Goal: Task Accomplishment & Management: Complete application form

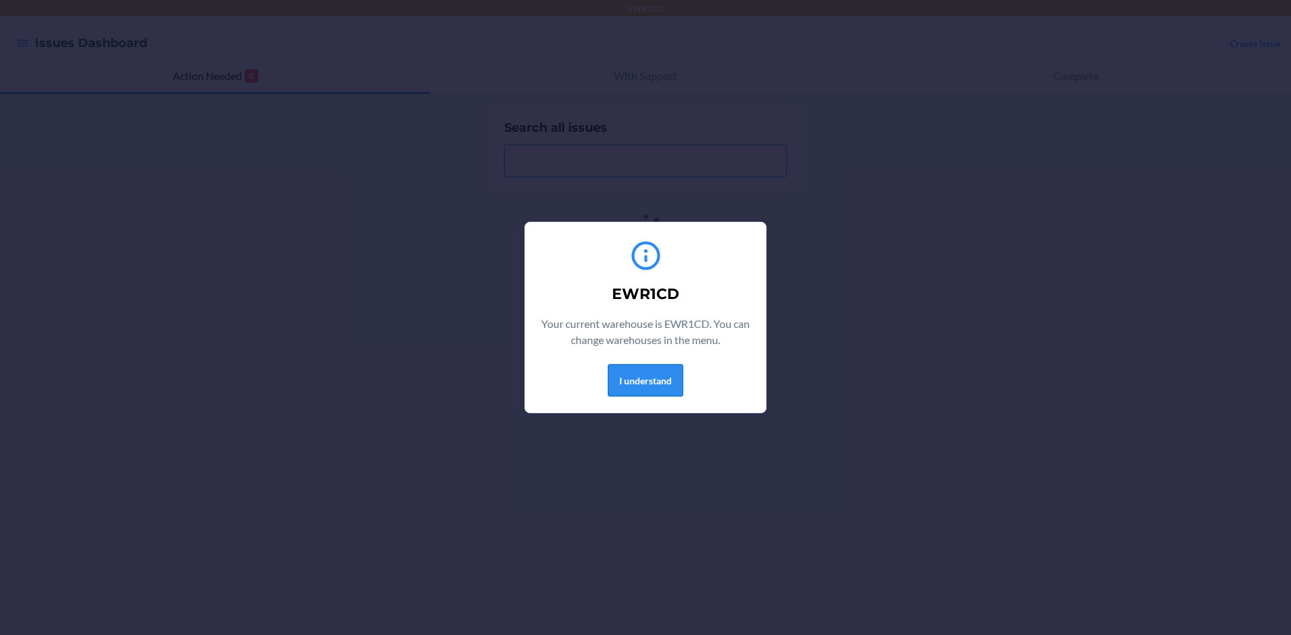
click at [657, 386] on button "I understand" at bounding box center [645, 380] width 75 height 32
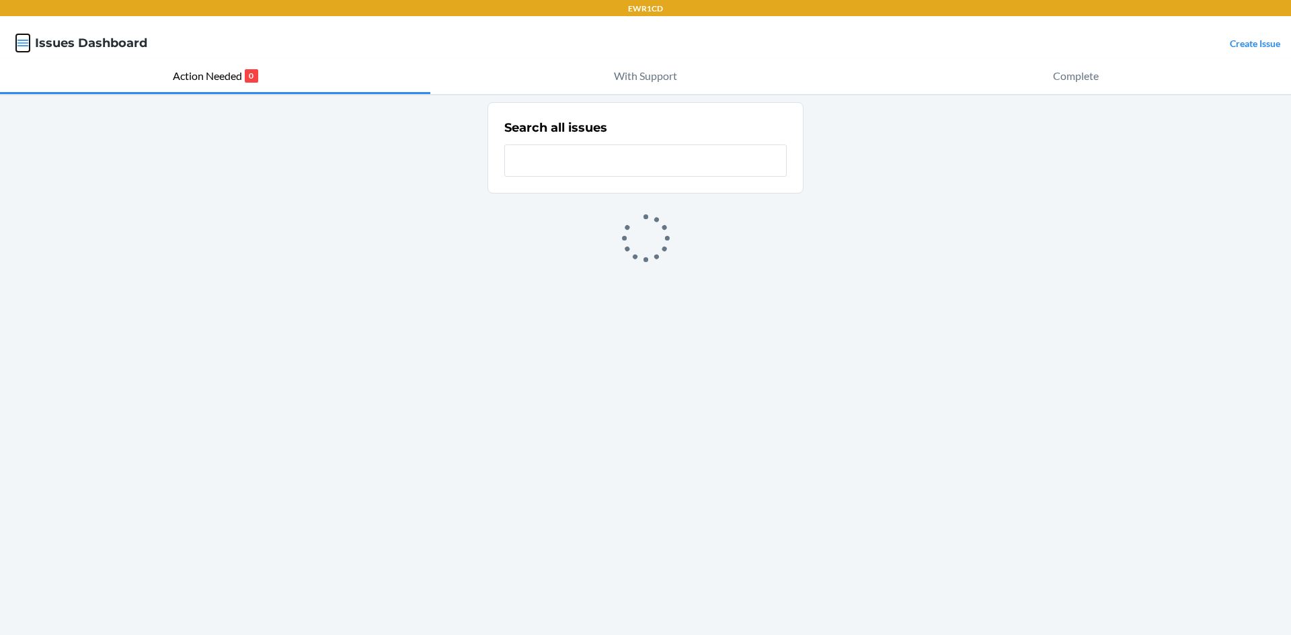
click at [26, 41] on icon "button" at bounding box center [22, 42] width 13 height 13
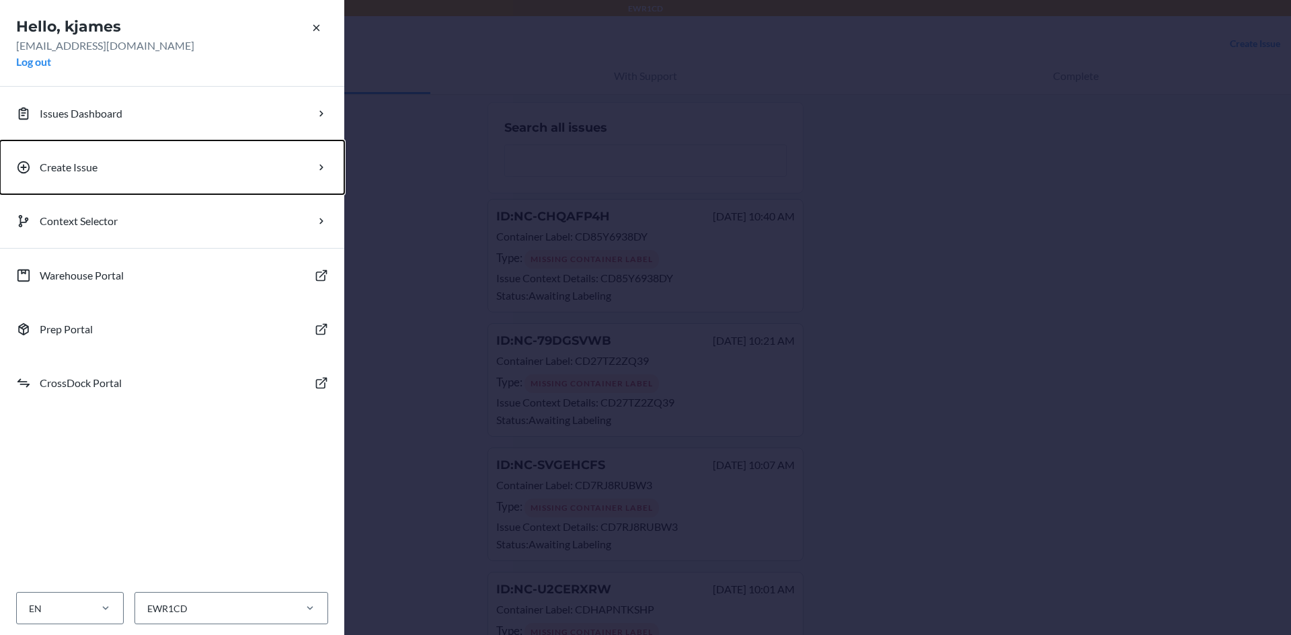
click at [95, 170] on p "Create Issue" at bounding box center [69, 167] width 58 height 16
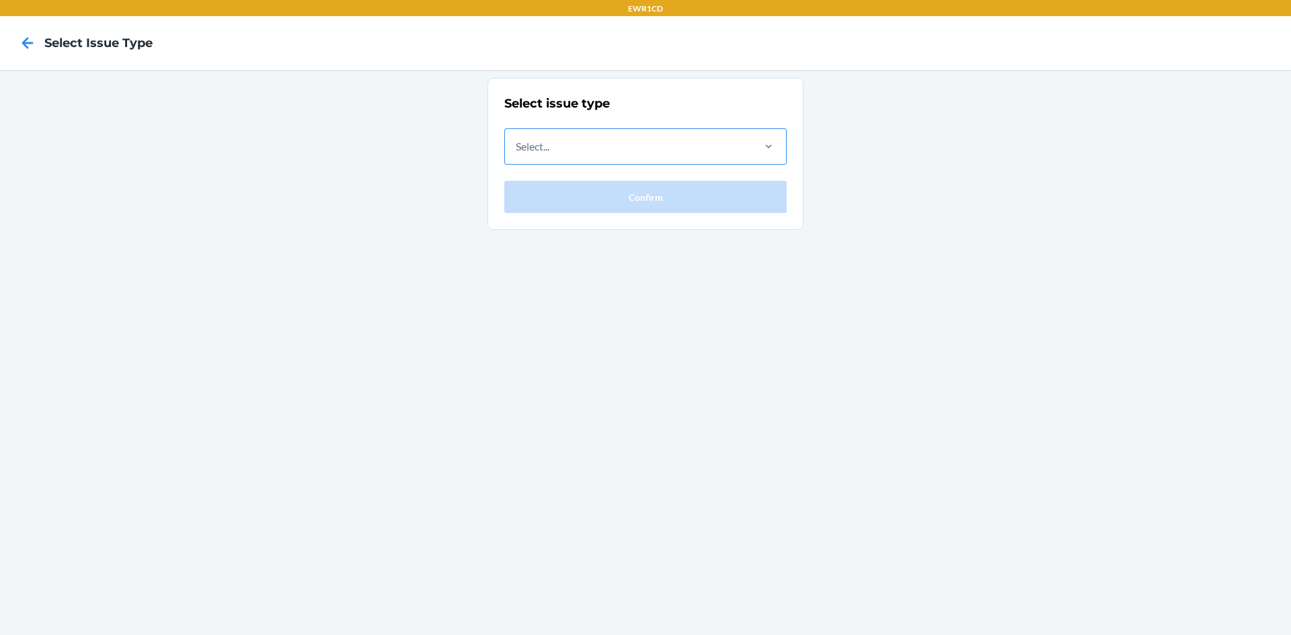
click at [627, 153] on div "Select..." at bounding box center [628, 146] width 246 height 35
click at [517, 153] on input "Select..." at bounding box center [516, 146] width 1 height 16
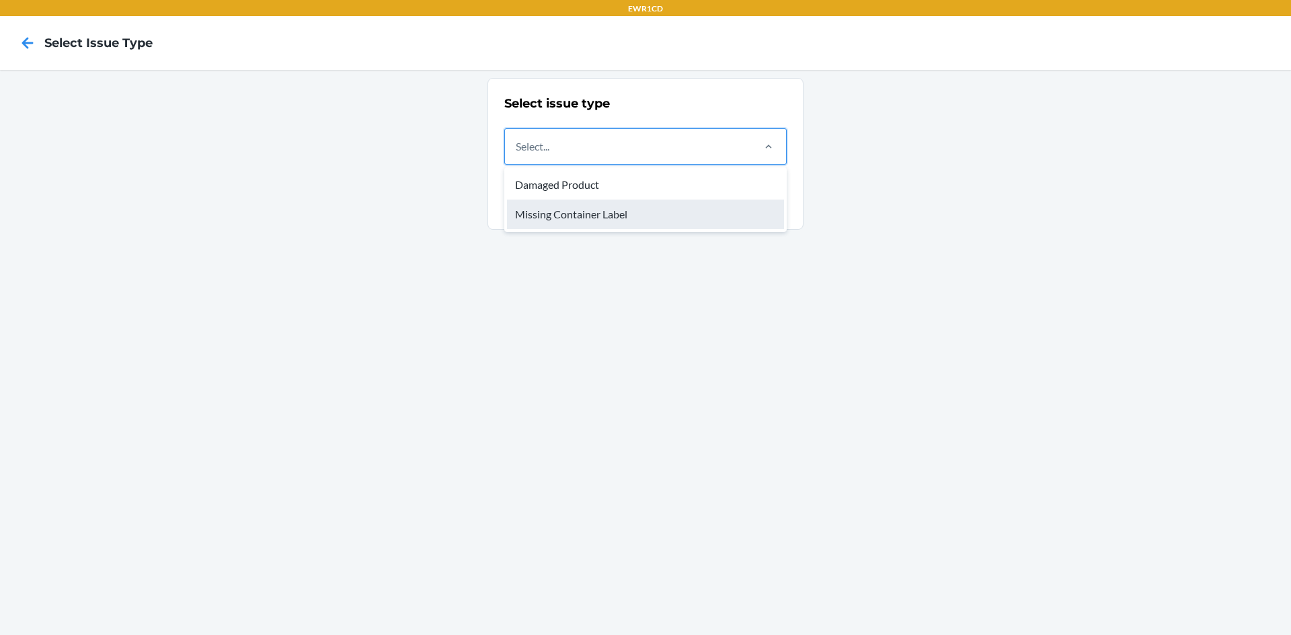
click at [616, 207] on div "Missing Container Label" at bounding box center [645, 215] width 277 height 30
click at [517, 155] on input "option Missing Container Label focused, 2 of 2. 2 results available. Use Up and…" at bounding box center [516, 146] width 1 height 16
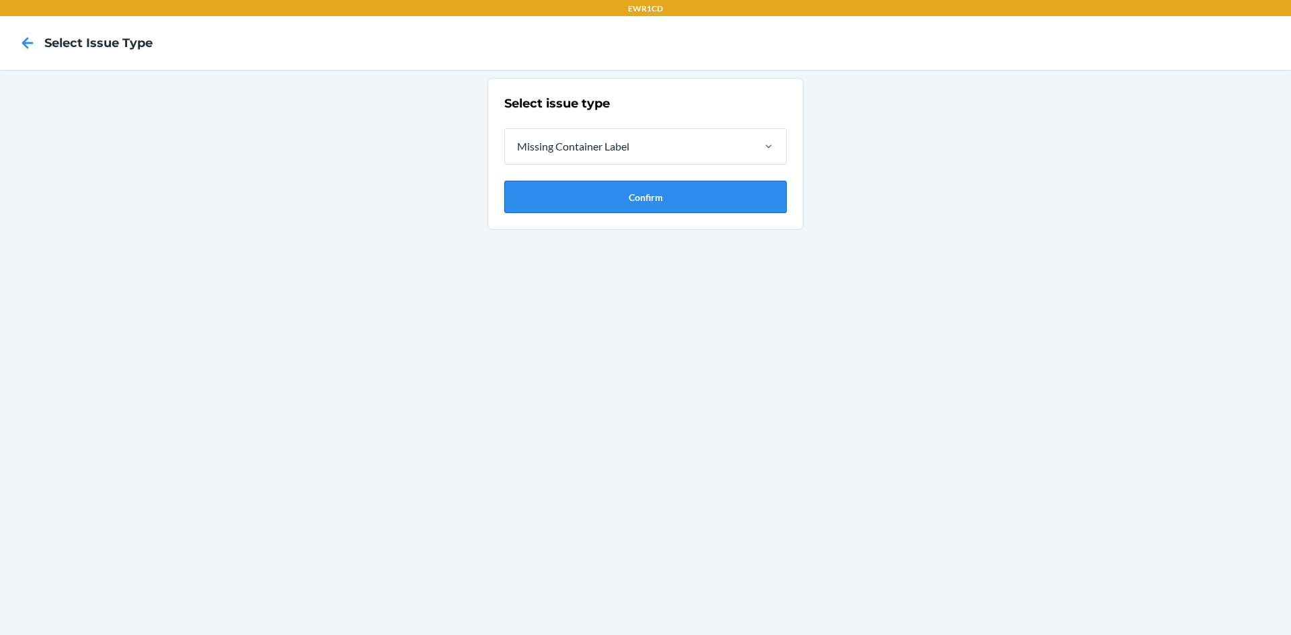
click at [618, 194] on button "Confirm" at bounding box center [645, 197] width 282 height 32
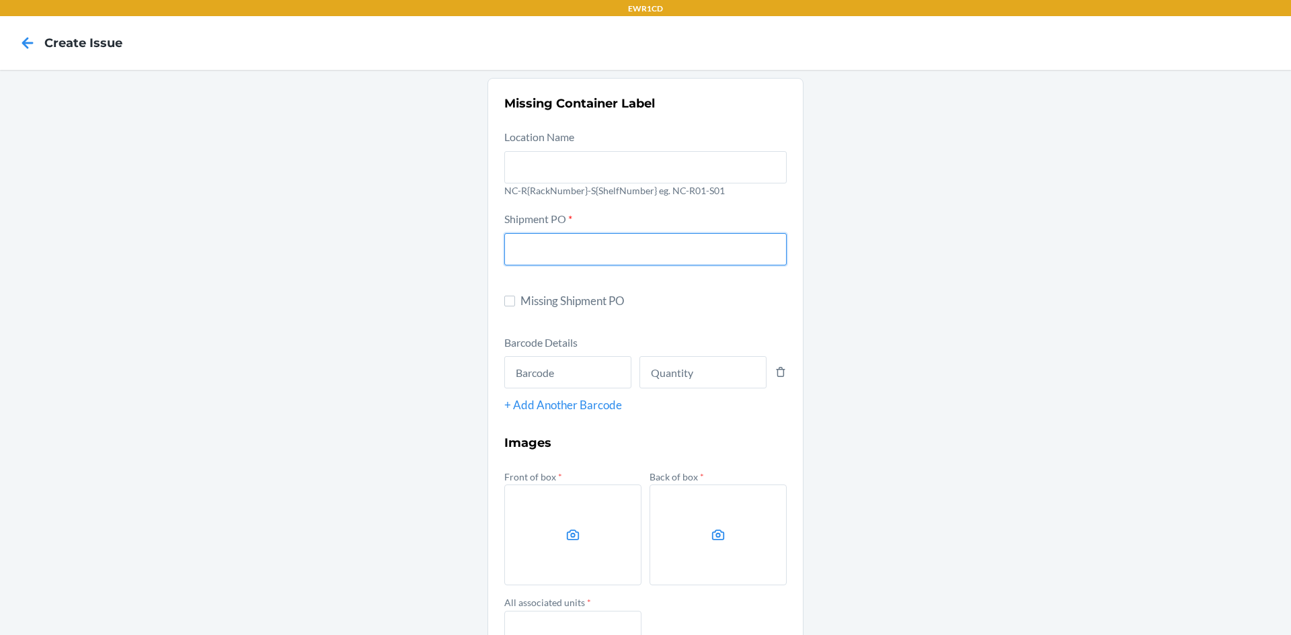
click at [596, 246] on input "text" at bounding box center [645, 249] width 282 height 32
type input "9892530"
click at [529, 370] on input "text" at bounding box center [567, 372] width 127 height 32
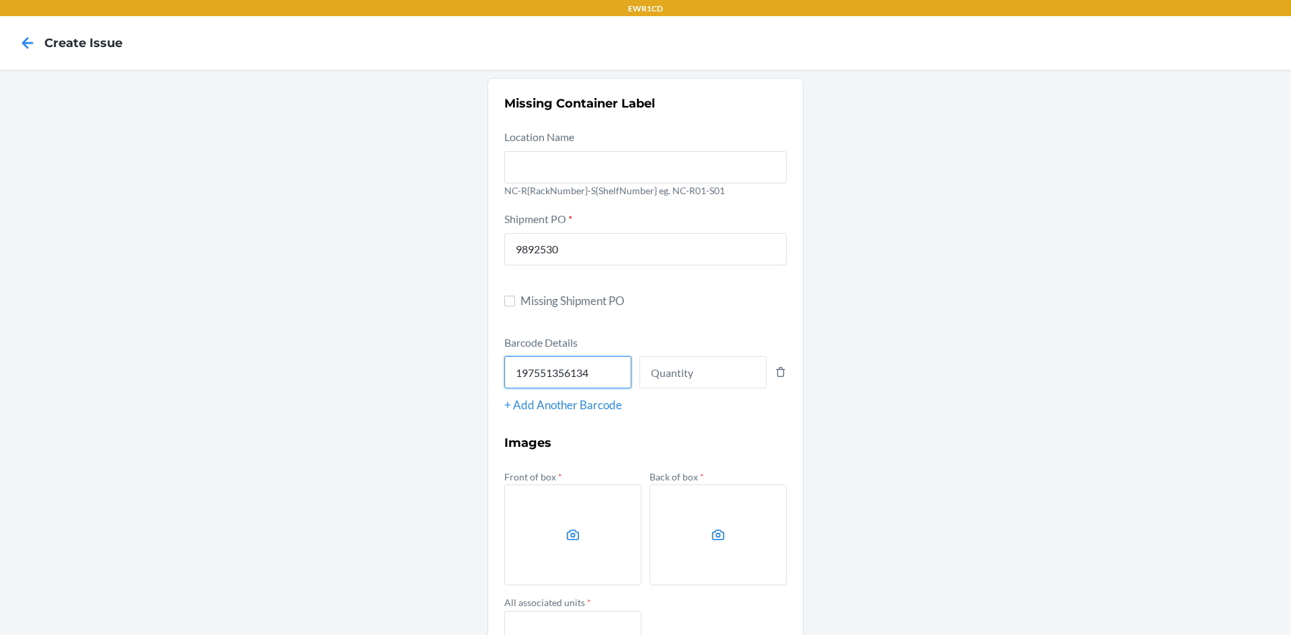
type input "197551356134"
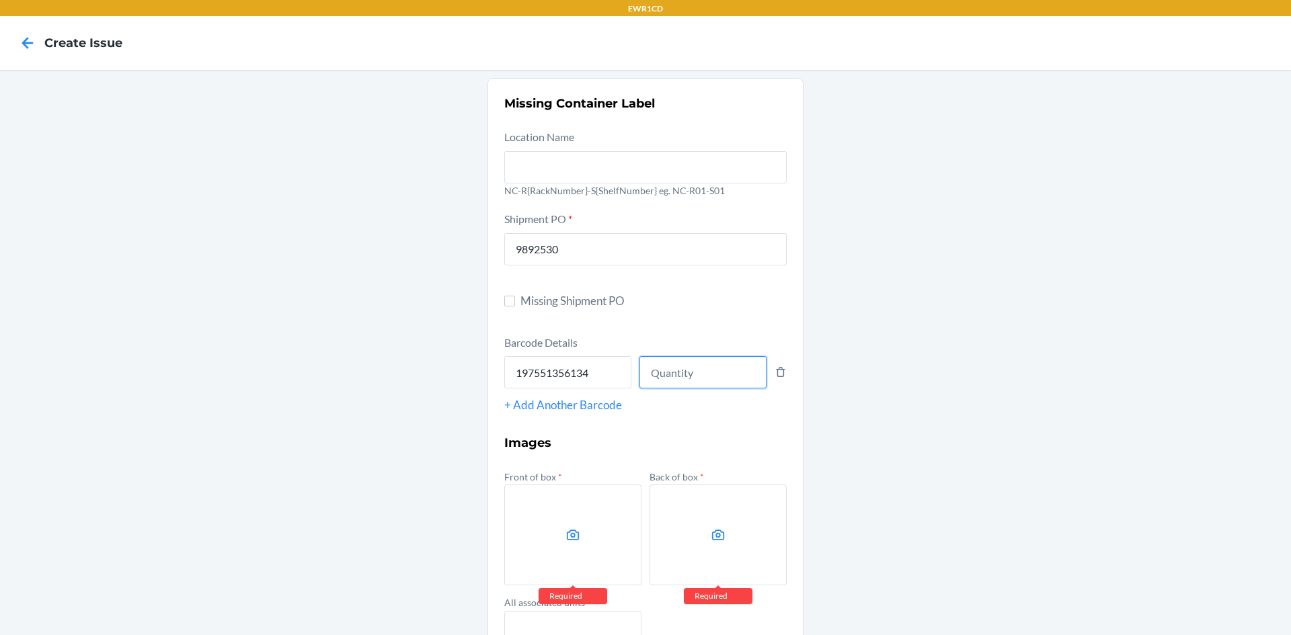
click at [700, 376] on input "number" at bounding box center [702, 372] width 127 height 32
type input "66"
click at [587, 547] on label at bounding box center [572, 535] width 137 height 101
click at [0, 0] on input "file" at bounding box center [0, 0] width 0 height 0
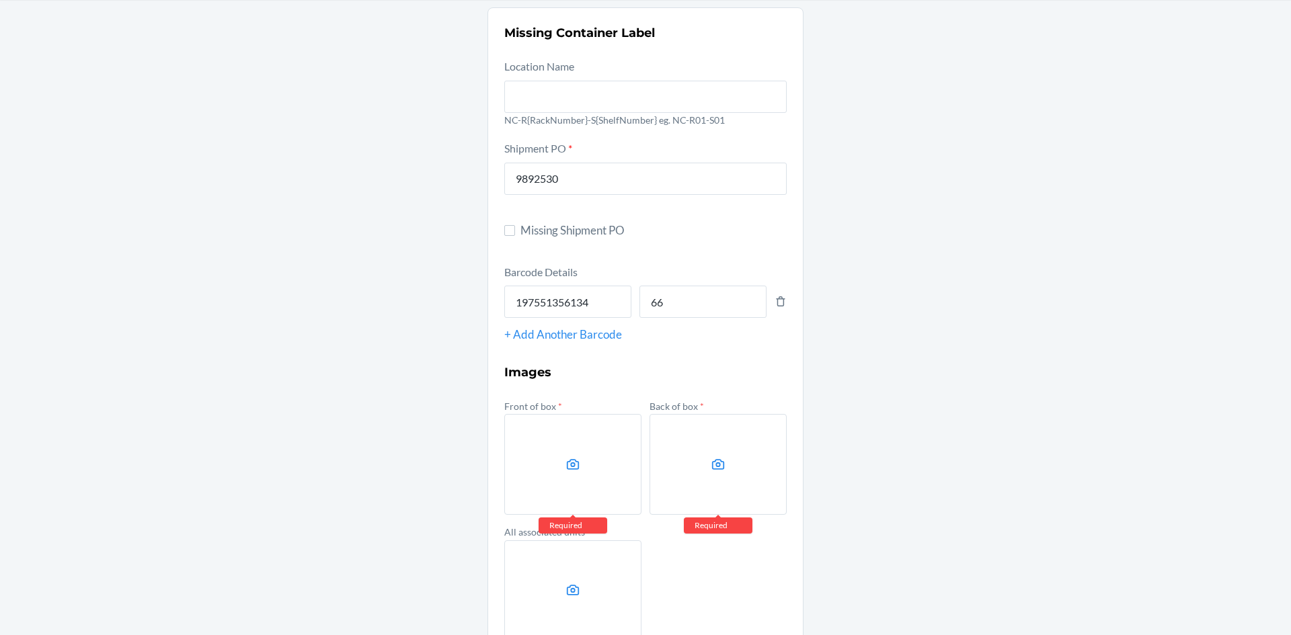
scroll to position [134, 0]
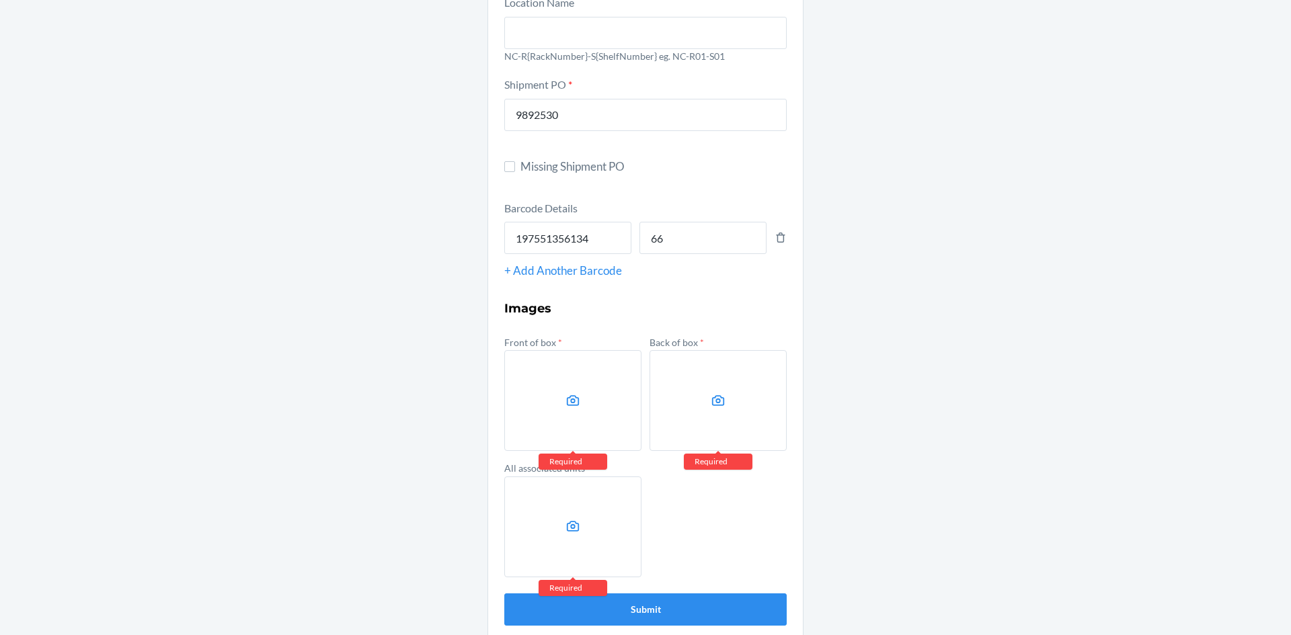
click at [558, 403] on label at bounding box center [572, 400] width 137 height 101
click at [0, 0] on input "file" at bounding box center [0, 0] width 0 height 0
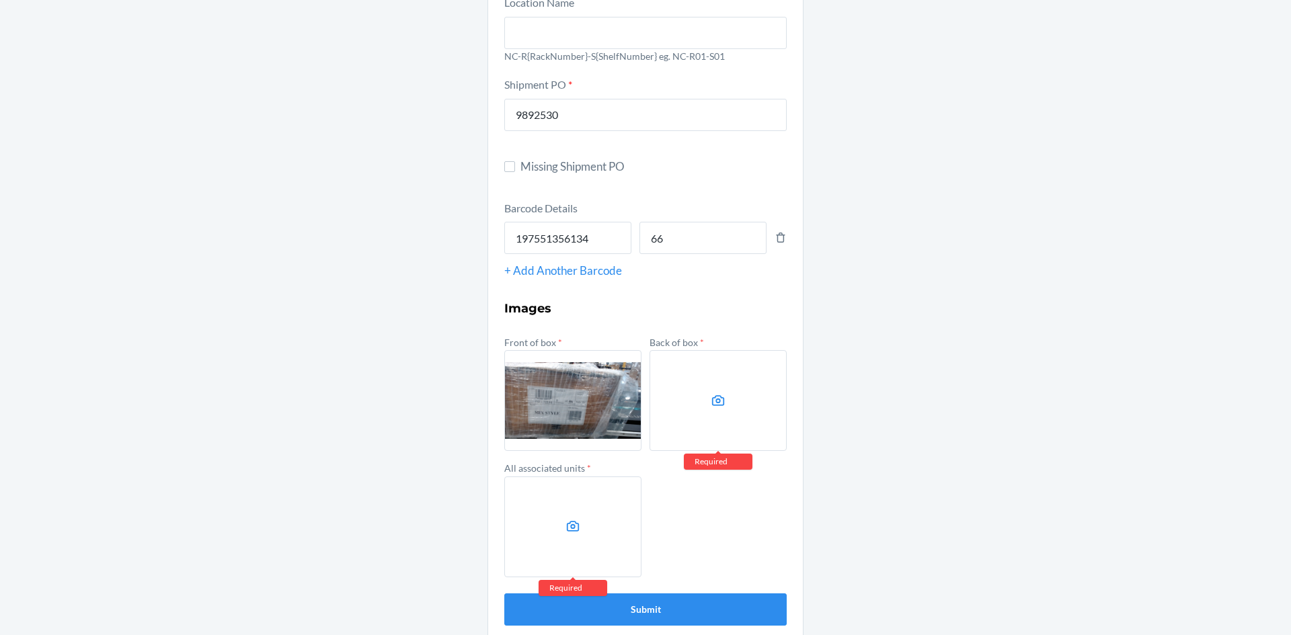
click at [705, 385] on label at bounding box center [717, 400] width 137 height 101
click at [0, 0] on input "file" at bounding box center [0, 0] width 0 height 0
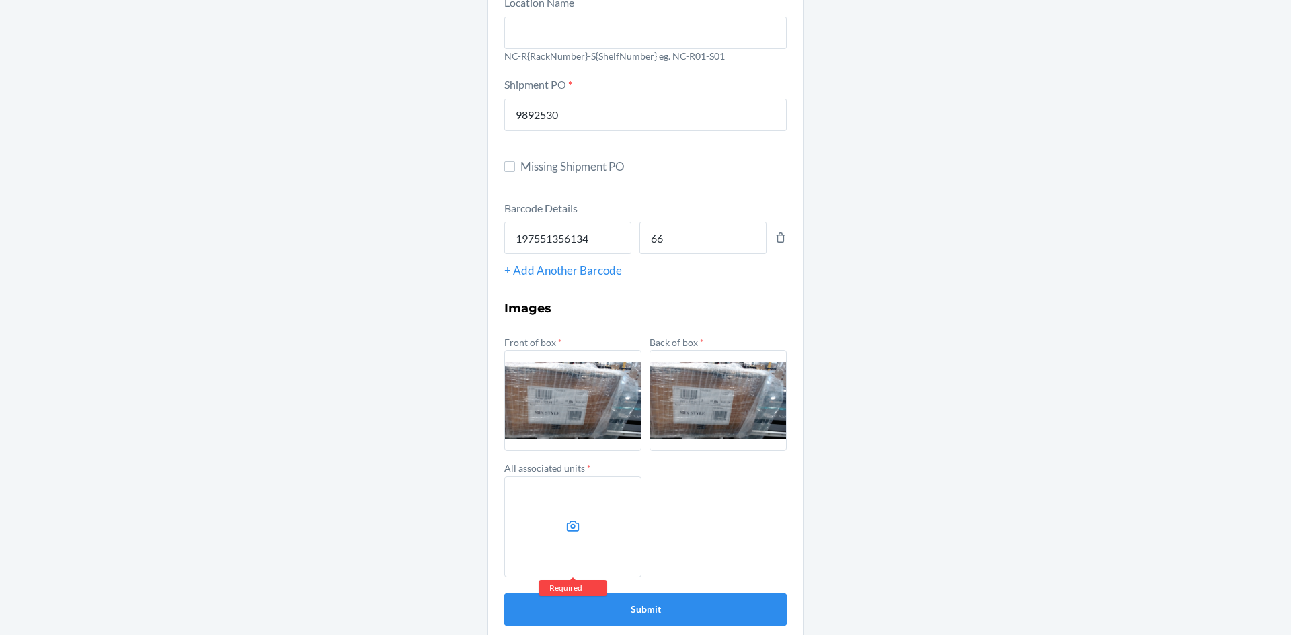
click at [713, 374] on label at bounding box center [717, 400] width 137 height 101
click at [0, 0] on input "file" at bounding box center [0, 0] width 0 height 0
click at [532, 519] on label at bounding box center [572, 527] width 137 height 101
click at [0, 0] on input "file" at bounding box center [0, 0] width 0 height 0
drag, startPoint x: 604, startPoint y: 523, endPoint x: 604, endPoint y: 512, distance: 10.8
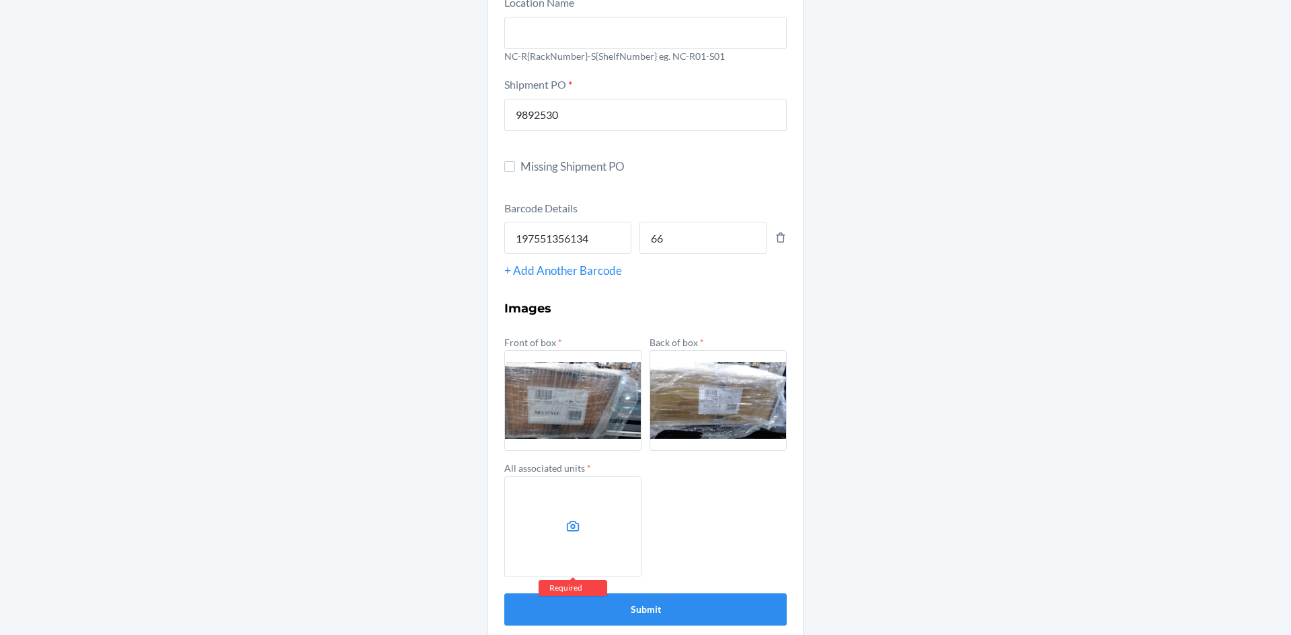
click at [604, 512] on label at bounding box center [572, 527] width 137 height 101
click at [0, 0] on input "file" at bounding box center [0, 0] width 0 height 0
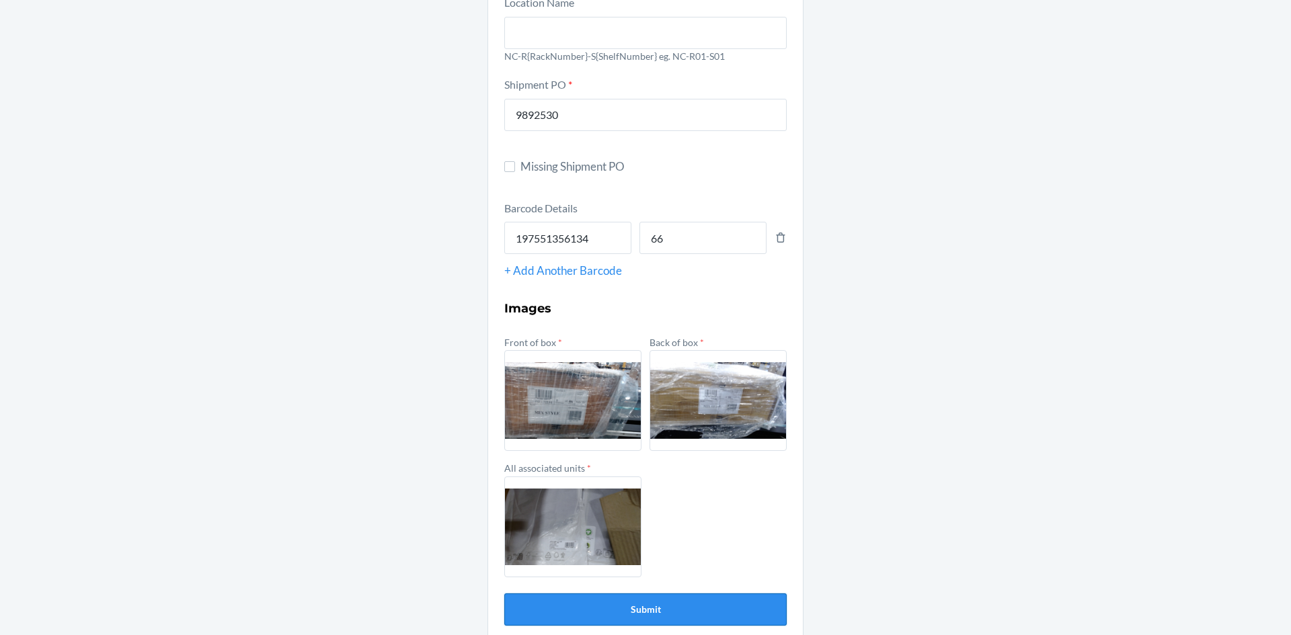
click at [601, 604] on button "Submit" at bounding box center [645, 610] width 282 height 32
click at [643, 606] on button "Submit" at bounding box center [645, 610] width 282 height 32
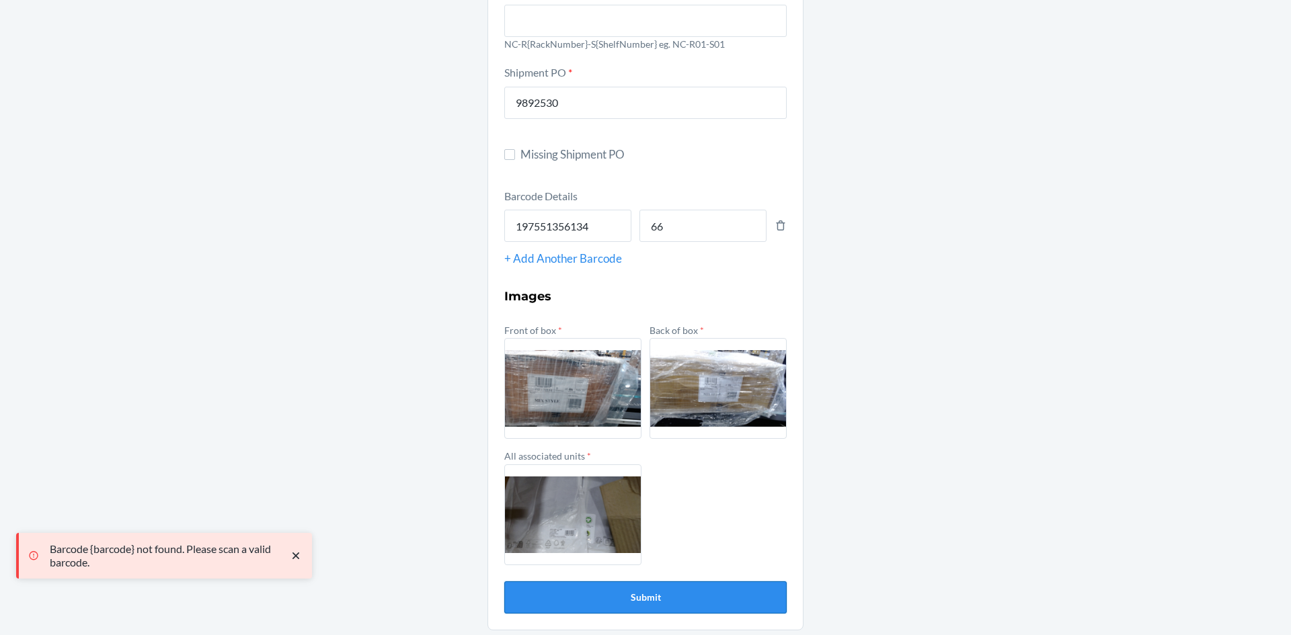
scroll to position [150, 0]
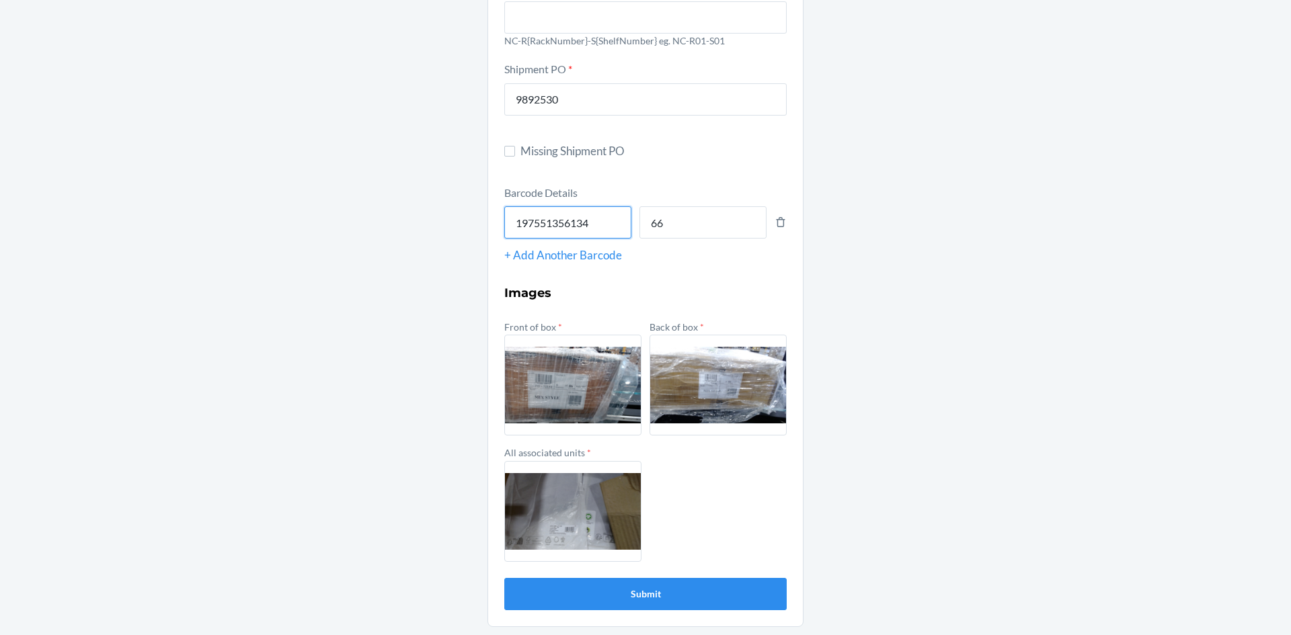
drag, startPoint x: 602, startPoint y: 221, endPoint x: 499, endPoint y: 216, distance: 103.0
click at [504, 216] on input "197551356134" at bounding box center [567, 222] width 127 height 32
type input "197551315896"
click at [504, 578] on button "Submit" at bounding box center [645, 594] width 282 height 32
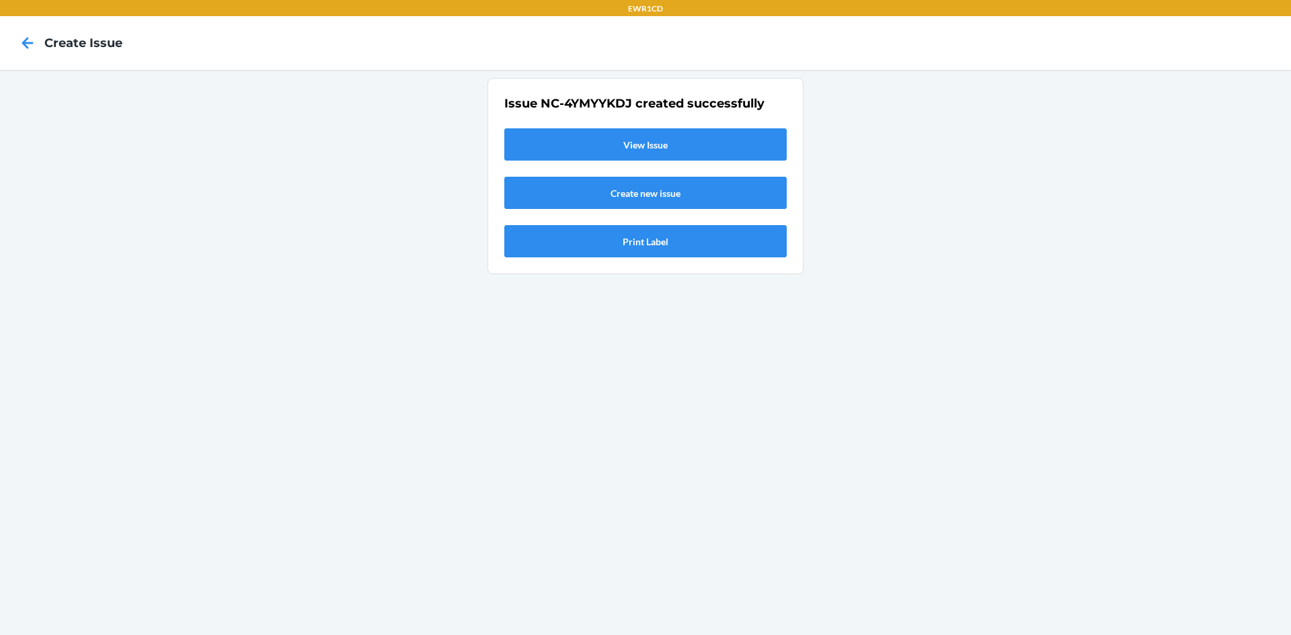
scroll to position [0, 0]
click at [658, 145] on link "View Issue" at bounding box center [645, 144] width 282 height 32
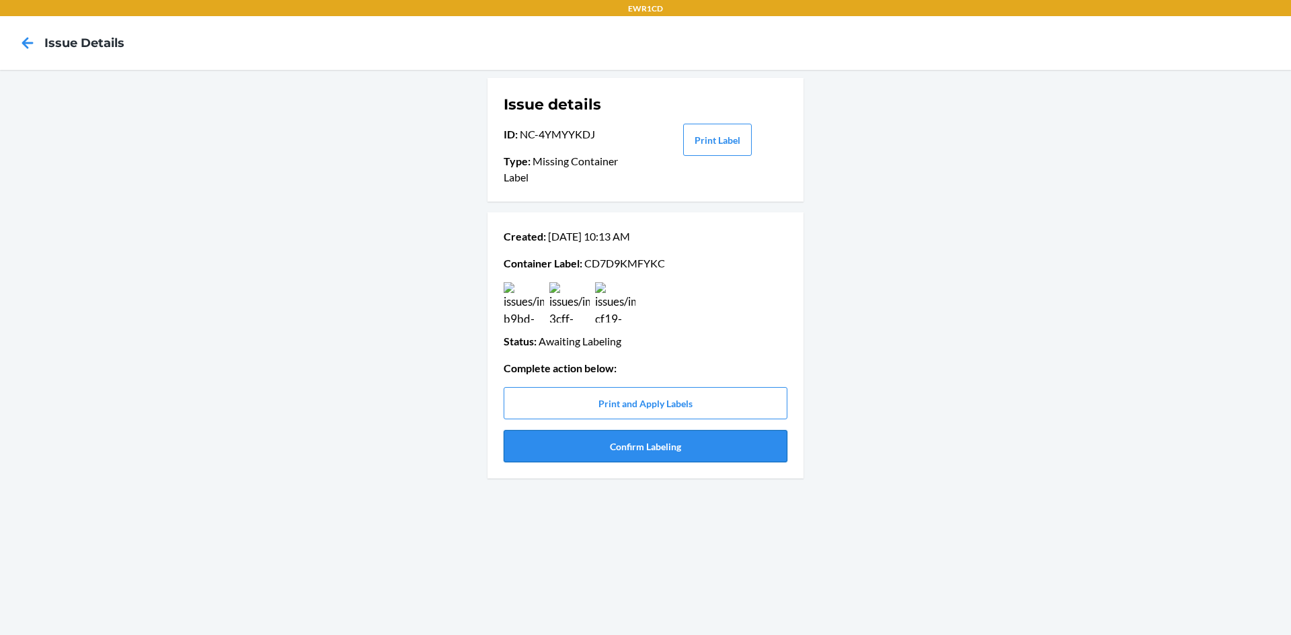
click at [647, 446] on button "Confirm Labeling" at bounding box center [646, 446] width 284 height 32
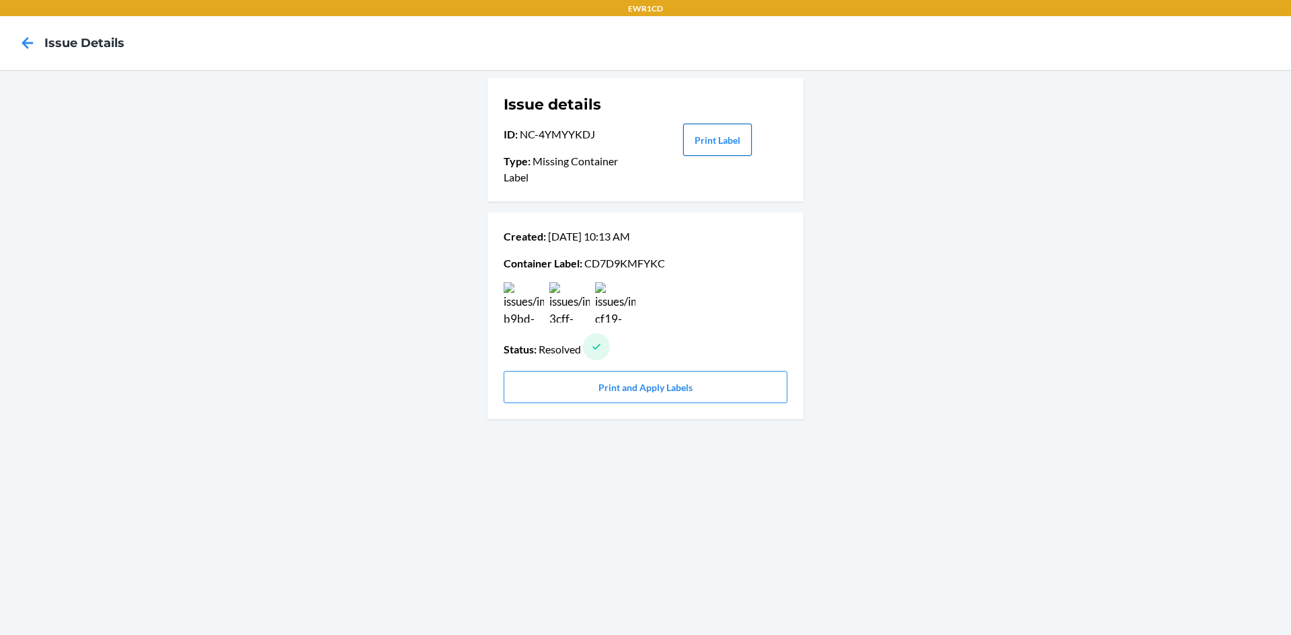
click at [725, 148] on button "Print Label" at bounding box center [717, 140] width 69 height 32
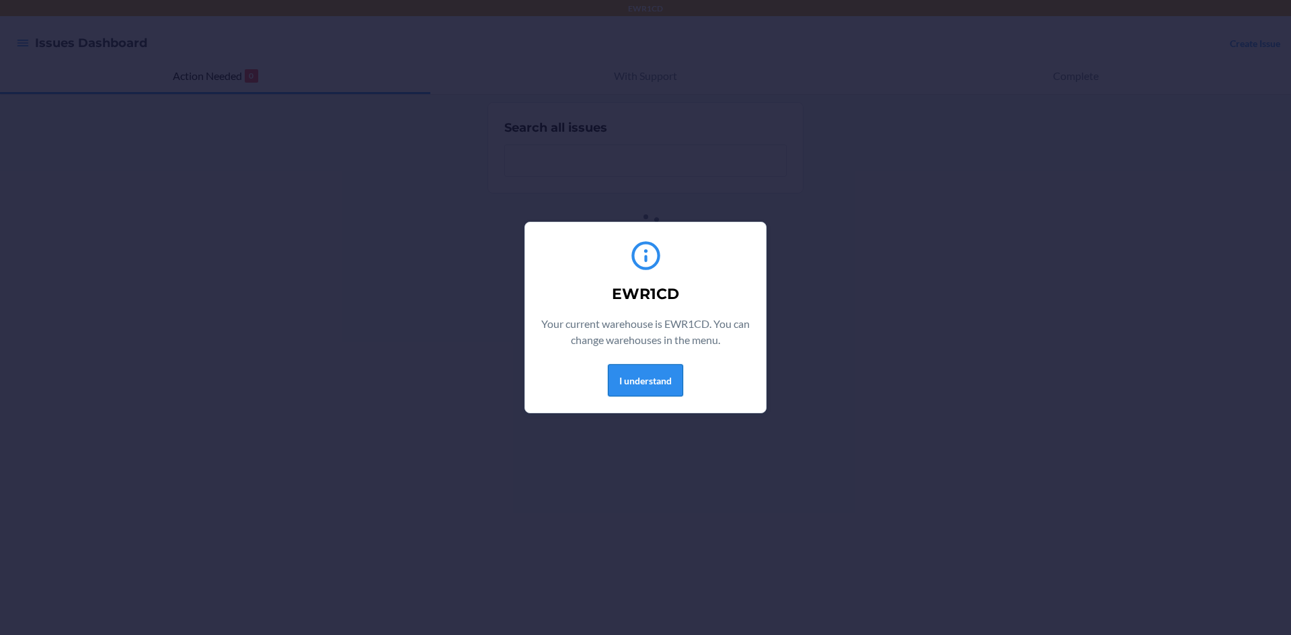
click at [635, 376] on button "I understand" at bounding box center [645, 380] width 75 height 32
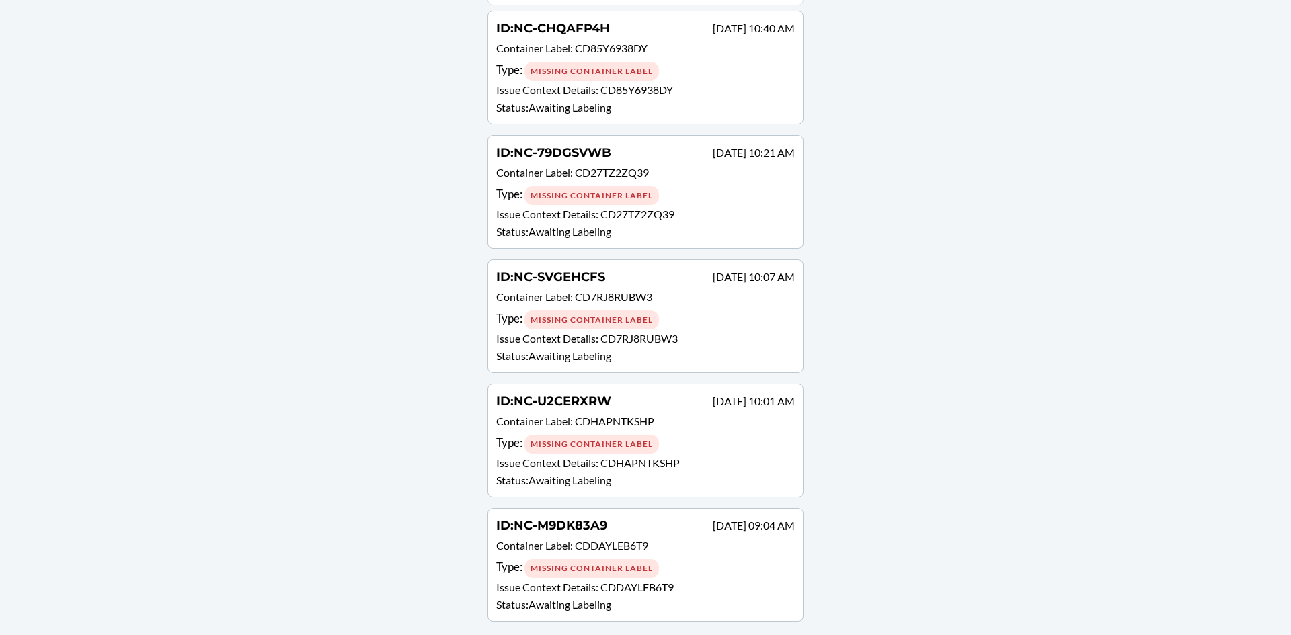
scroll to position [194, 0]
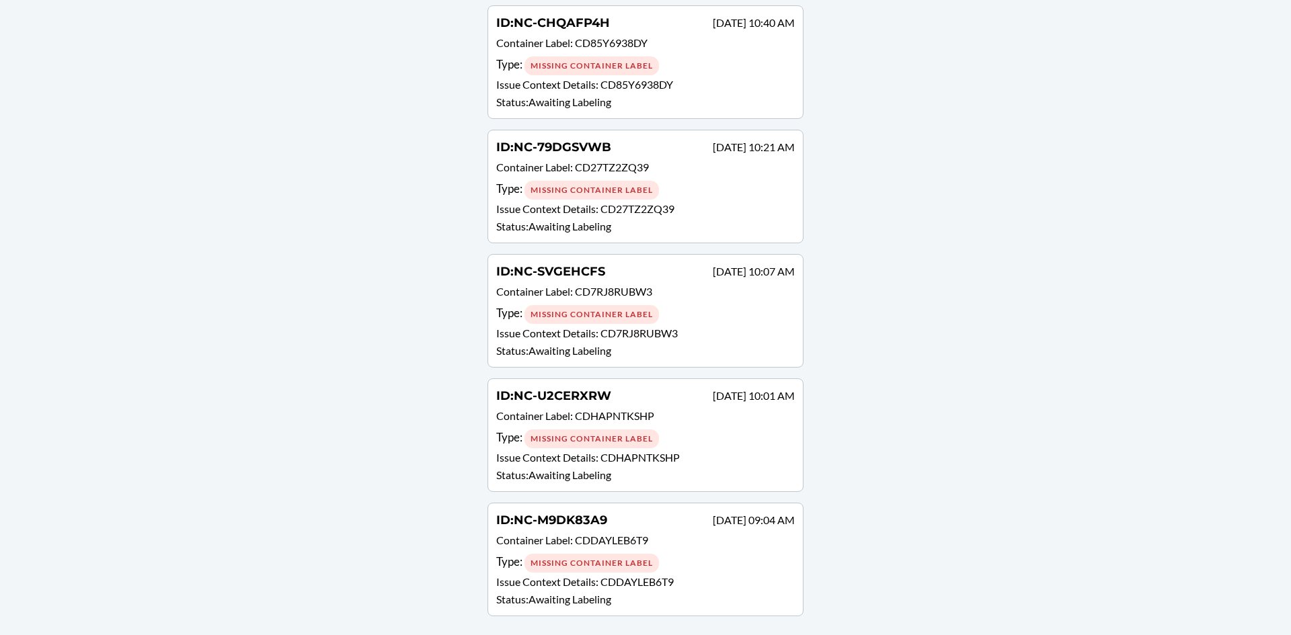
click at [598, 569] on div "Missing Container Label" at bounding box center [591, 563] width 134 height 19
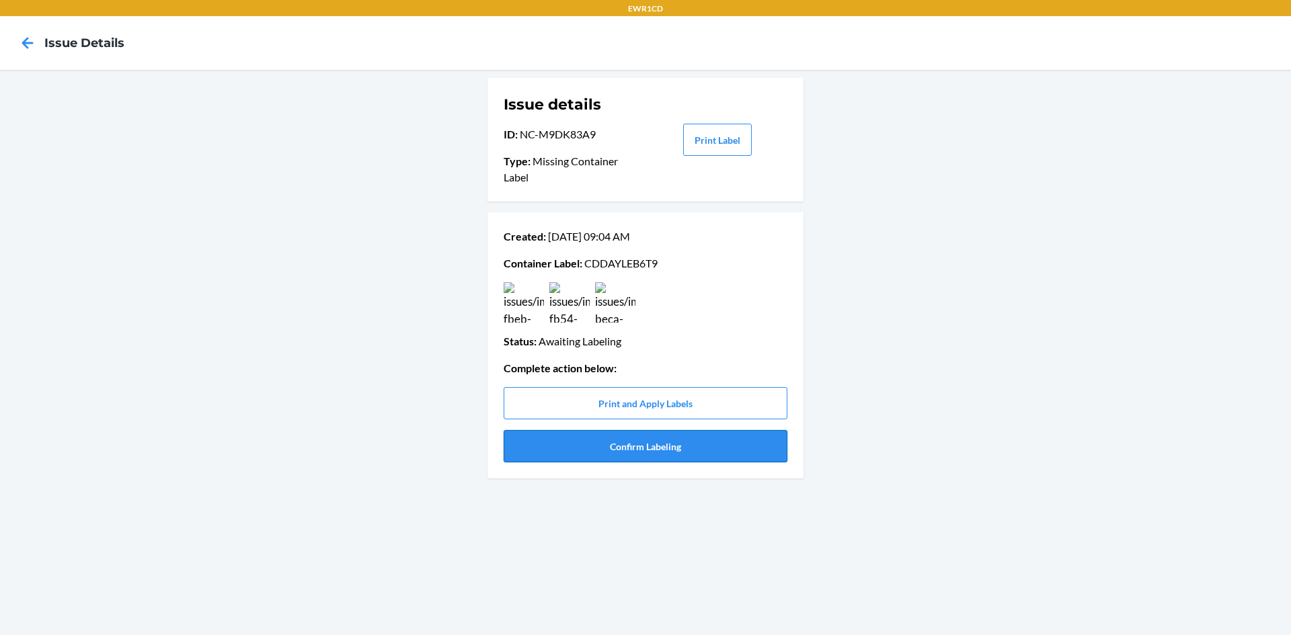
click at [668, 456] on button "Confirm Labeling" at bounding box center [646, 446] width 284 height 32
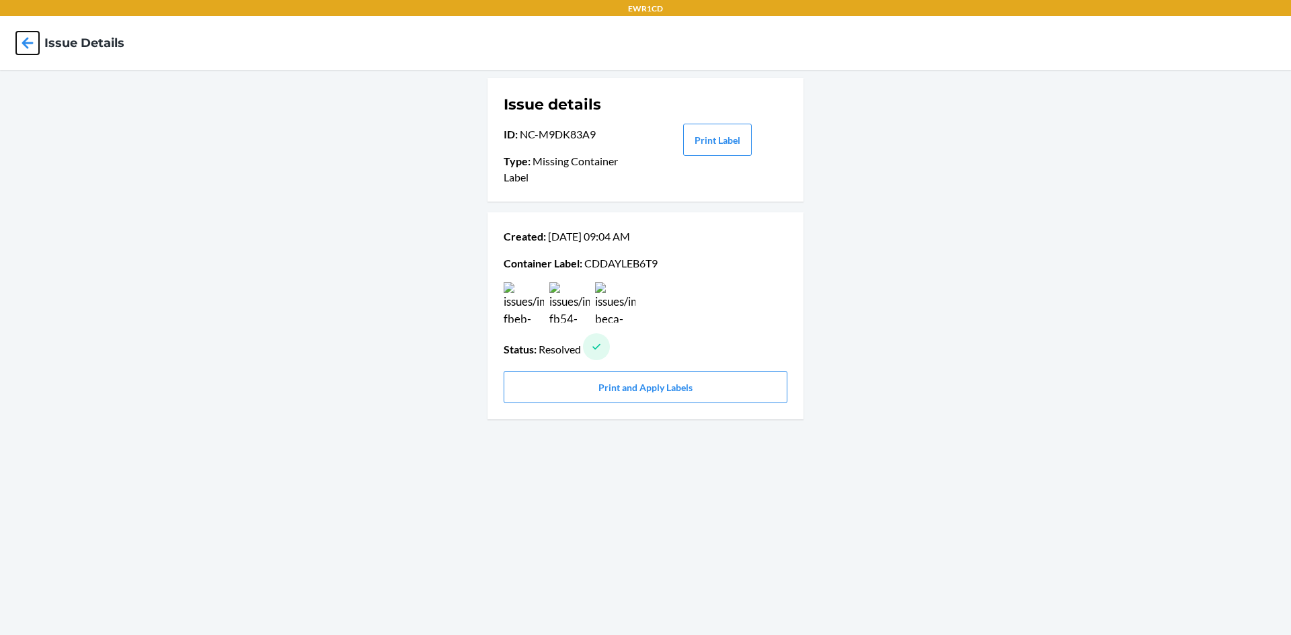
click at [22, 44] on icon at bounding box center [27, 43] width 23 height 23
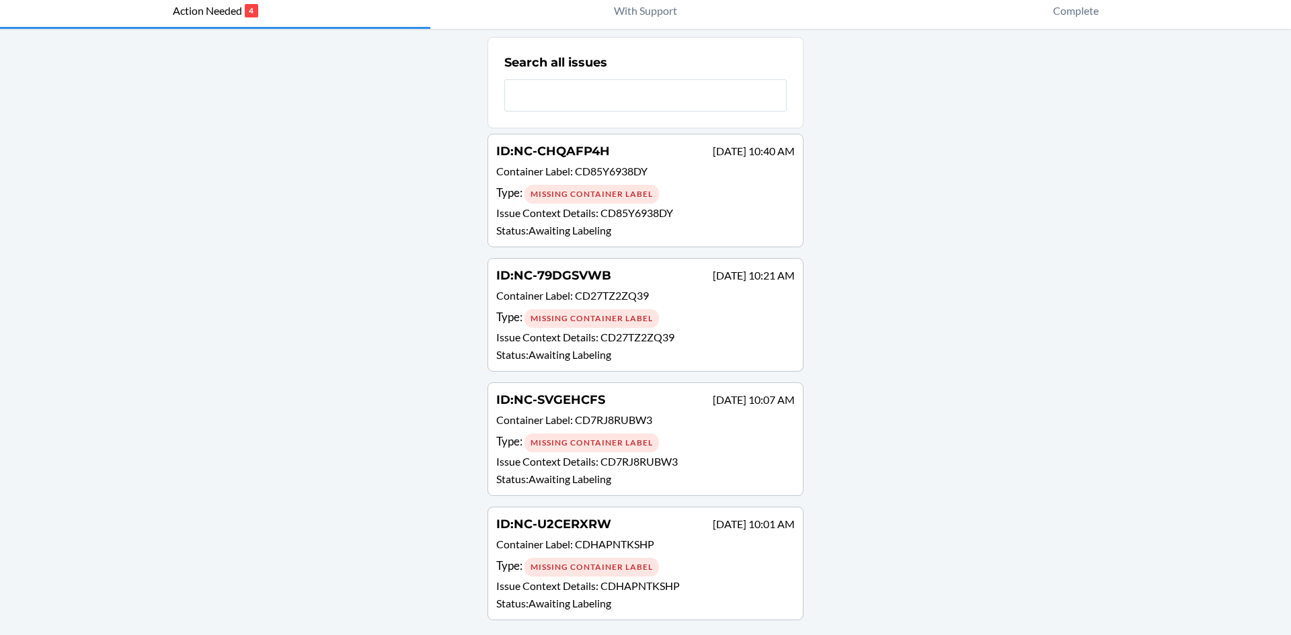
scroll to position [69, 0]
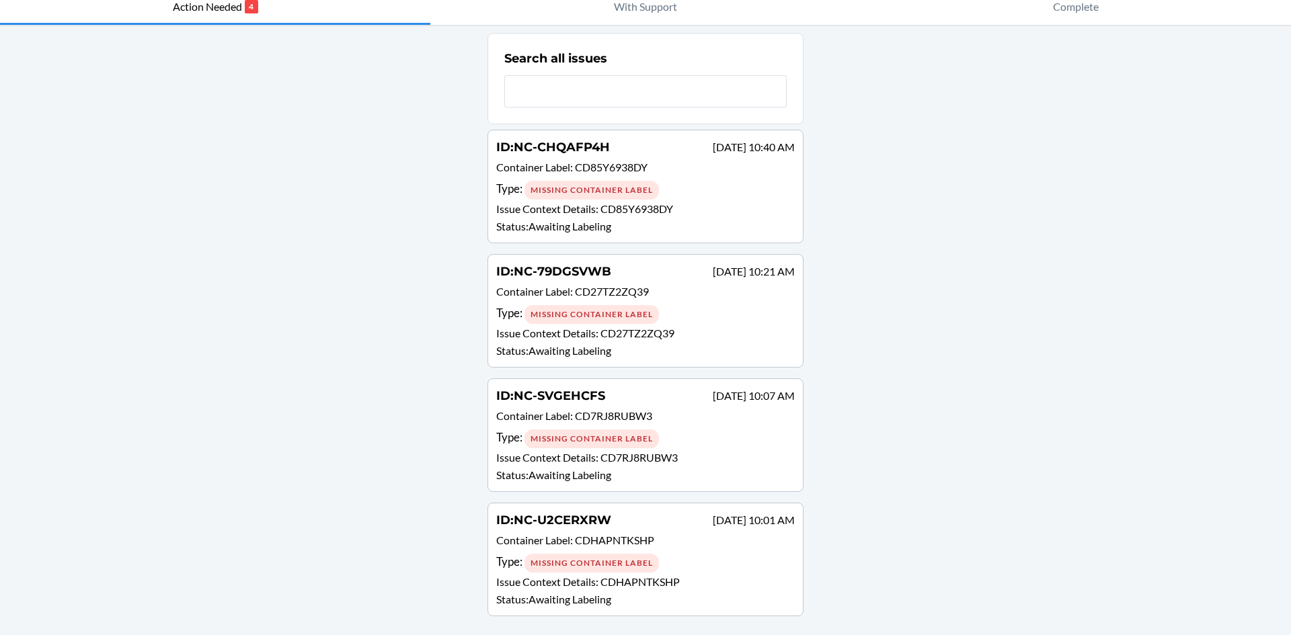
click at [625, 556] on div "Missing Container Label" at bounding box center [591, 563] width 134 height 19
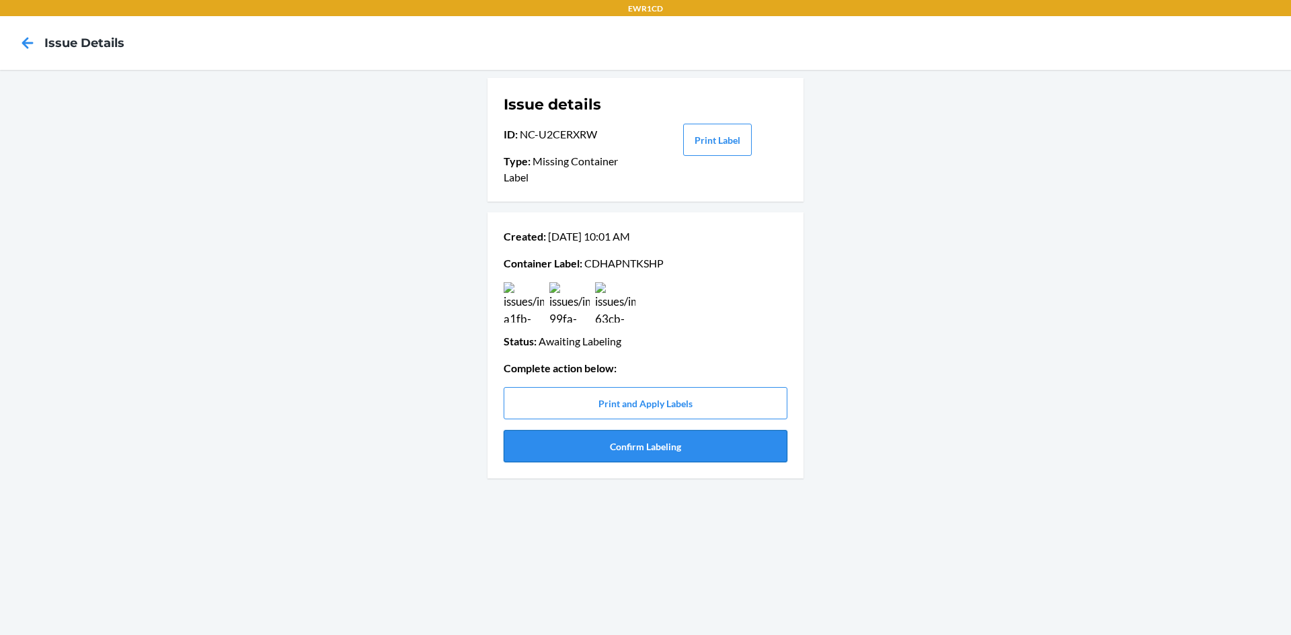
click at [641, 461] on button "Confirm Labeling" at bounding box center [646, 446] width 284 height 32
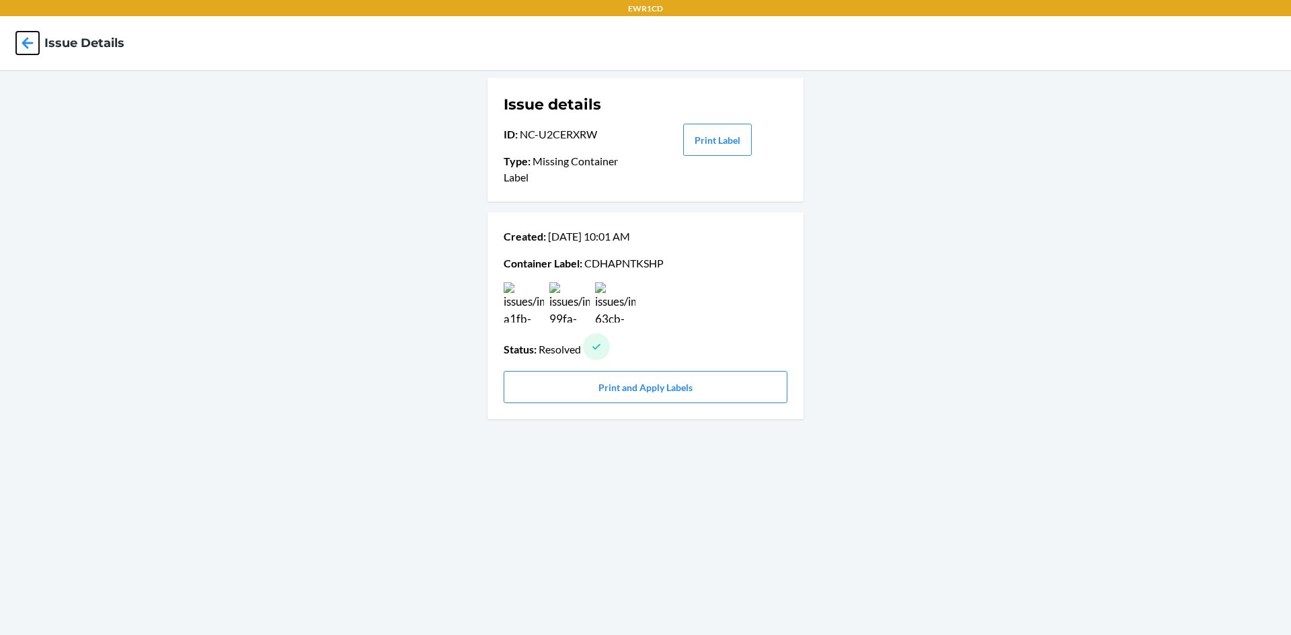
click at [35, 44] on icon at bounding box center [27, 43] width 23 height 23
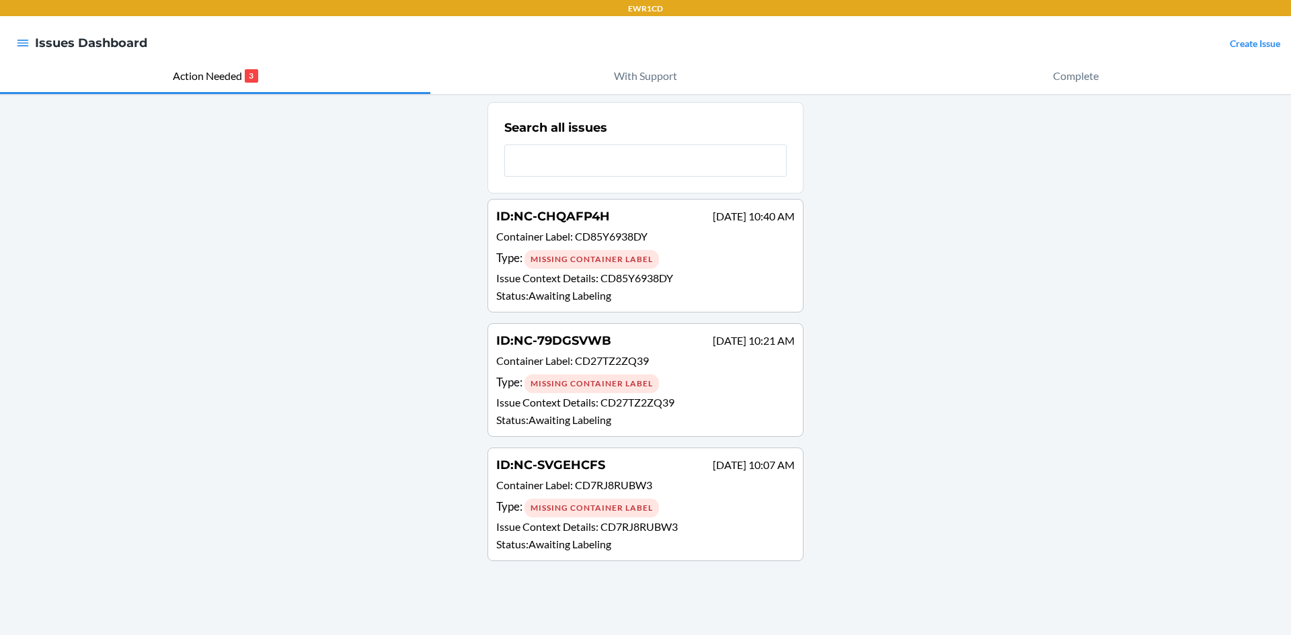
click at [576, 510] on div "Missing Container Label" at bounding box center [591, 508] width 134 height 19
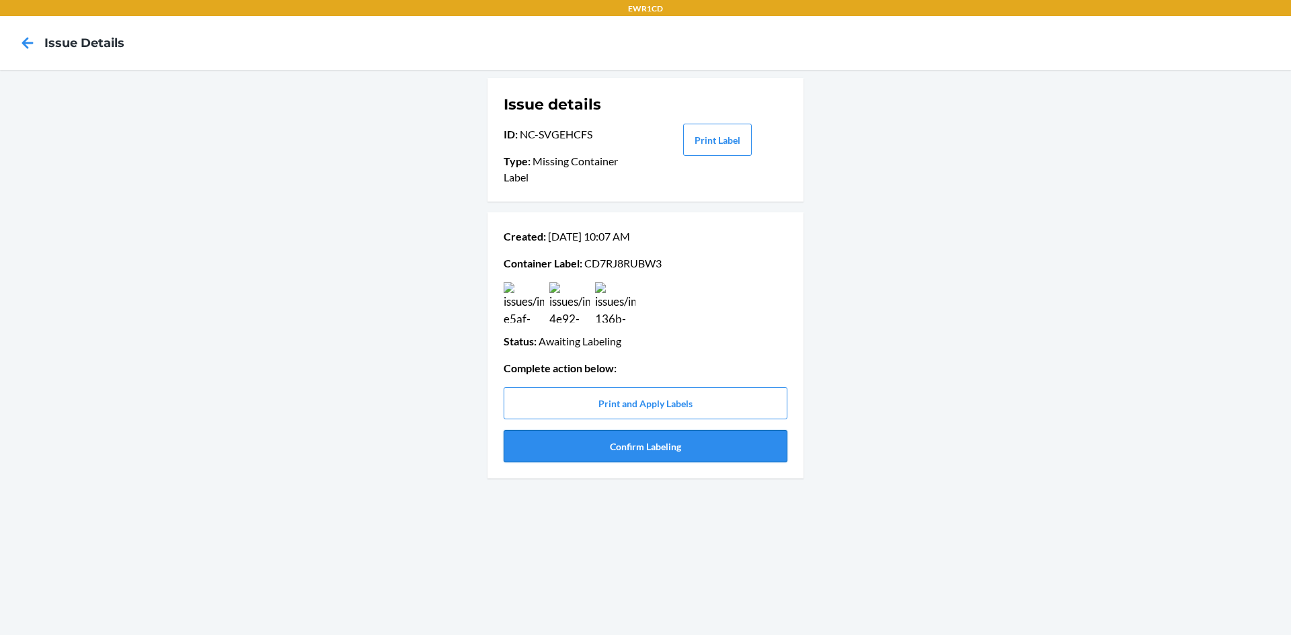
click at [602, 450] on button "Confirm Labeling" at bounding box center [646, 446] width 284 height 32
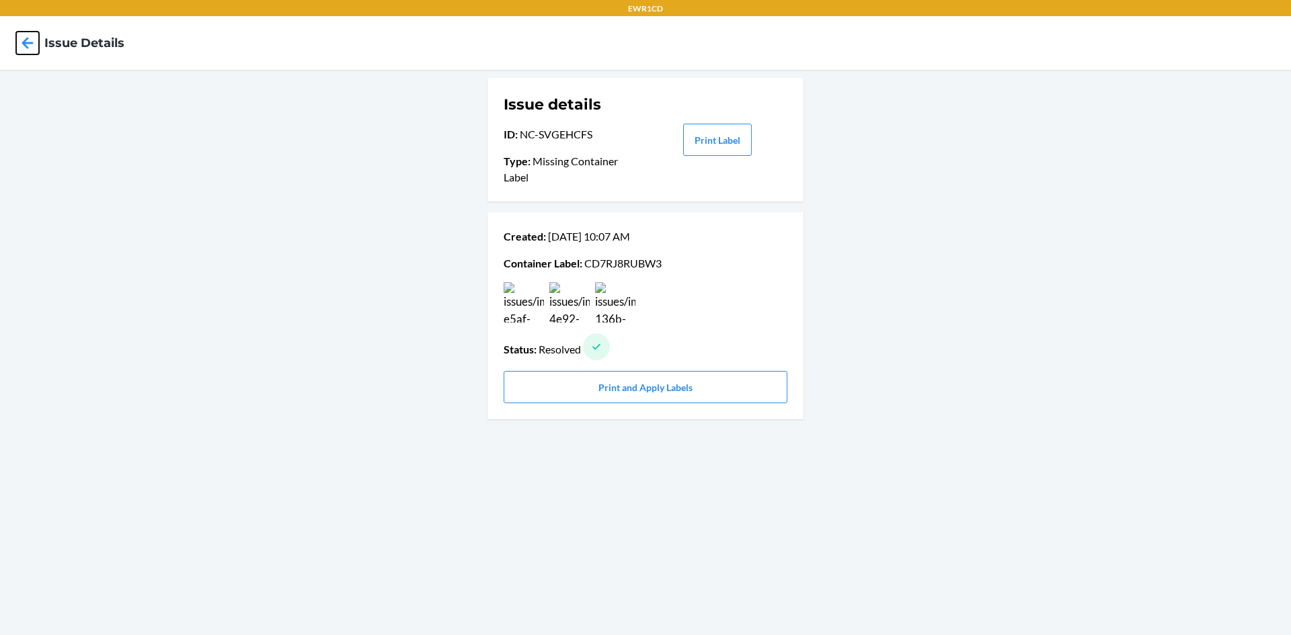
click at [30, 37] on icon at bounding box center [27, 43] width 23 height 23
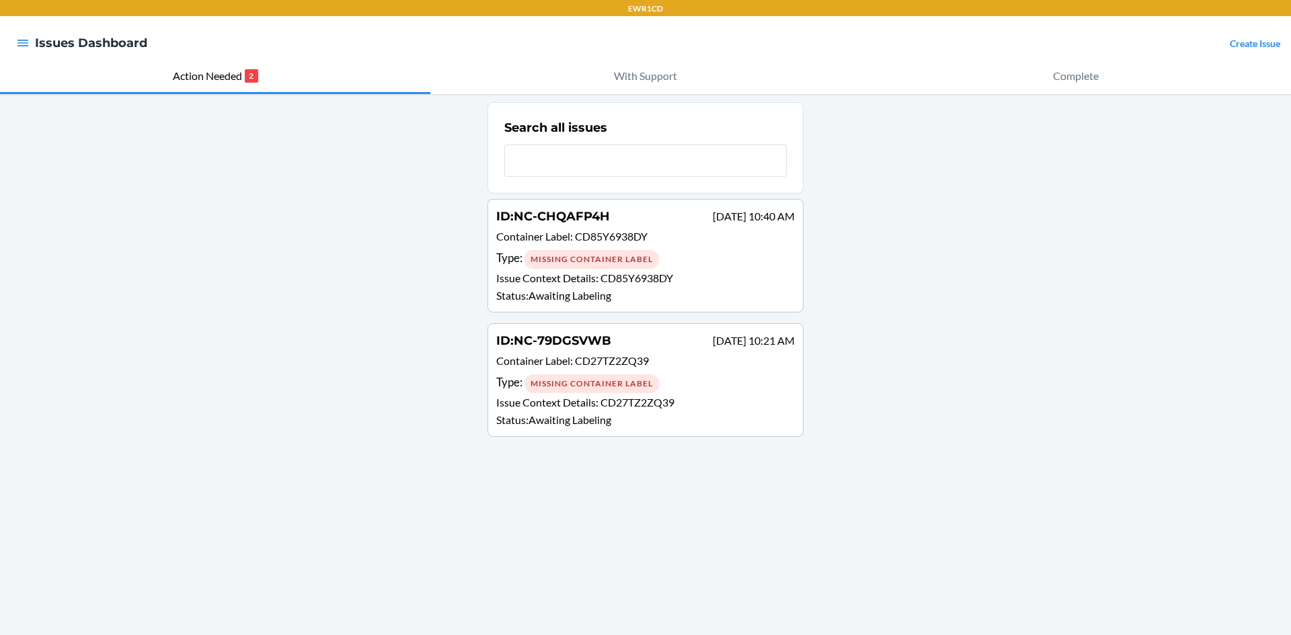
click at [610, 383] on div "Missing Container Label" at bounding box center [591, 383] width 134 height 19
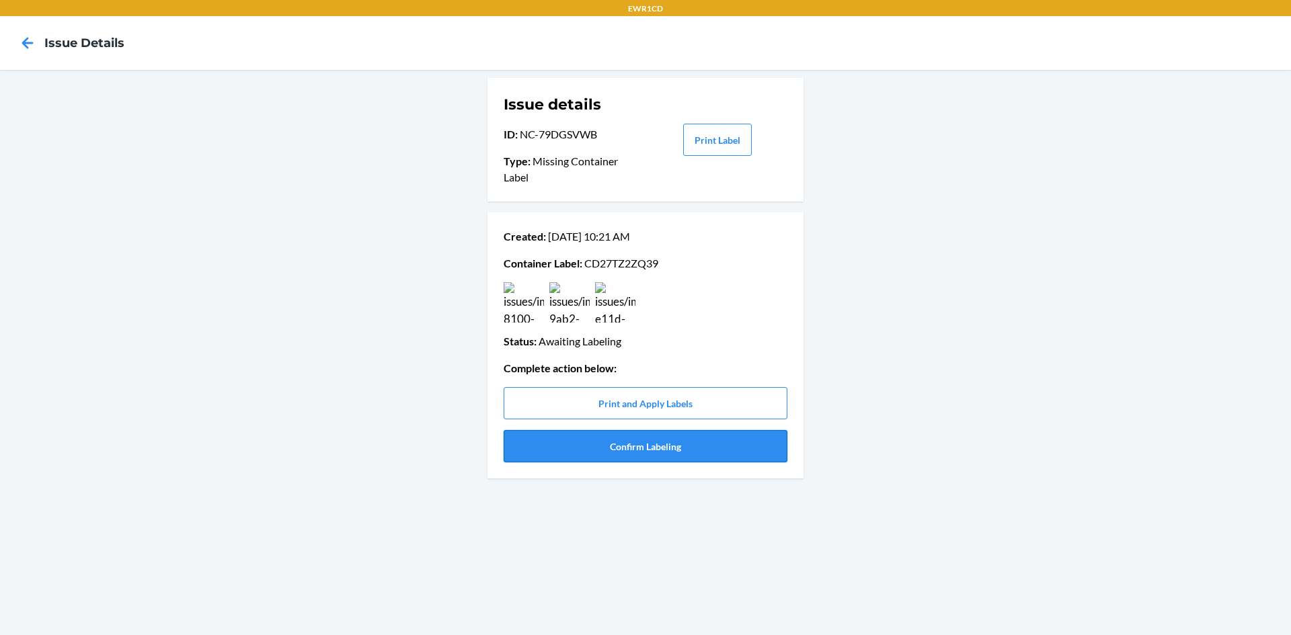
click at [633, 444] on button "Confirm Labeling" at bounding box center [646, 446] width 284 height 32
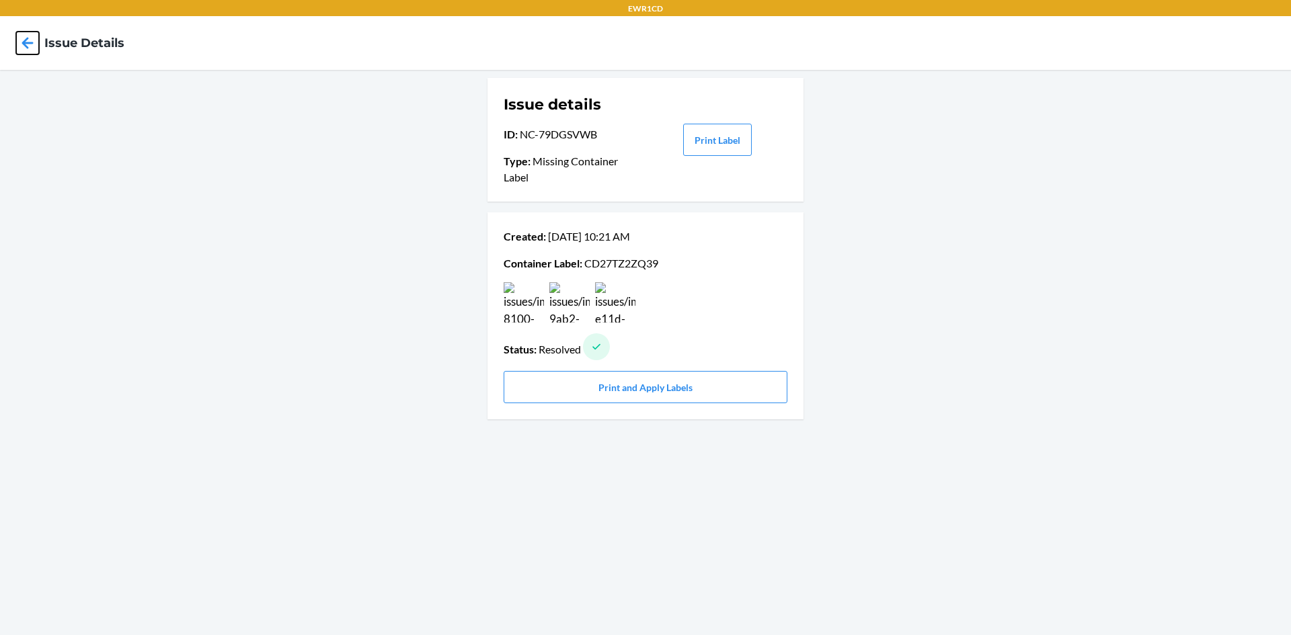
click at [32, 48] on icon at bounding box center [27, 43] width 23 height 23
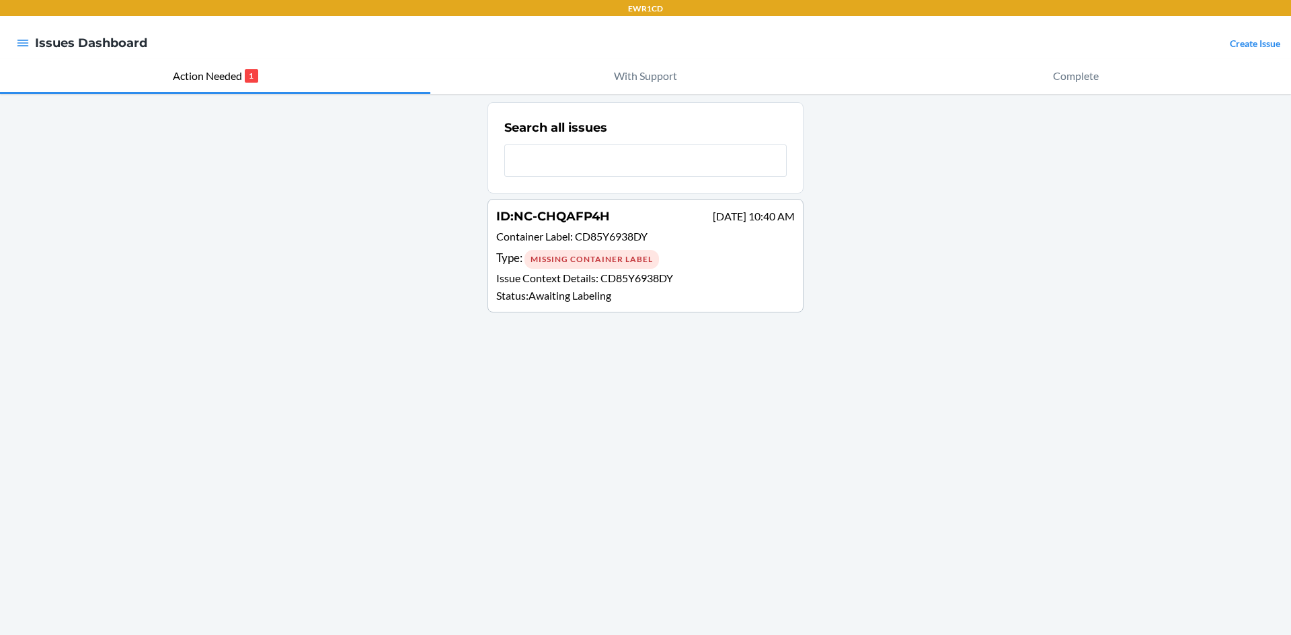
click at [622, 255] on div "Missing Container Label" at bounding box center [591, 259] width 134 height 19
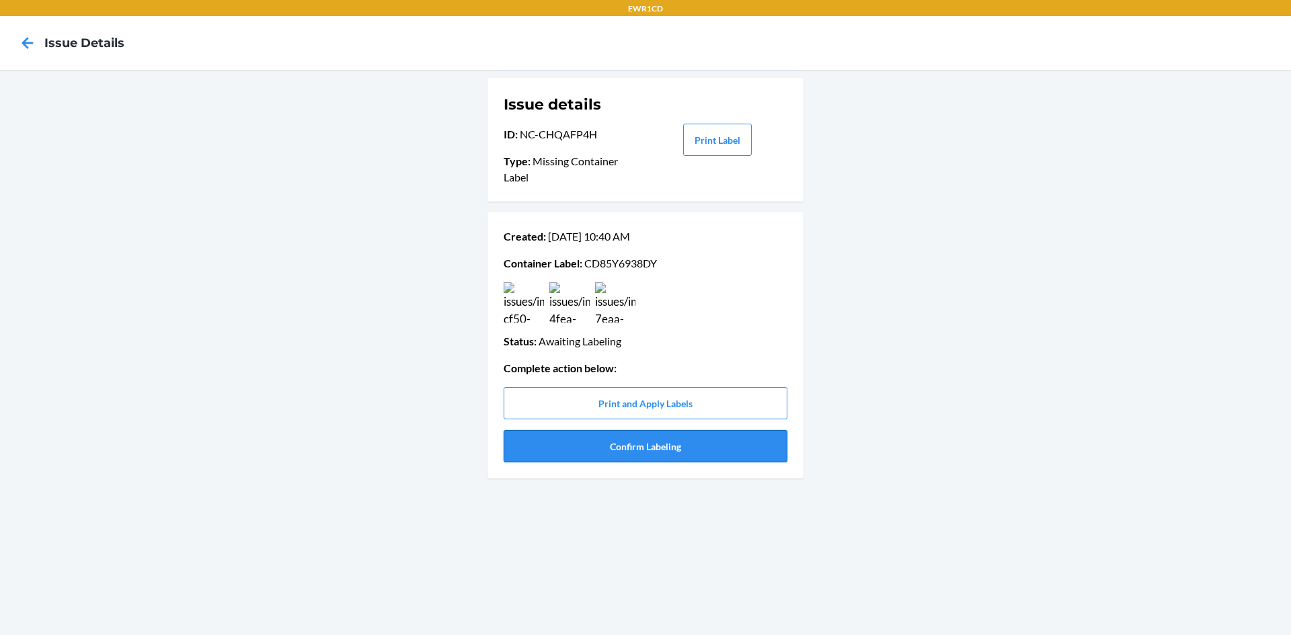
click at [667, 448] on button "Confirm Labeling" at bounding box center [646, 446] width 284 height 32
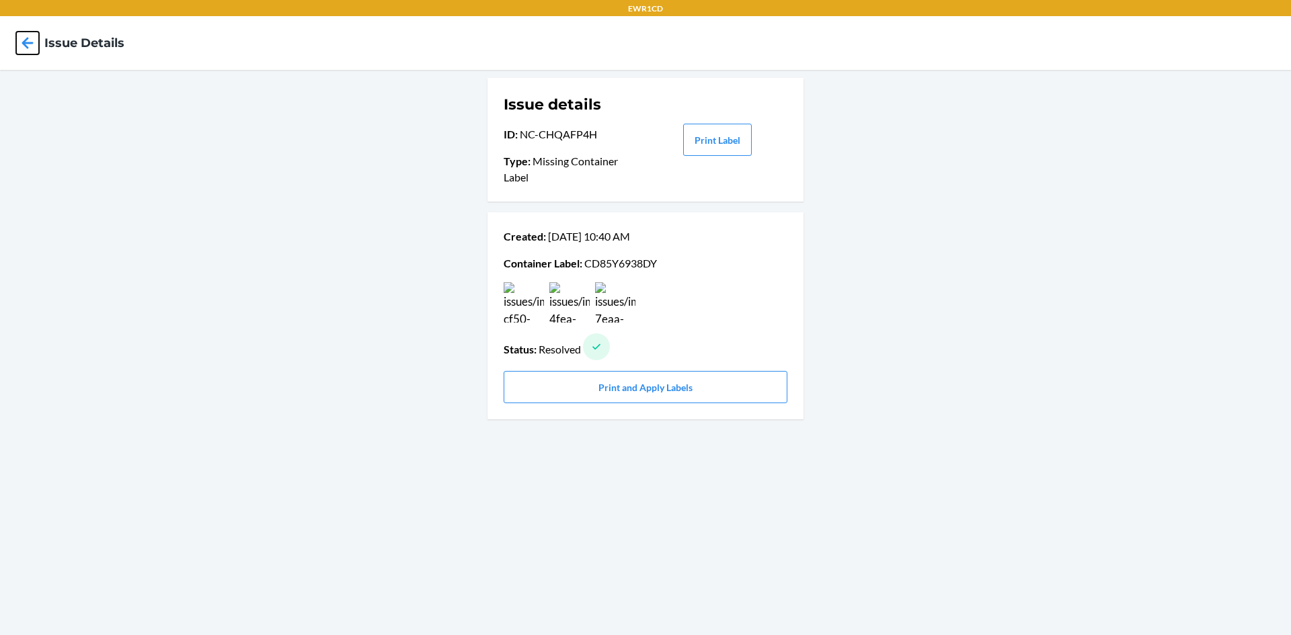
click at [24, 45] on icon at bounding box center [27, 42] width 11 height 11
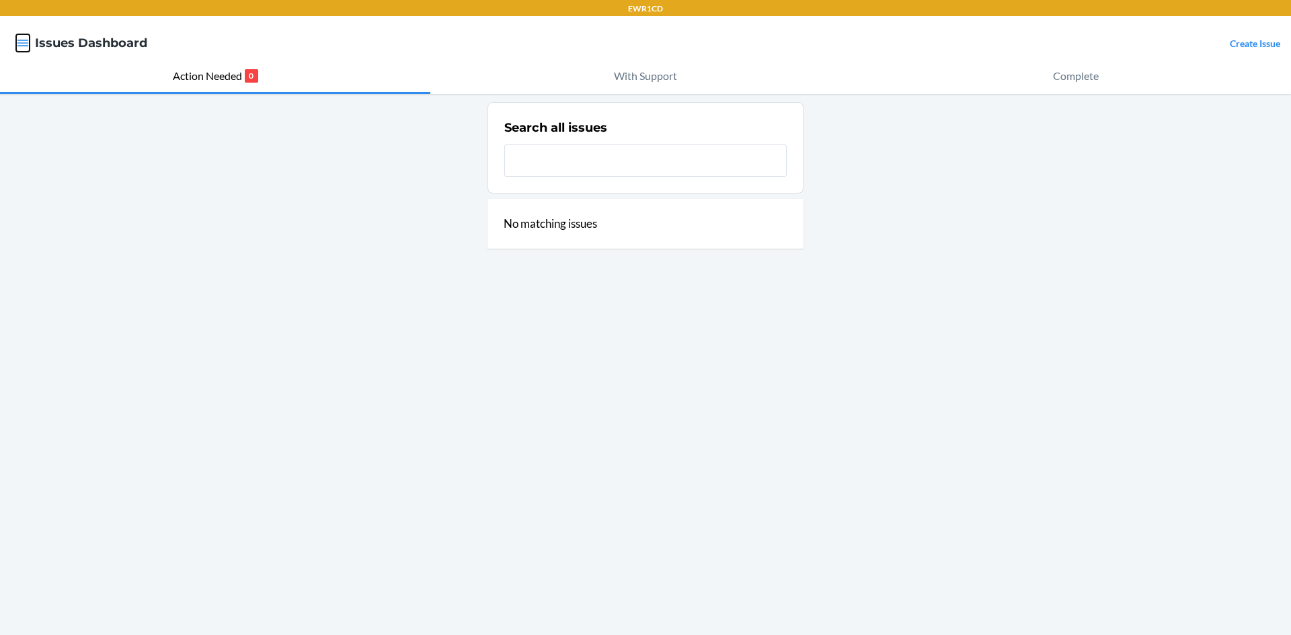
click at [19, 45] on icon "button" at bounding box center [22, 42] width 13 height 13
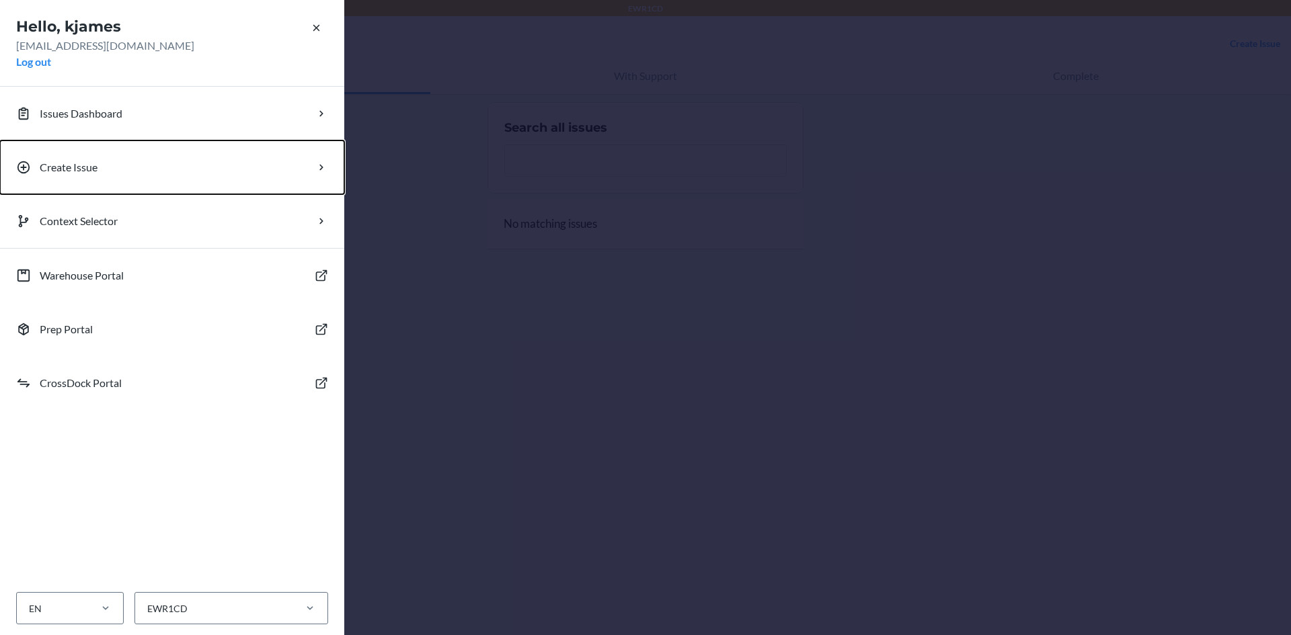
click at [151, 164] on button "Create Issue" at bounding box center [172, 168] width 344 height 54
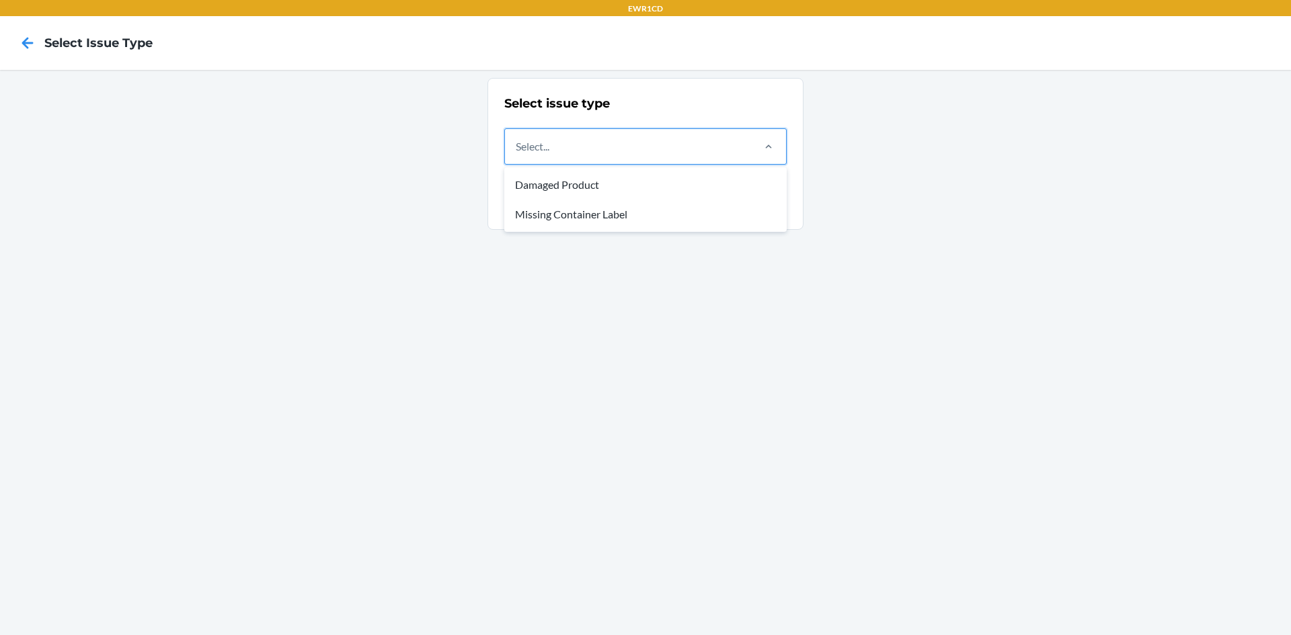
click at [542, 157] on div "Select..." at bounding box center [628, 146] width 246 height 35
click at [517, 155] on input "option Damaged Product focused, 1 of 2. 2 results available. Use Up and Down to…" at bounding box center [516, 146] width 1 height 16
click at [588, 214] on div "Missing Container Label" at bounding box center [645, 215] width 277 height 30
click at [517, 155] on input "option Missing Container Label focused, 2 of 2. 2 results available. Use Up and…" at bounding box center [516, 146] width 1 height 16
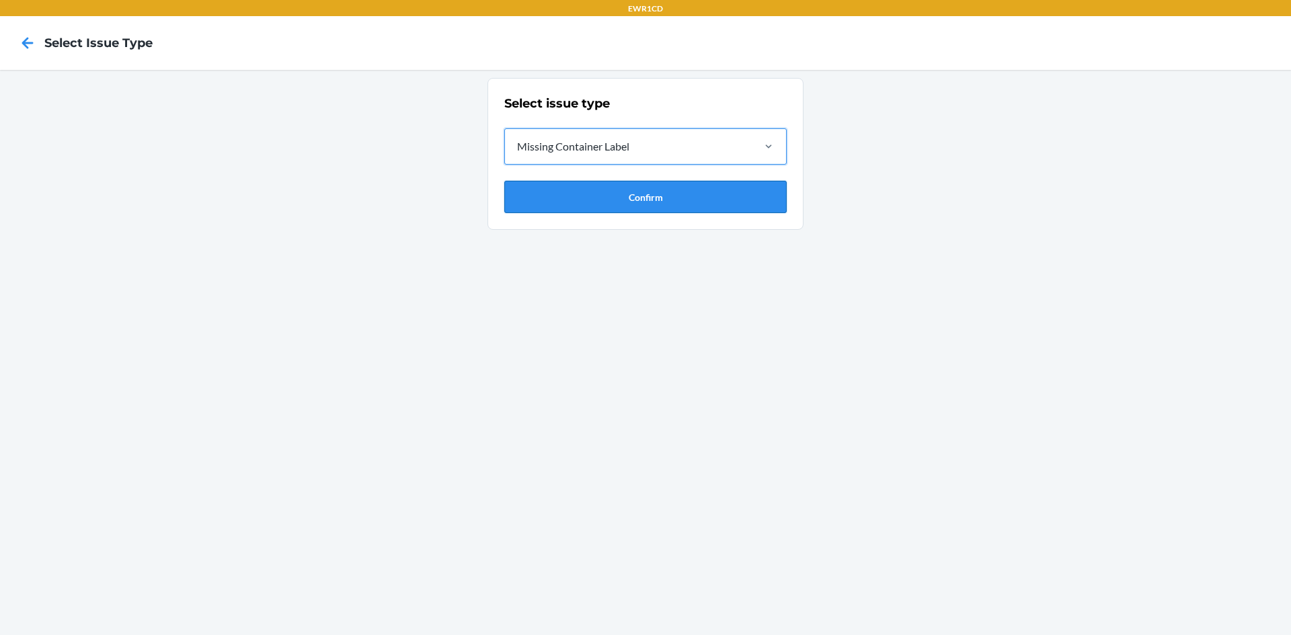
click at [597, 209] on button "Confirm" at bounding box center [645, 197] width 282 height 32
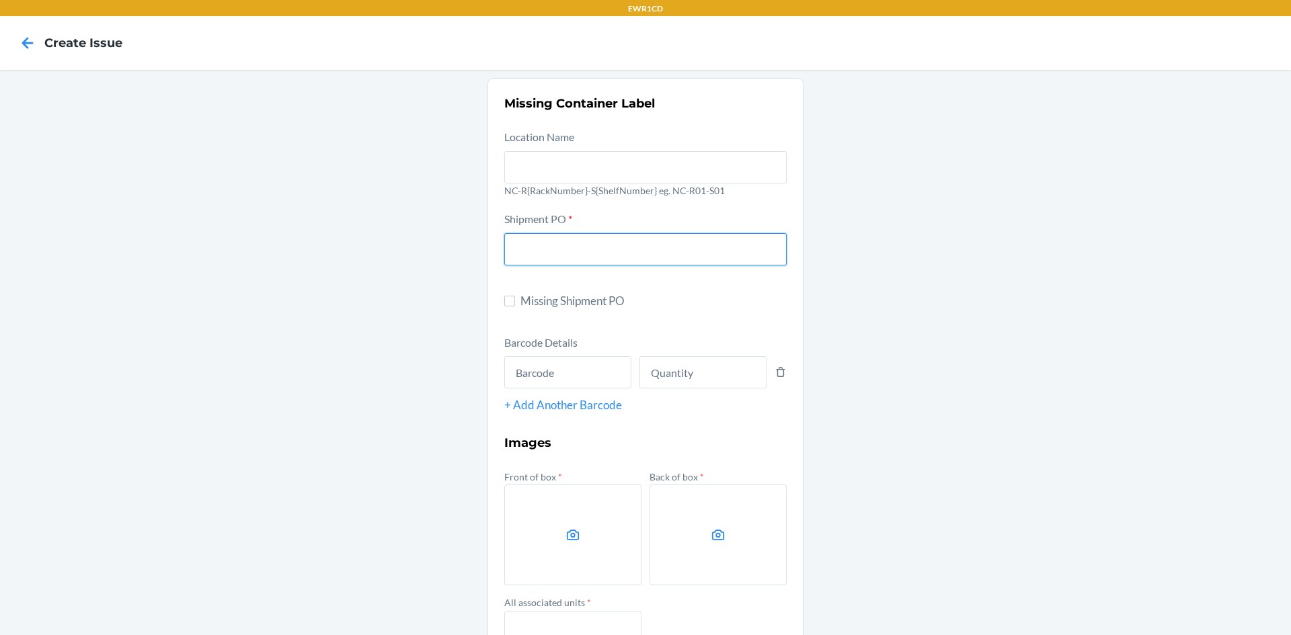
click at [640, 253] on input "text" at bounding box center [645, 249] width 282 height 32
type input "9892530"
click at [537, 378] on input "text" at bounding box center [567, 372] width 127 height 32
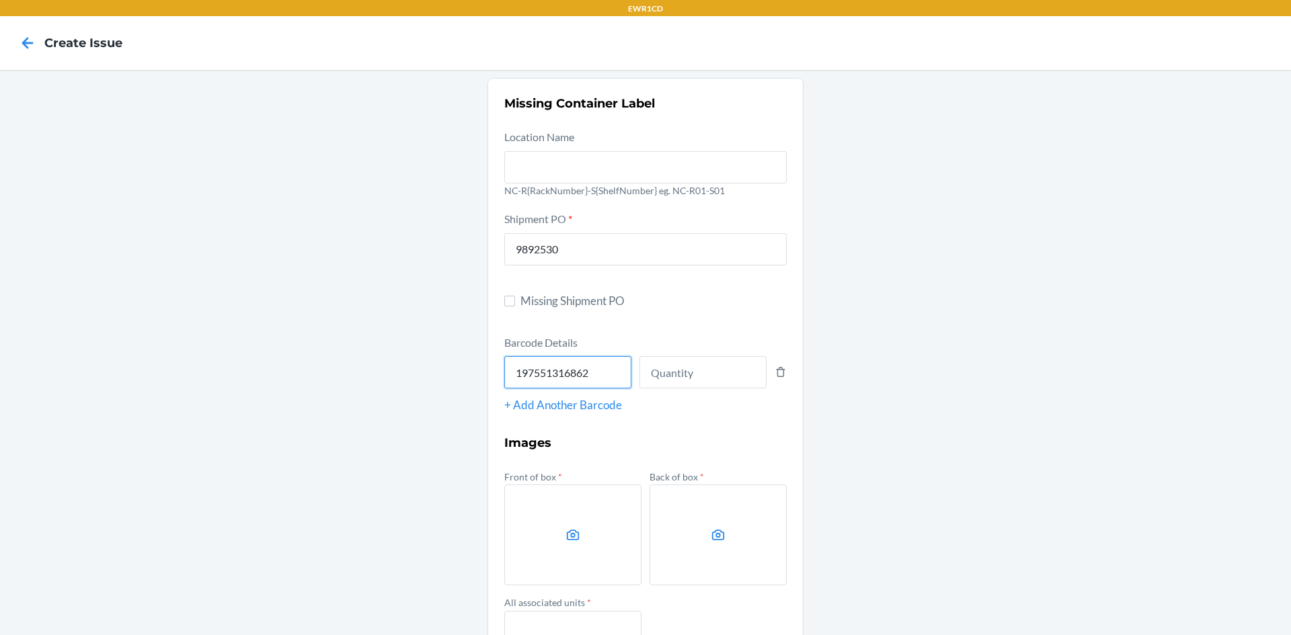
type input "197551316862"
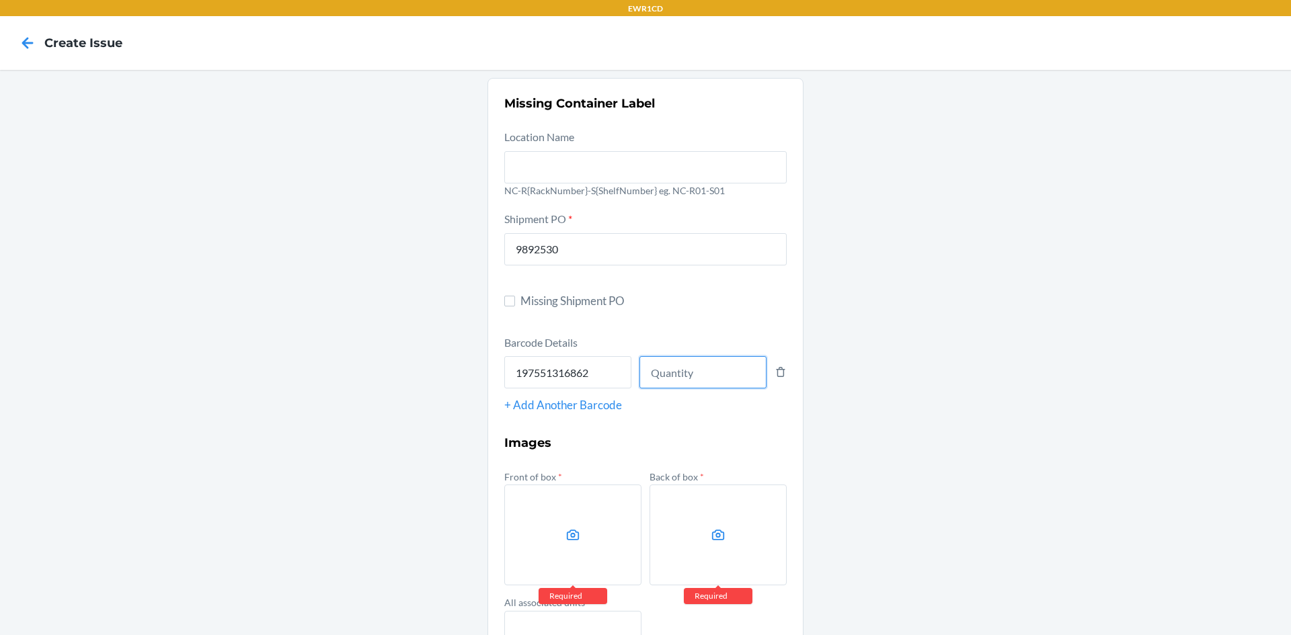
click at [720, 374] on input "number" at bounding box center [702, 372] width 127 height 32
type input "110"
click at [565, 531] on icon at bounding box center [572, 535] width 15 height 15
click at [0, 0] on input "file" at bounding box center [0, 0] width 0 height 0
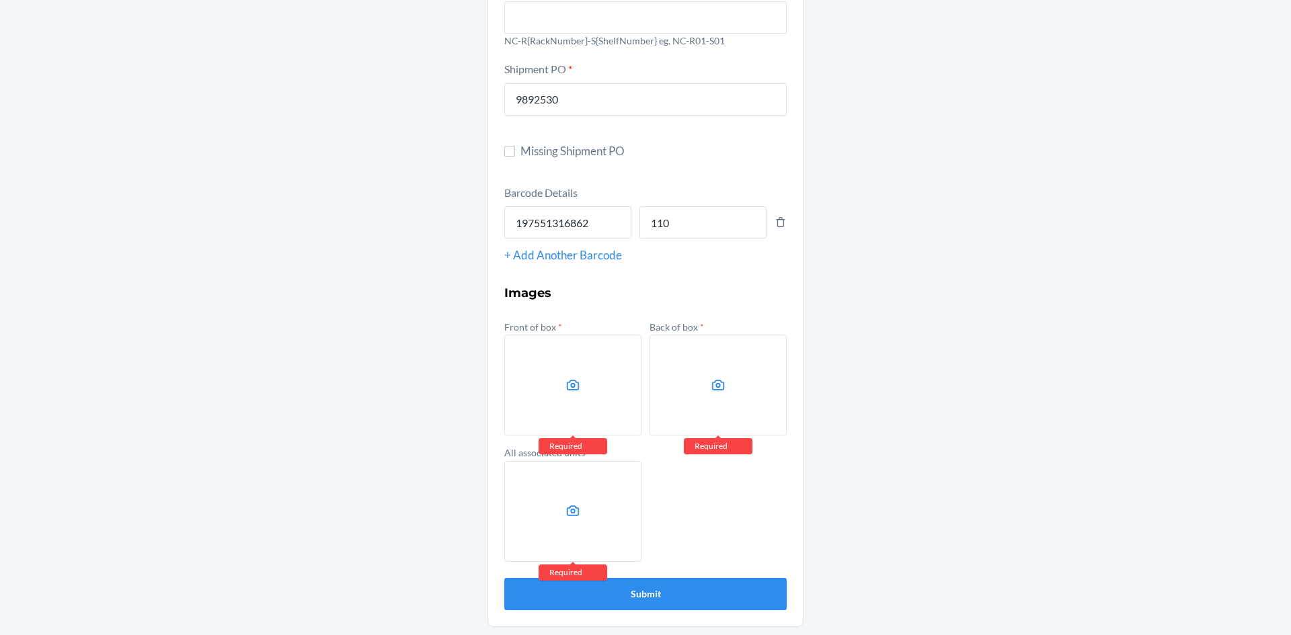
click at [554, 380] on label at bounding box center [572, 385] width 137 height 101
click at [0, 0] on input "file" at bounding box center [0, 0] width 0 height 0
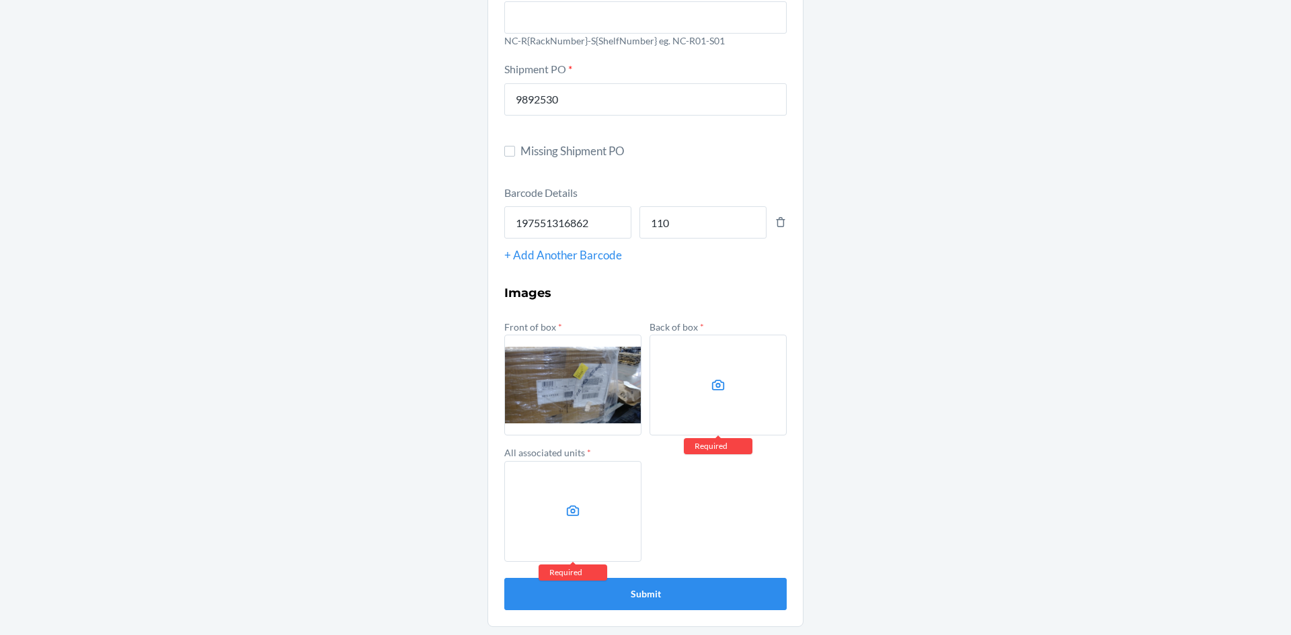
click at [711, 386] on icon at bounding box center [718, 385] width 15 height 15
click at [0, 0] on input "file" at bounding box center [0, 0] width 0 height 0
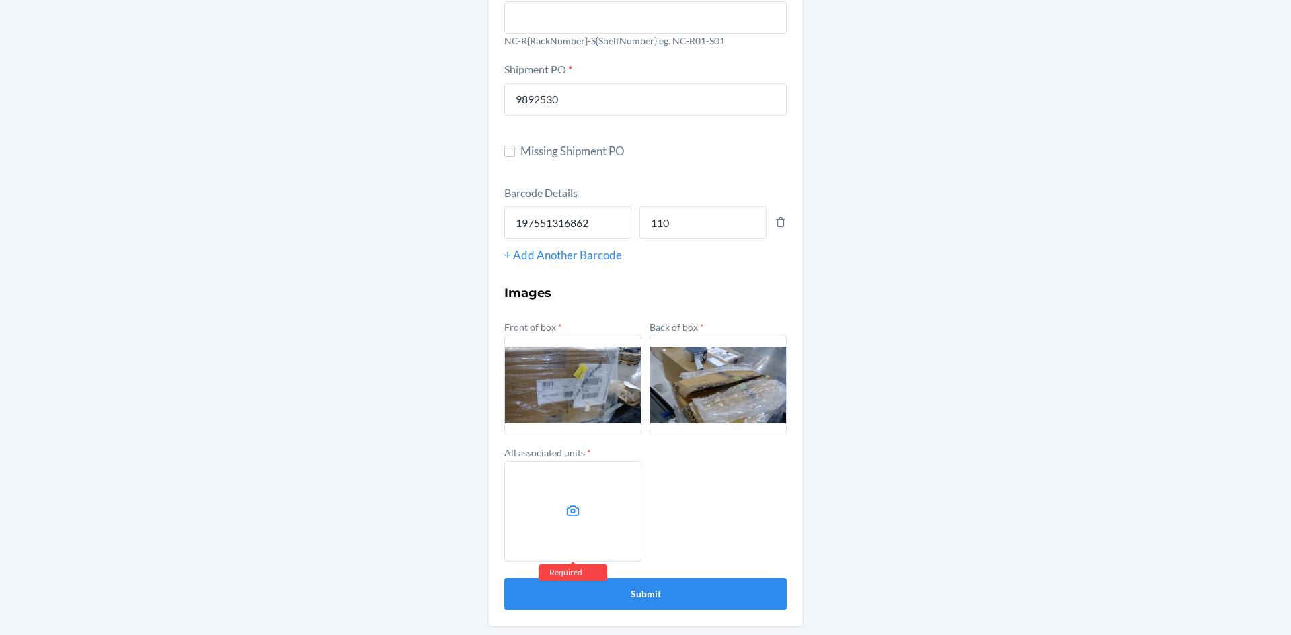
click at [536, 495] on label at bounding box center [572, 511] width 137 height 101
click at [0, 0] on input "file" at bounding box center [0, 0] width 0 height 0
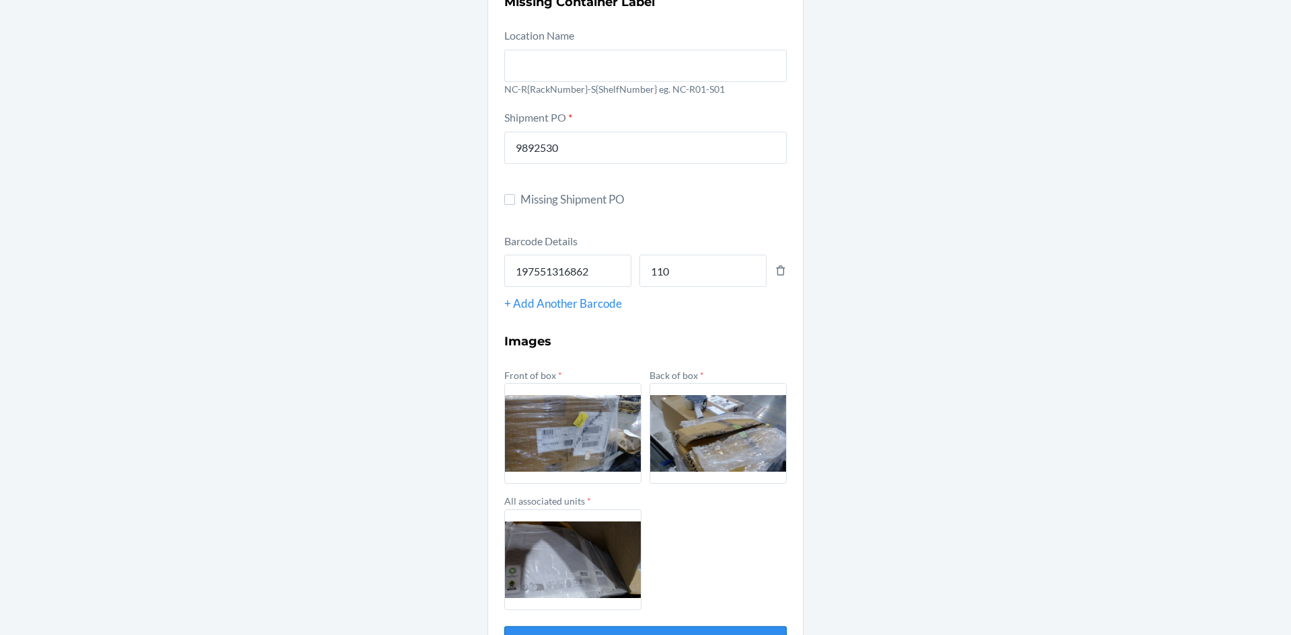
click at [662, 587] on form "Location Name NC-R{RackNumber}-S{ShelfNumber} eg. NC-R01-S01 Shipment PO * 9892…" at bounding box center [645, 343] width 282 height 632
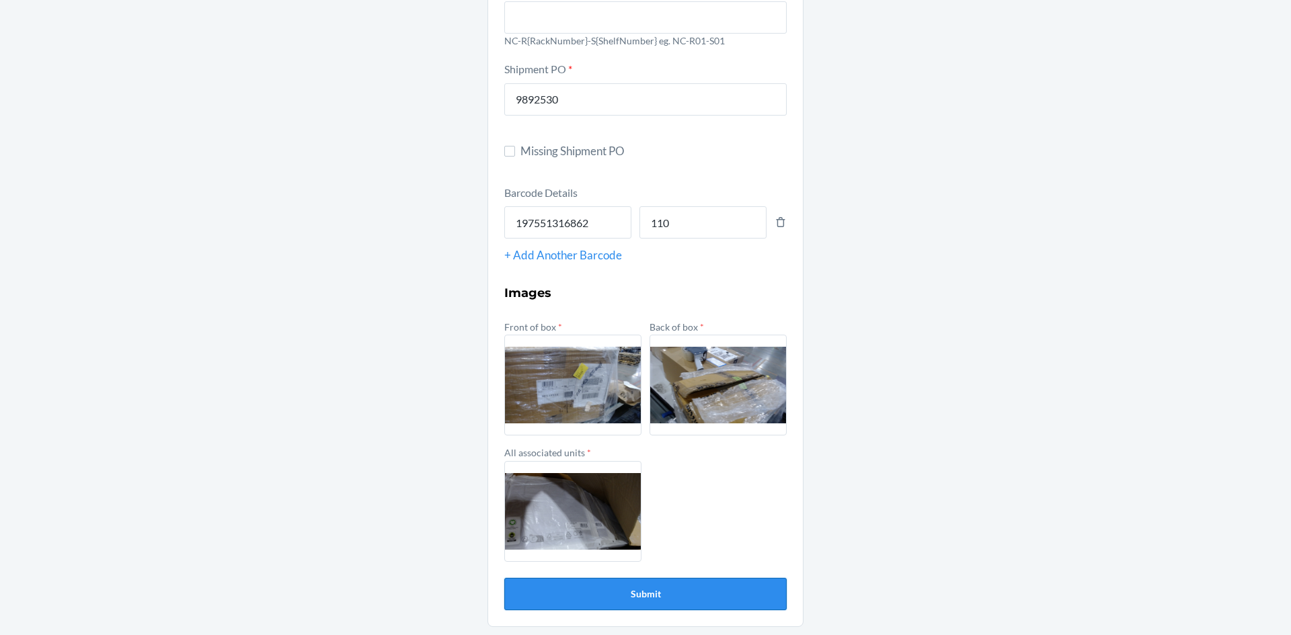
click at [657, 586] on button "Submit" at bounding box center [645, 594] width 282 height 32
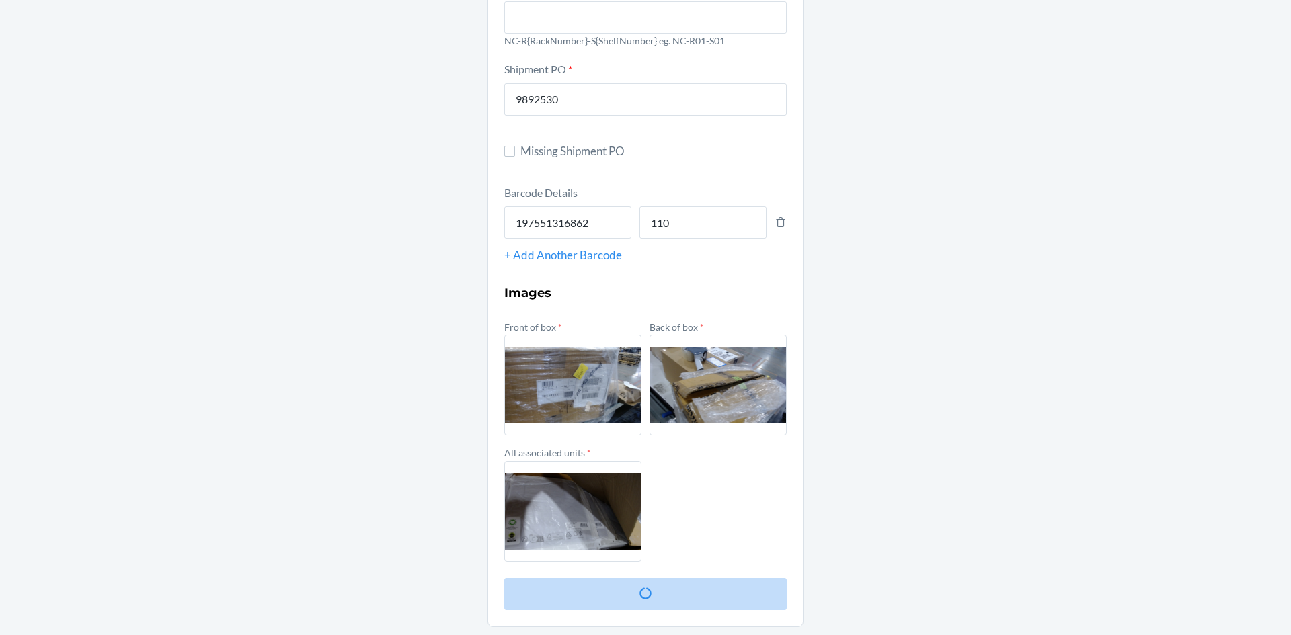
scroll to position [0, 0]
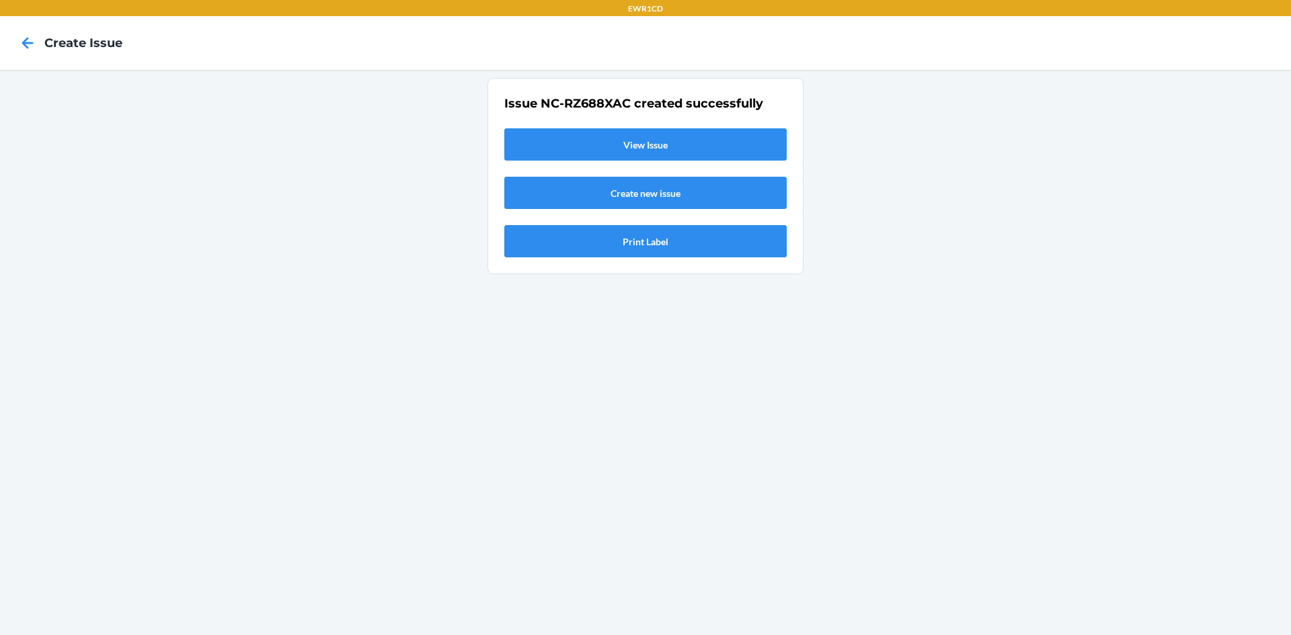
click at [629, 141] on link "View Issue" at bounding box center [645, 144] width 282 height 32
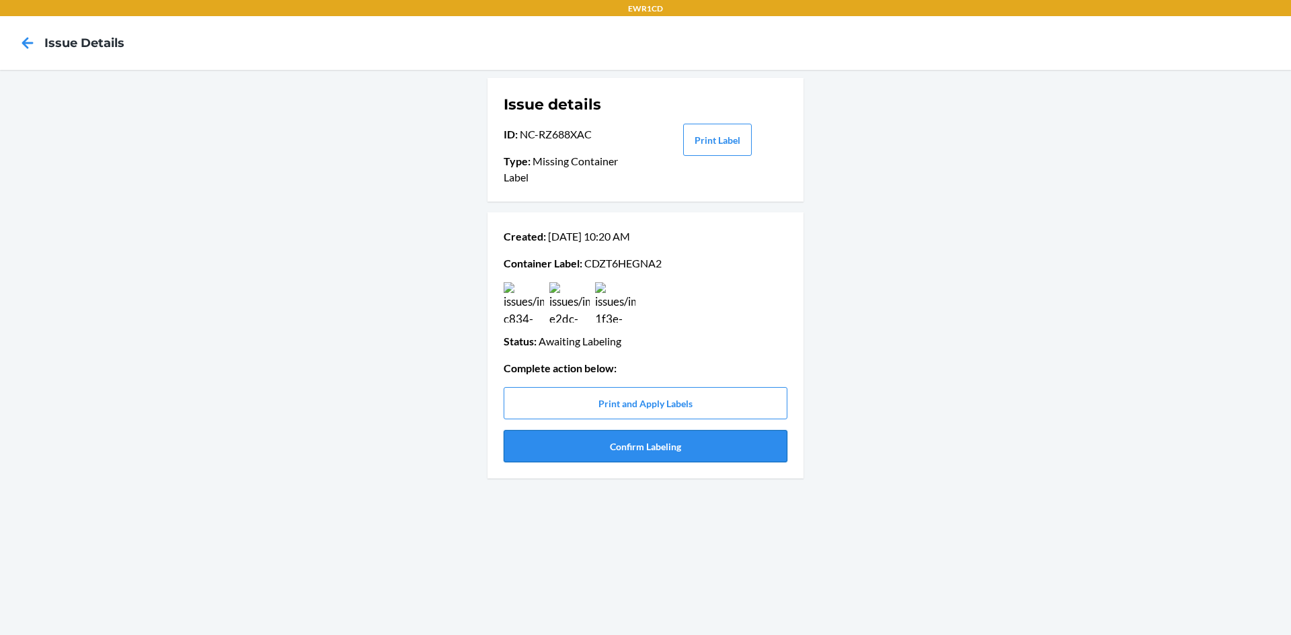
click at [616, 450] on button "Confirm Labeling" at bounding box center [646, 446] width 284 height 32
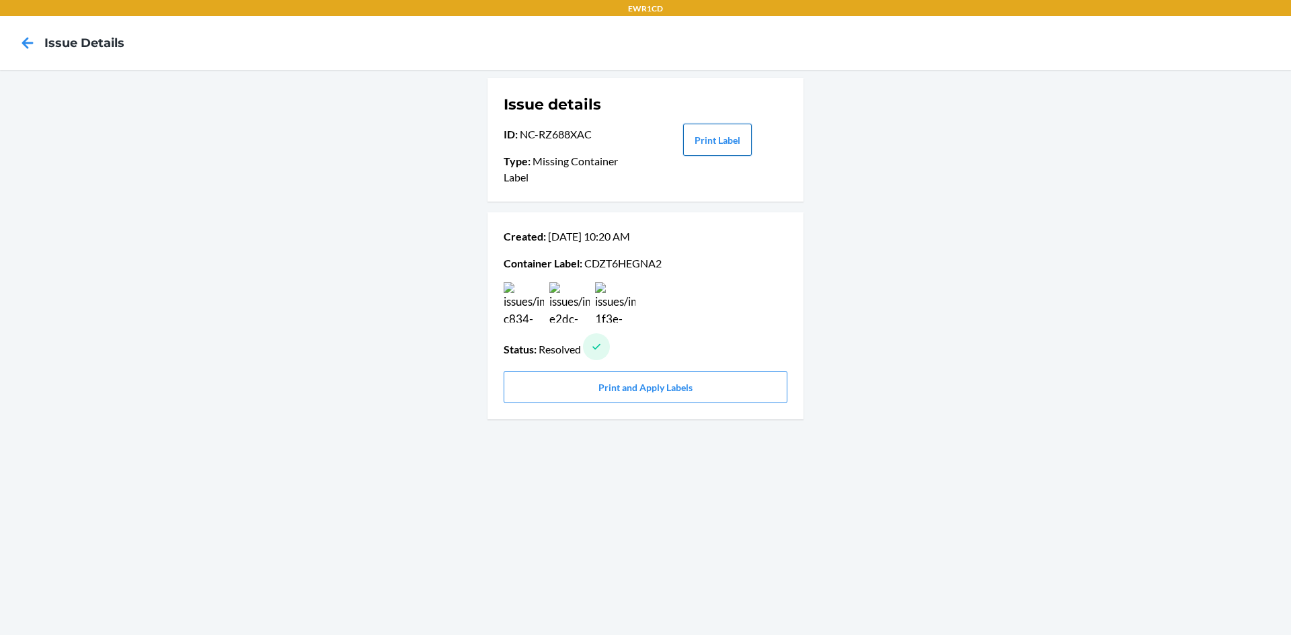
click at [691, 141] on button "Print Label" at bounding box center [717, 140] width 69 height 32
click at [17, 42] on icon at bounding box center [27, 43] width 23 height 23
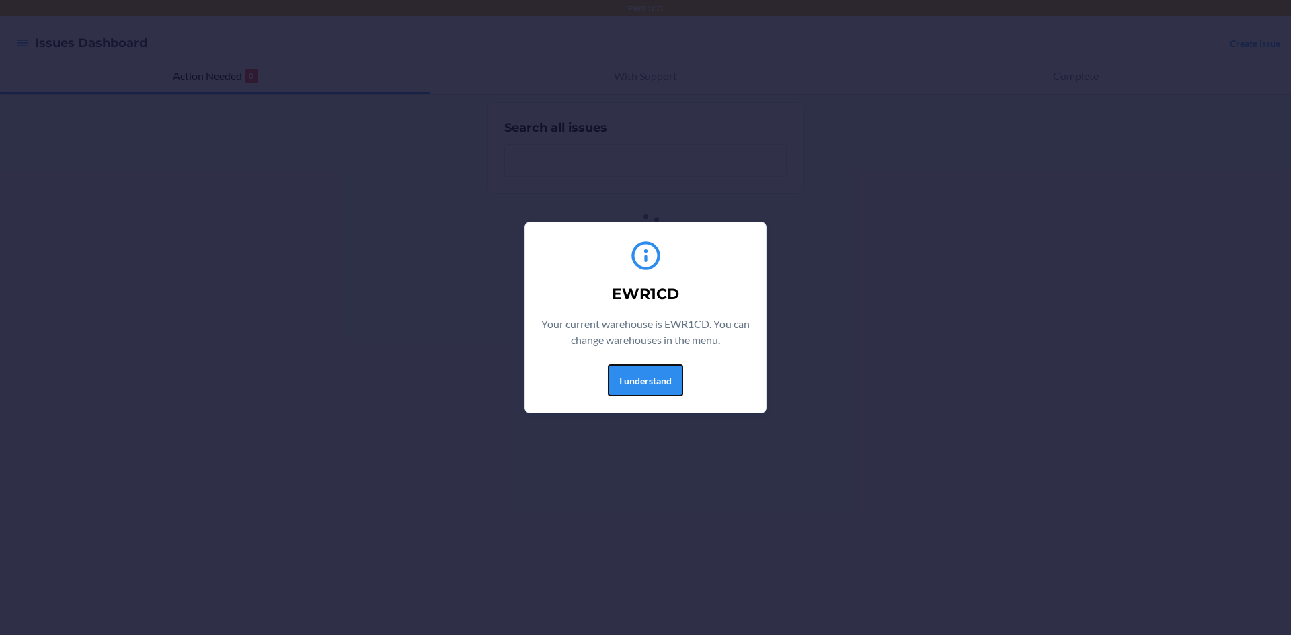
click at [657, 376] on button "I understand" at bounding box center [645, 380] width 75 height 32
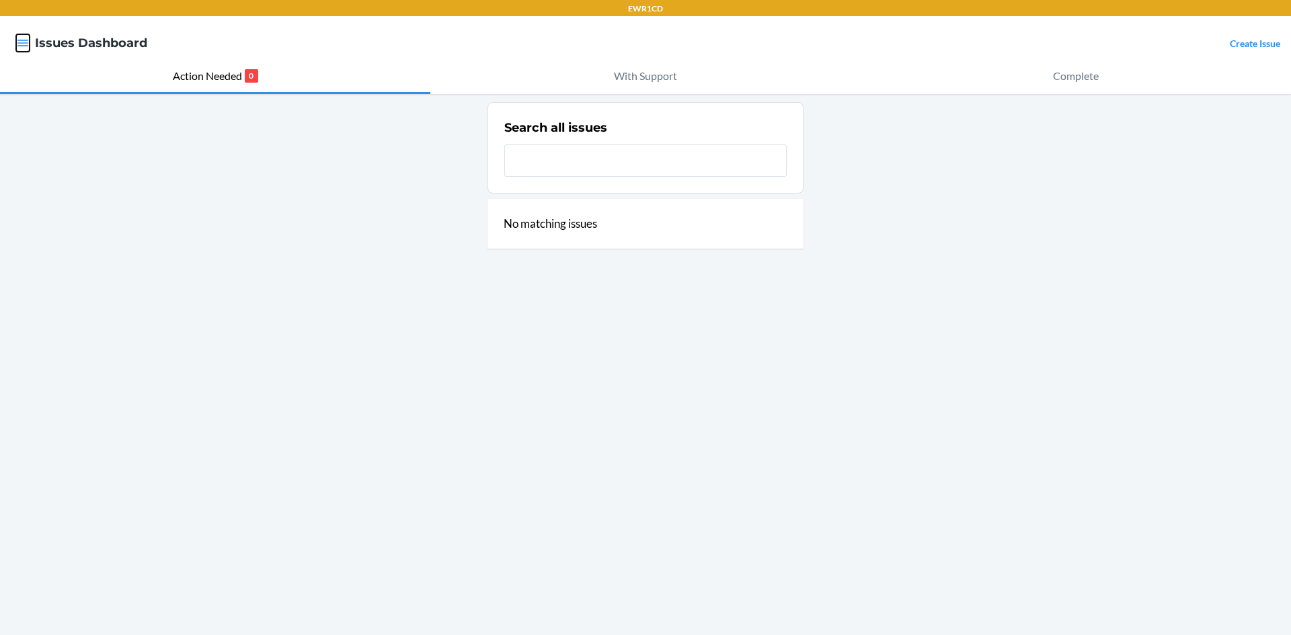
click at [25, 46] on icon "button" at bounding box center [22, 43] width 11 height 7
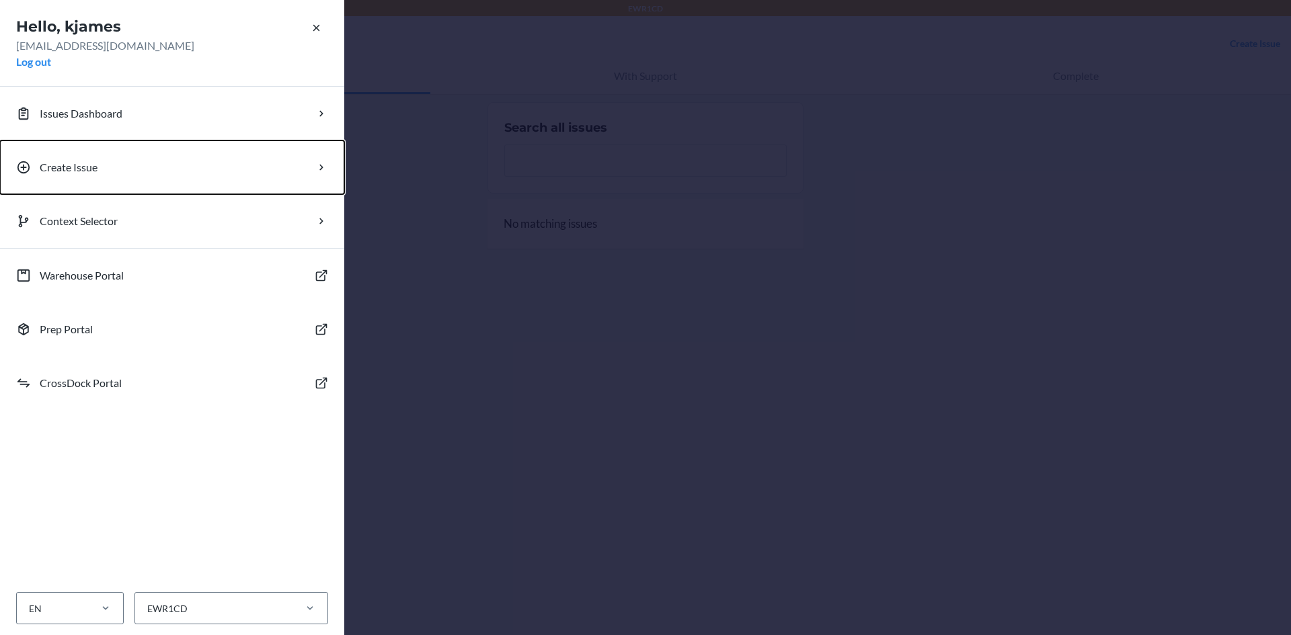
click at [56, 161] on p "Create Issue" at bounding box center [69, 167] width 58 height 16
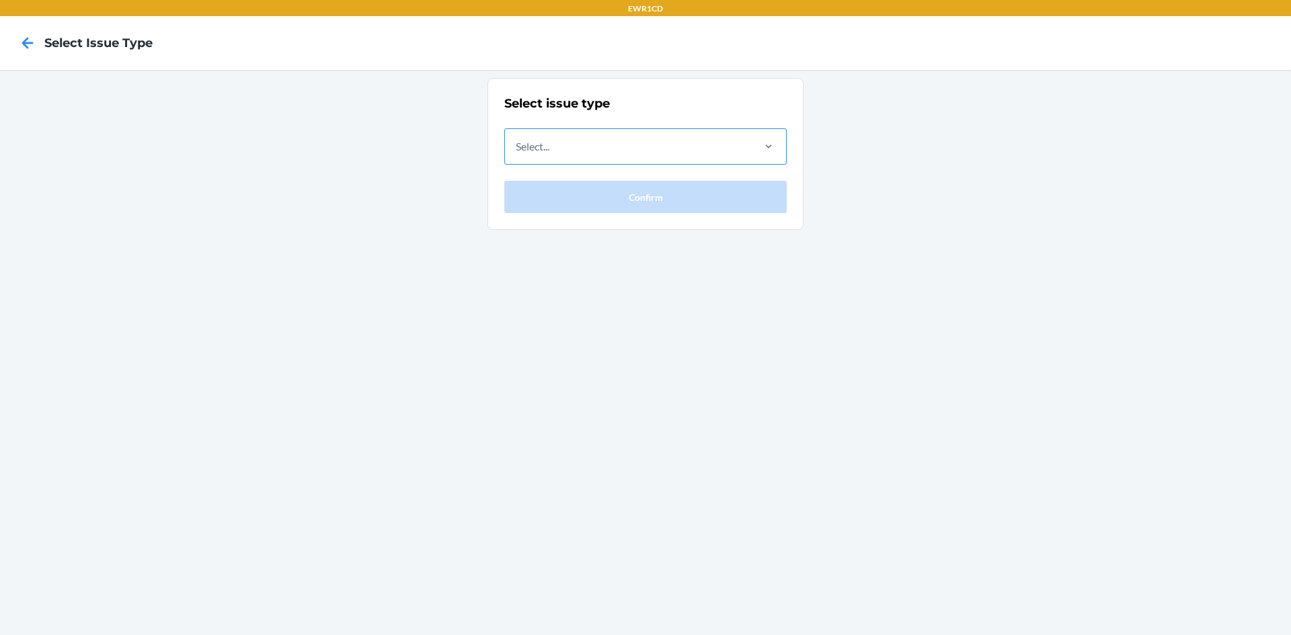
click at [677, 143] on div "Select..." at bounding box center [628, 146] width 246 height 35
click at [517, 143] on input "Select..." at bounding box center [516, 146] width 1 height 16
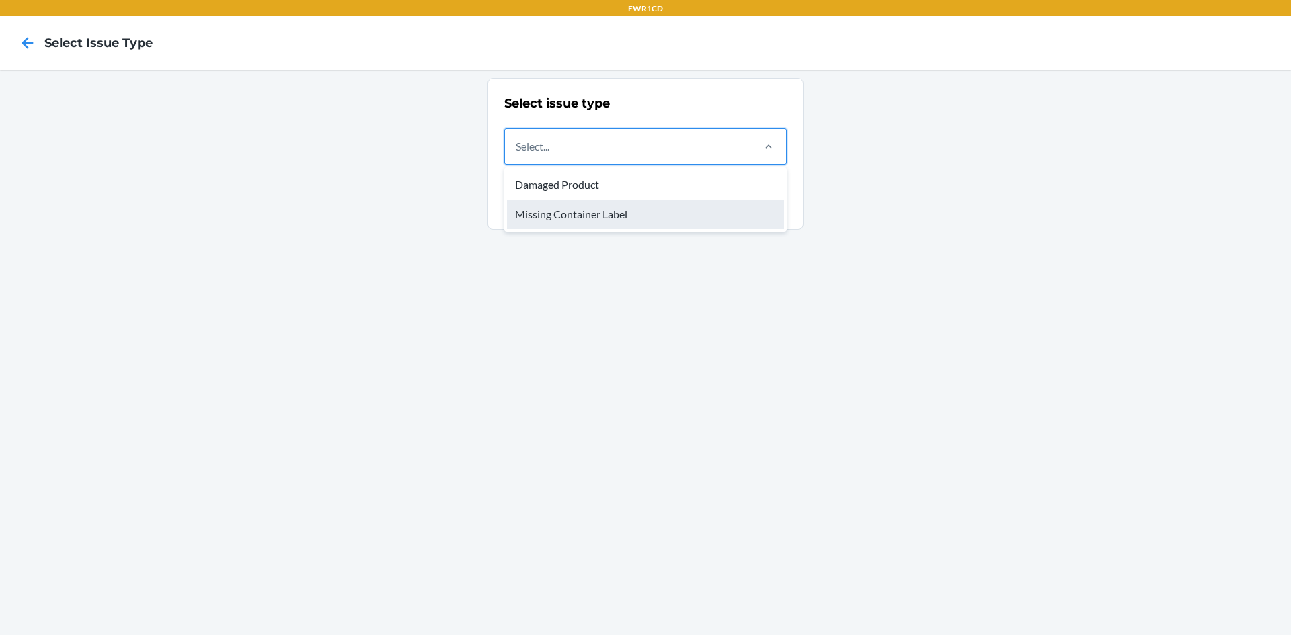
click at [650, 214] on div "Missing Container Label" at bounding box center [645, 215] width 277 height 30
click at [517, 155] on input "option Missing Container Label focused, 2 of 2. 2 results available. Use Up and…" at bounding box center [516, 146] width 1 height 16
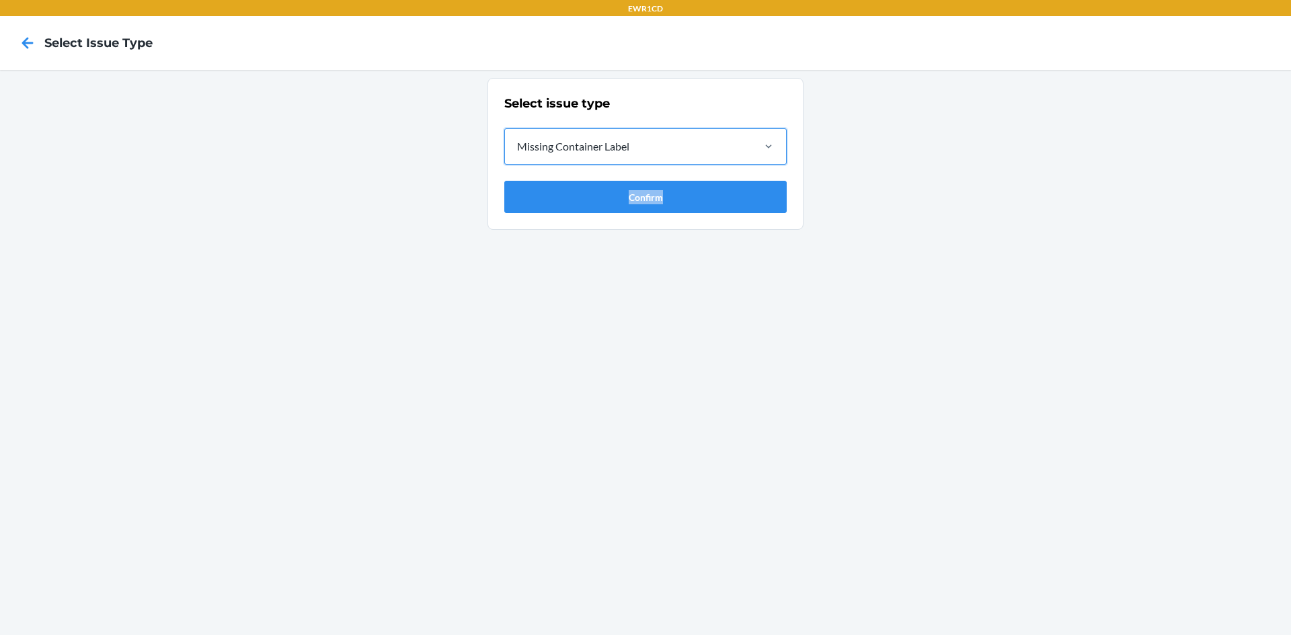
click at [650, 214] on section "Select issue type option Missing Container Label, selected. 0 results available…" at bounding box center [645, 154] width 316 height 152
click at [648, 200] on button "Confirm" at bounding box center [645, 197] width 282 height 32
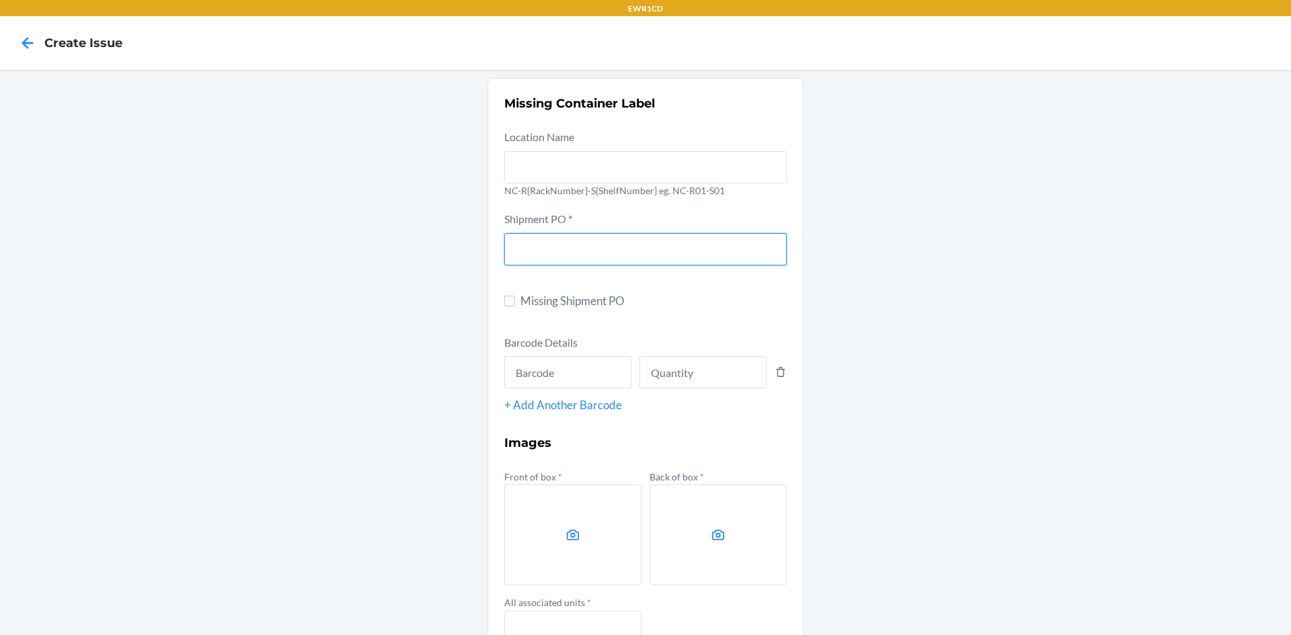
click at [582, 264] on input "text" at bounding box center [645, 249] width 282 height 32
type input "9892530"
click at [552, 381] on input "text" at bounding box center [567, 372] width 127 height 32
click at [587, 368] on input "text" at bounding box center [567, 372] width 127 height 32
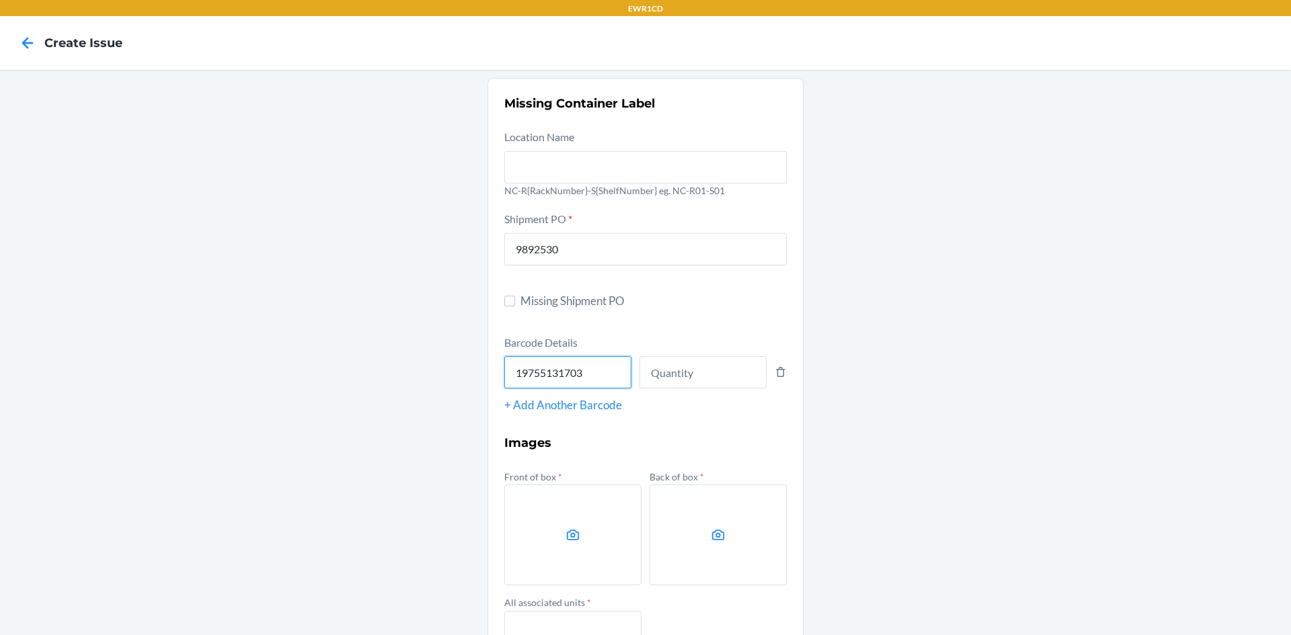
type input "197551317036"
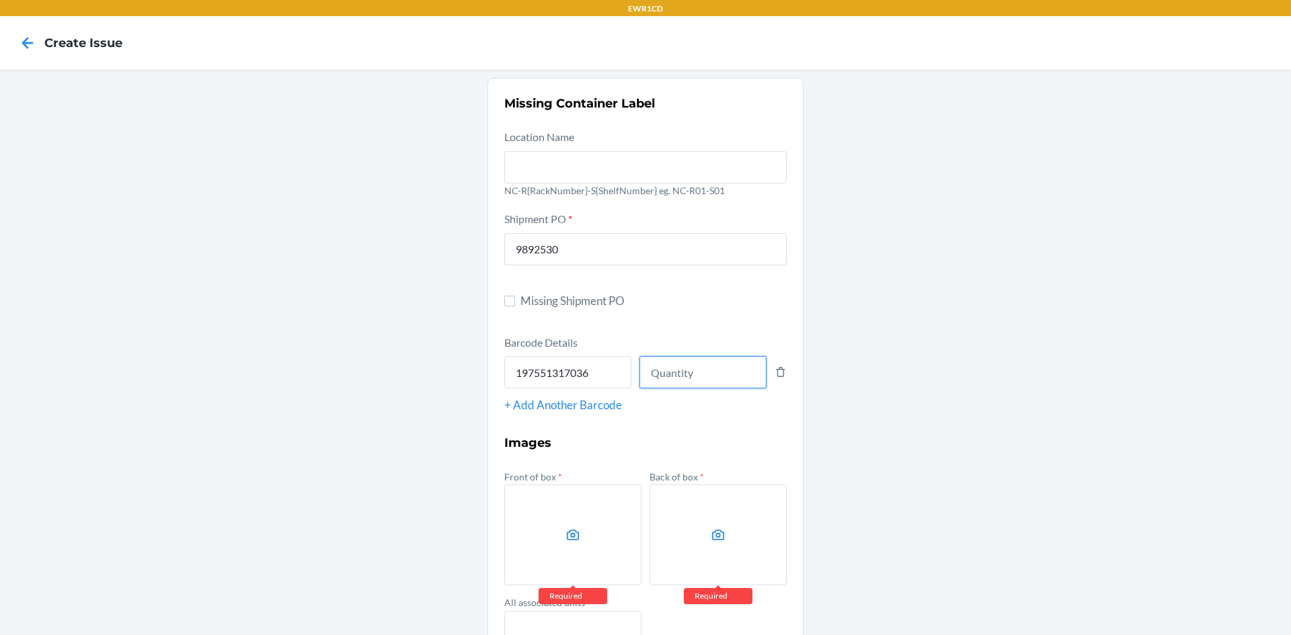
click at [685, 364] on input "number" at bounding box center [702, 372] width 127 height 32
type input "132"
click at [518, 539] on label at bounding box center [572, 535] width 137 height 101
click at [0, 0] on input "file" at bounding box center [0, 0] width 0 height 0
click at [547, 529] on label at bounding box center [572, 535] width 137 height 101
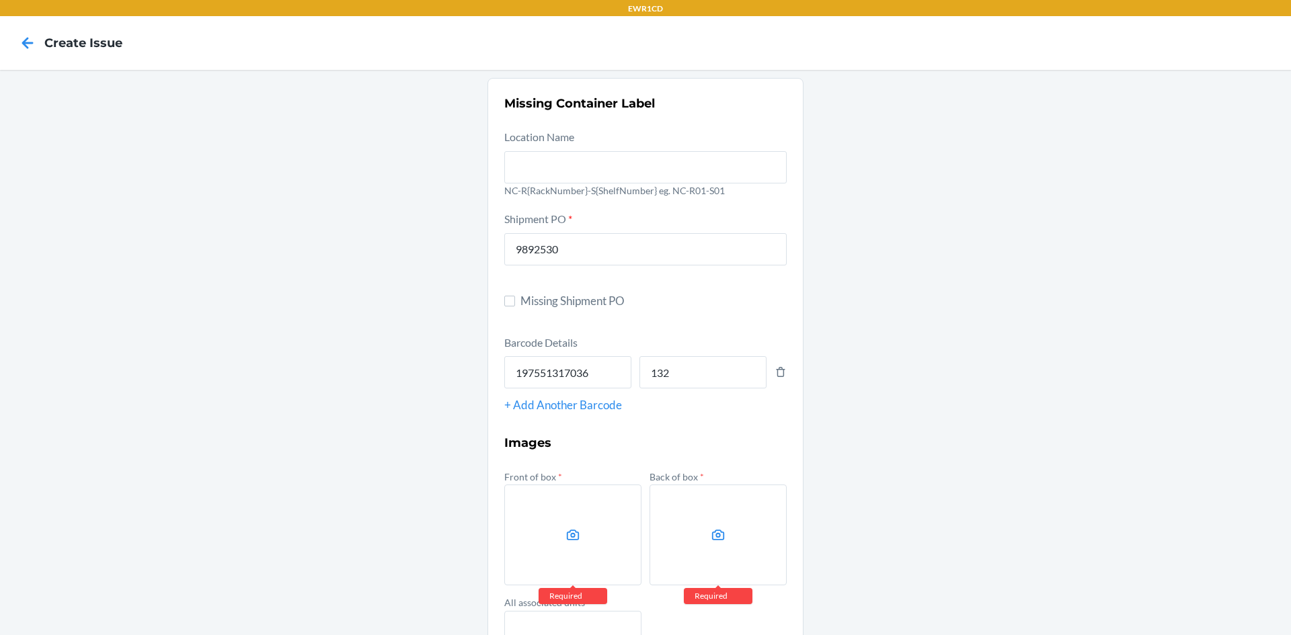
click at [0, 0] on input "file" at bounding box center [0, 0] width 0 height 0
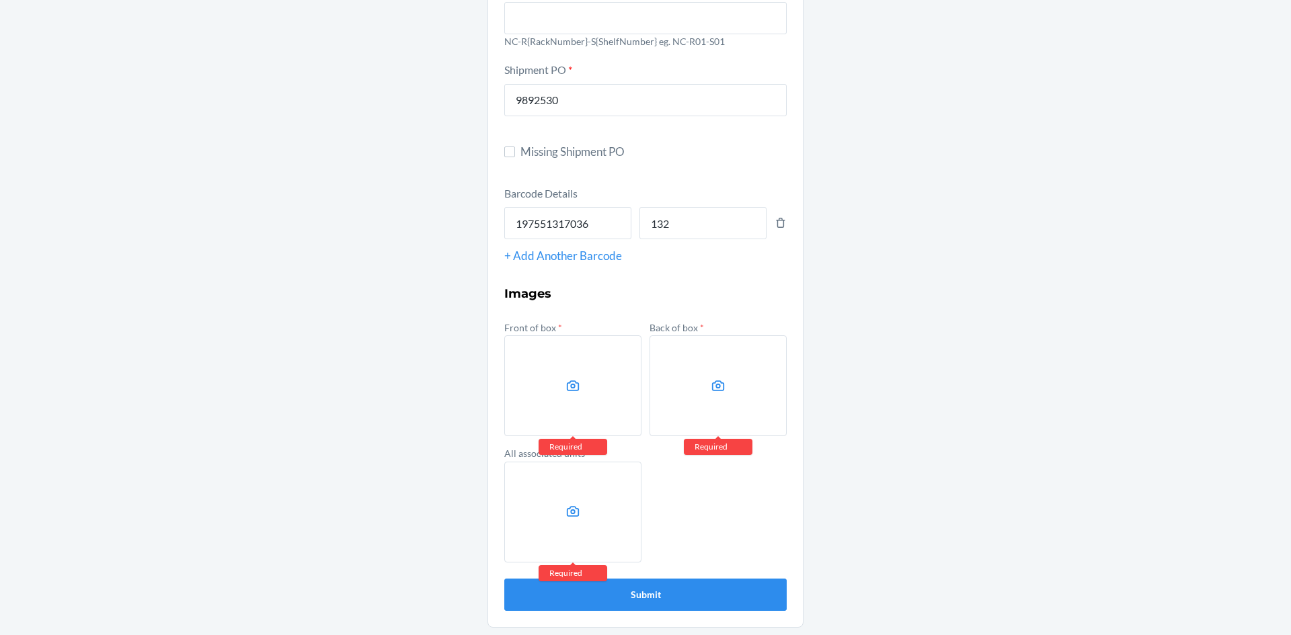
scroll to position [150, 0]
click at [565, 395] on label at bounding box center [572, 385] width 137 height 101
click at [0, 0] on input "file" at bounding box center [0, 0] width 0 height 0
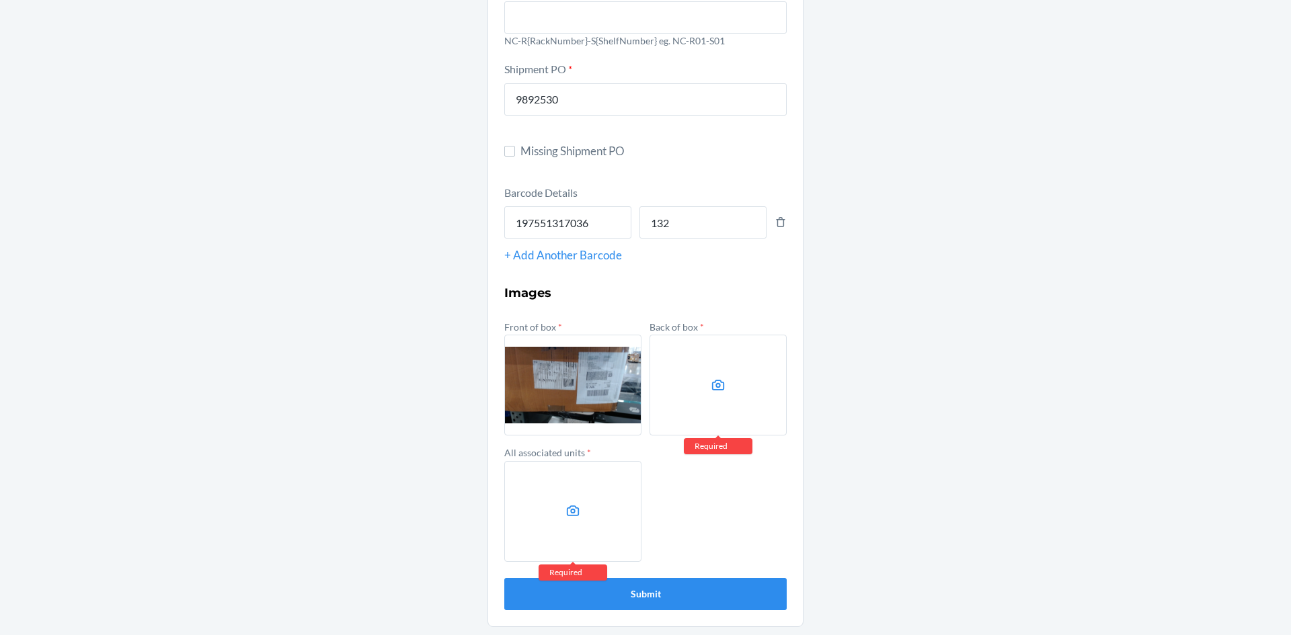
click at [719, 408] on label at bounding box center [717, 385] width 137 height 101
click at [0, 0] on input "file" at bounding box center [0, 0] width 0 height 0
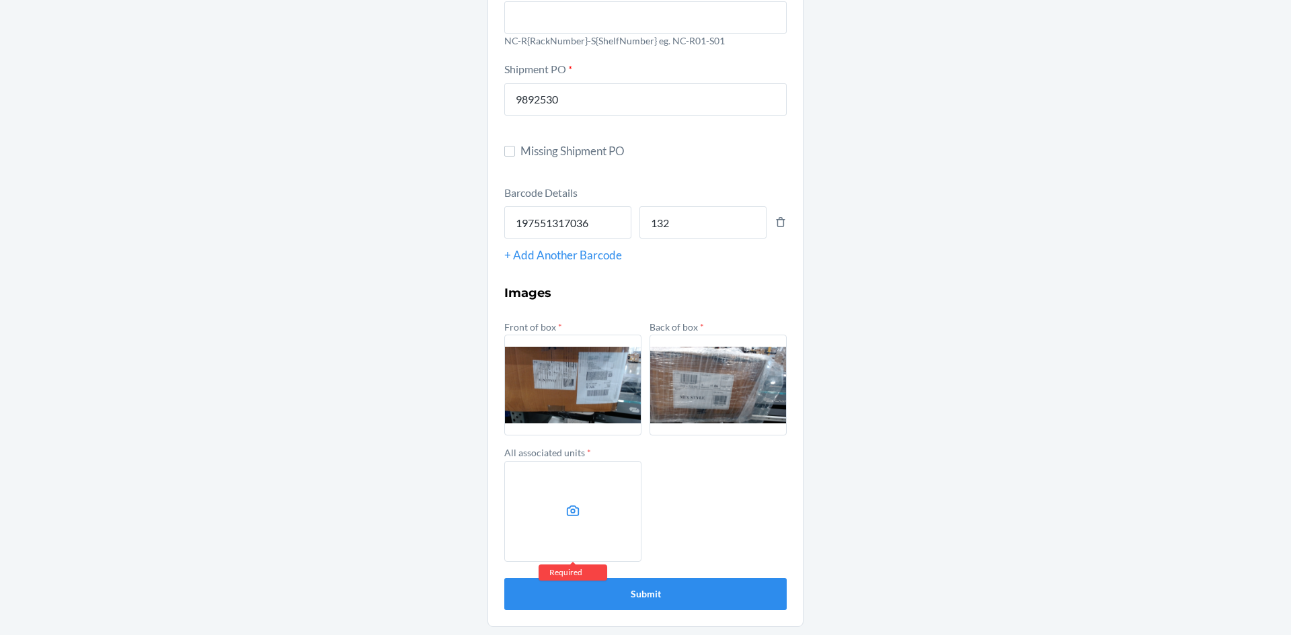
click at [493, 491] on section "Missing Container Label Location Name NC-R{RackNumber}-S{ShelfNumber} eg. NC-R0…" at bounding box center [645, 277] width 316 height 699
click at [512, 485] on label at bounding box center [572, 511] width 137 height 101
click at [0, 0] on input "file" at bounding box center [0, 0] width 0 height 0
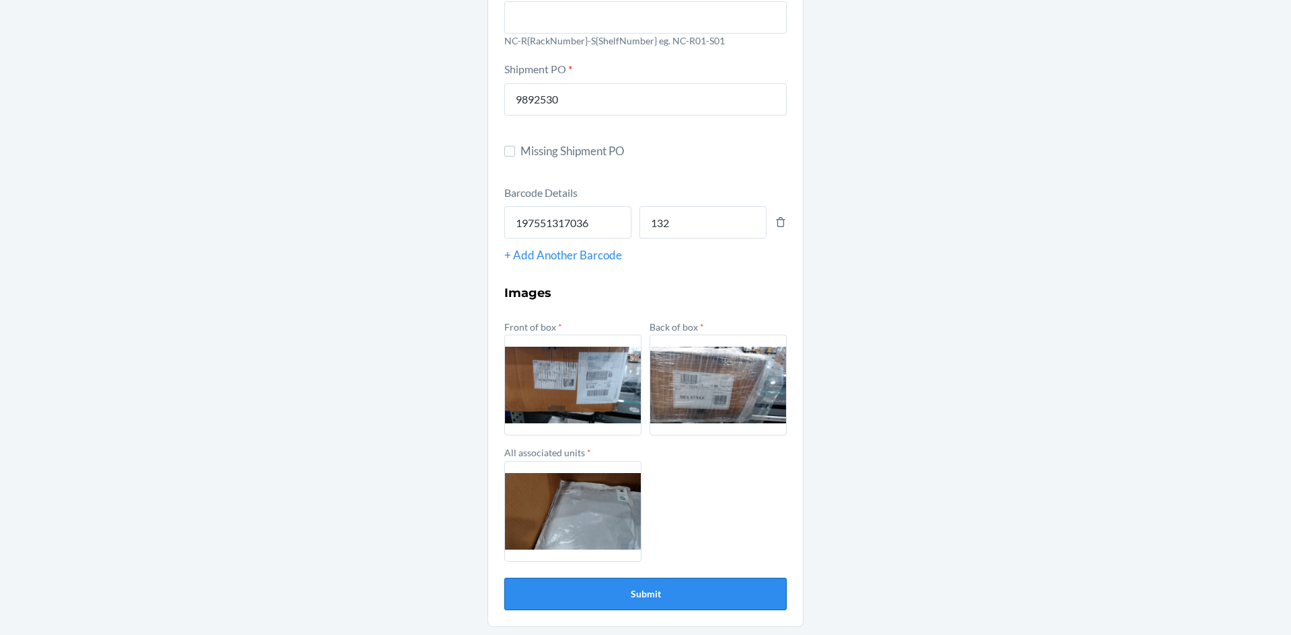
click at [575, 587] on button "Submit" at bounding box center [645, 594] width 282 height 32
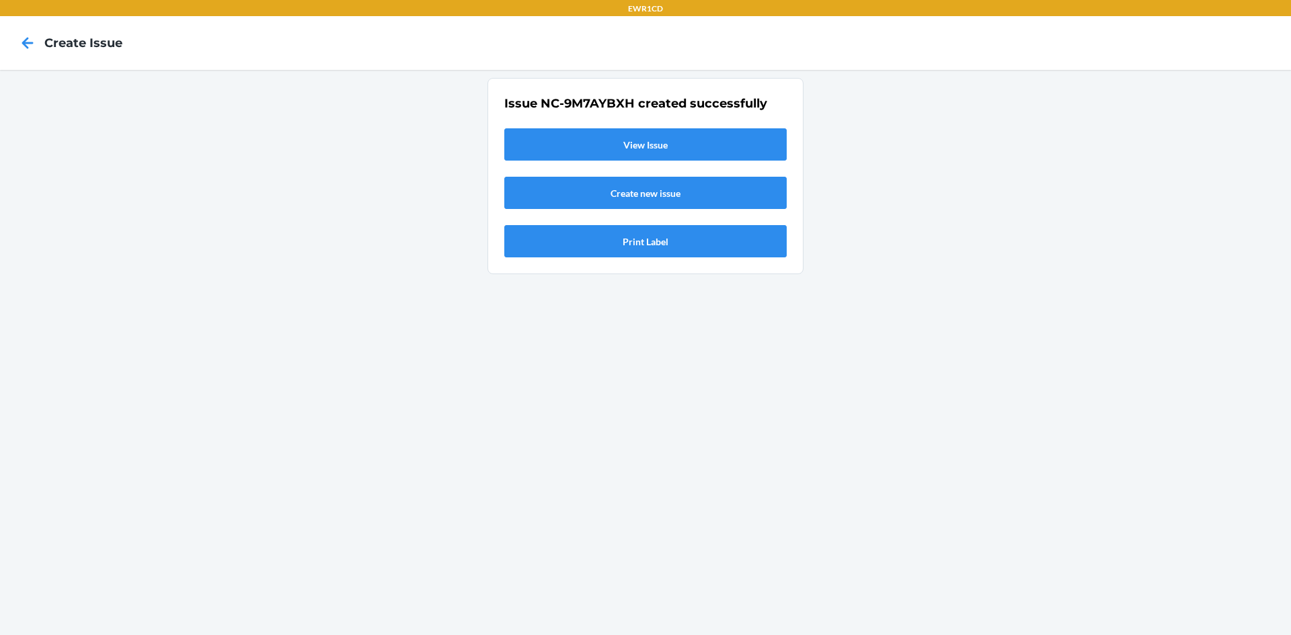
scroll to position [0, 0]
click at [628, 151] on link "View Issue" at bounding box center [645, 144] width 282 height 32
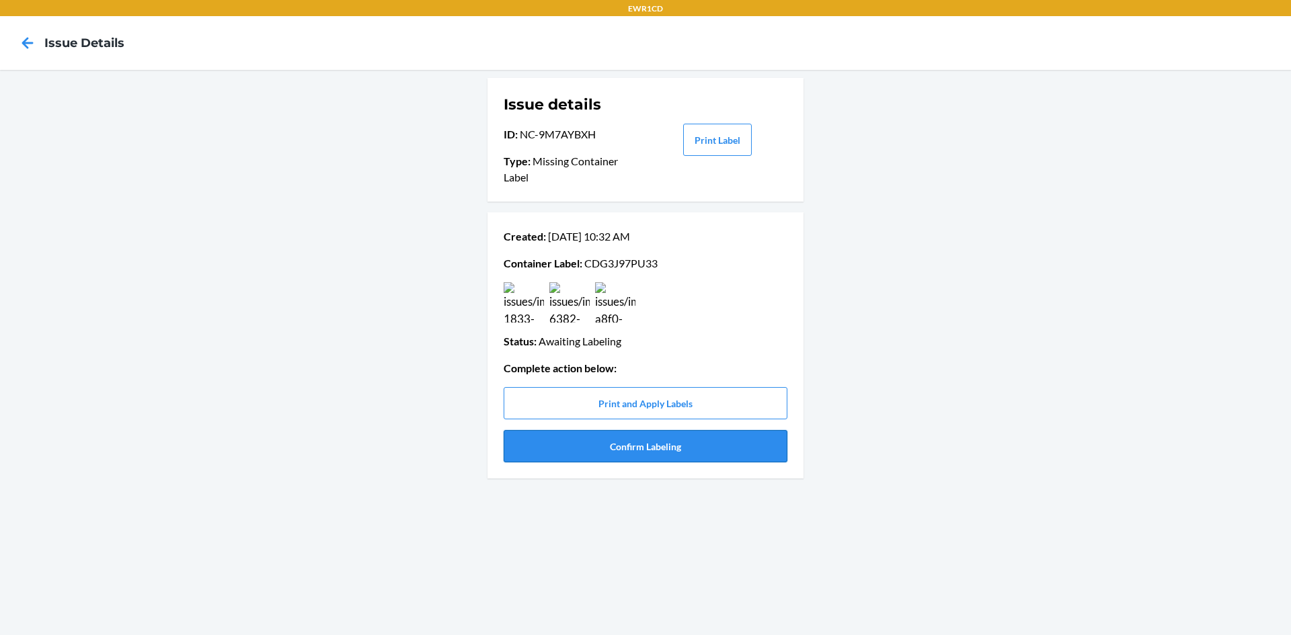
click at [630, 447] on button "Confirm Labeling" at bounding box center [646, 446] width 284 height 32
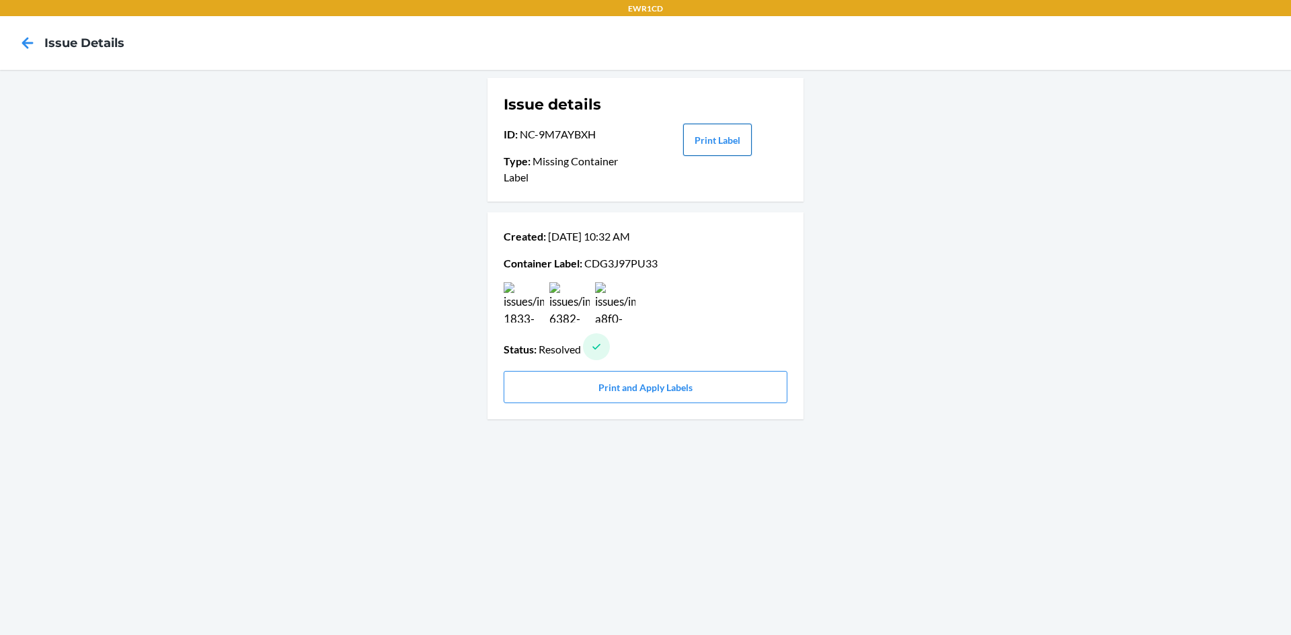
click at [735, 130] on button "Print Label" at bounding box center [717, 140] width 69 height 32
click at [27, 44] on icon at bounding box center [27, 42] width 11 height 11
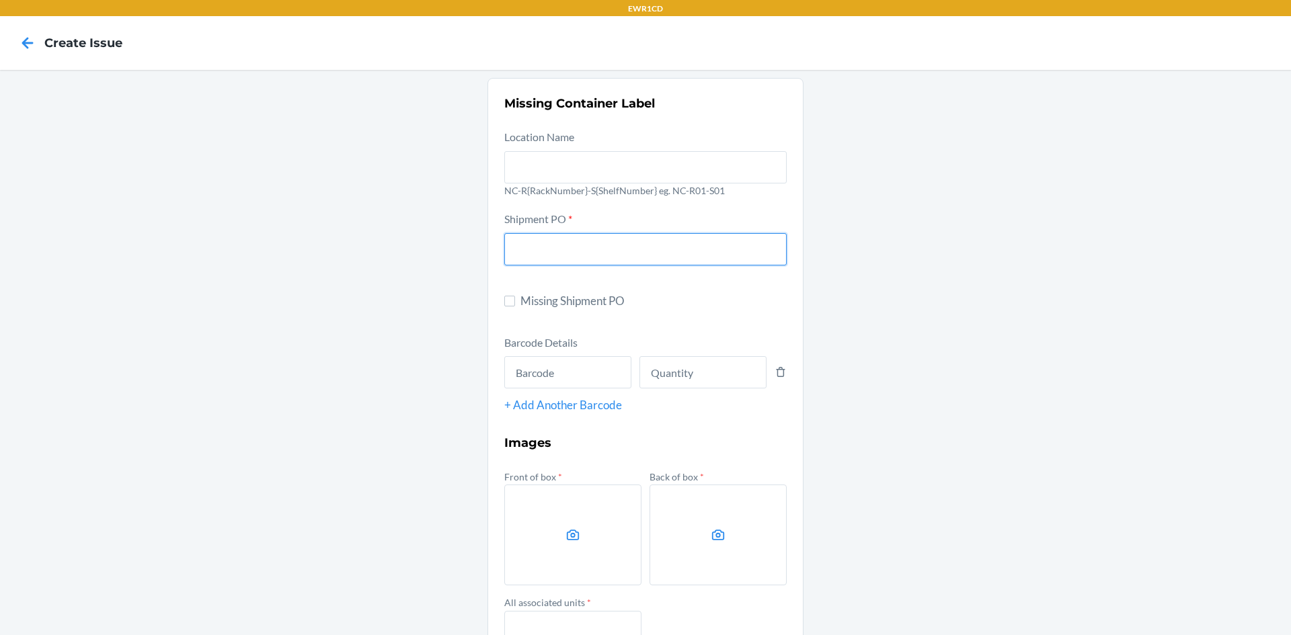
click at [592, 252] on input "text" at bounding box center [645, 249] width 282 height 32
type input "9892530"
click at [567, 374] on input "text" at bounding box center [567, 372] width 127 height 32
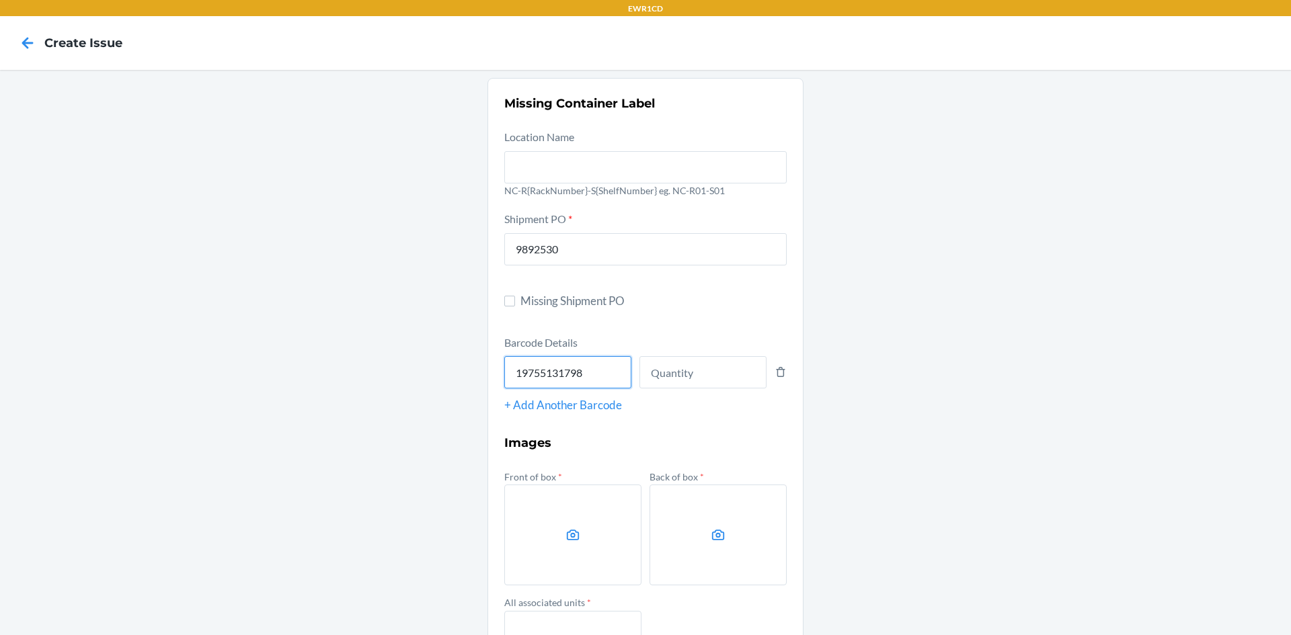
type input "197551317982"
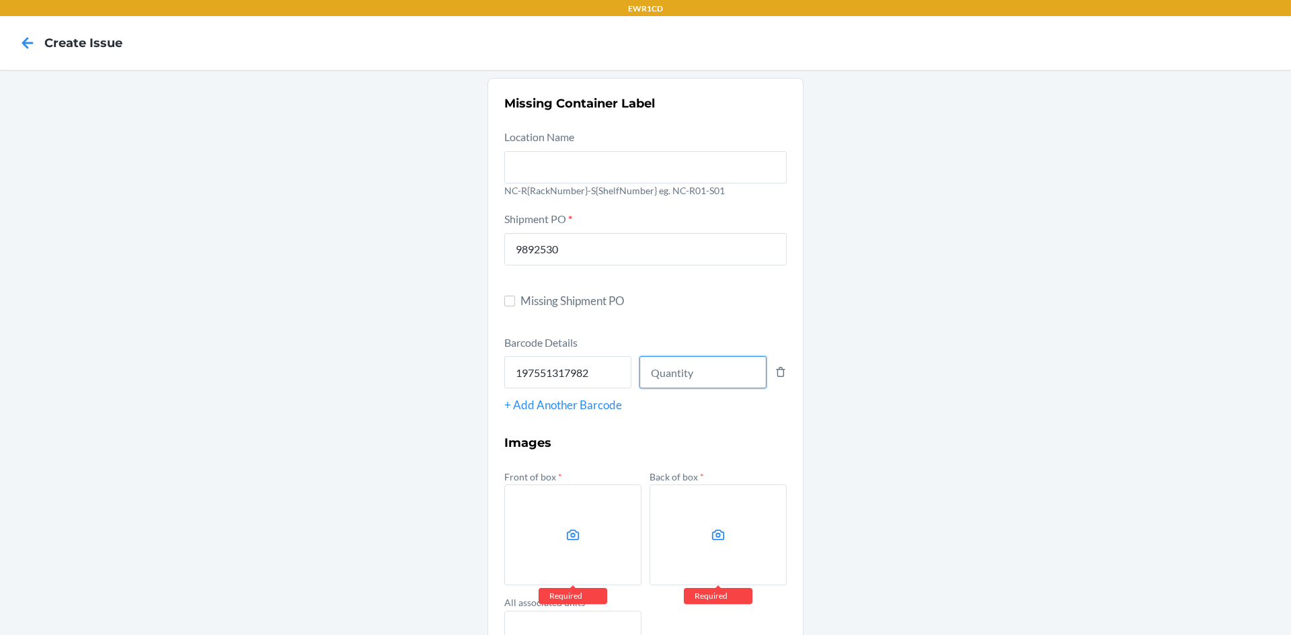
click at [719, 372] on input "number" at bounding box center [702, 372] width 127 height 32
type input "66"
click at [596, 558] on label at bounding box center [572, 535] width 137 height 101
click at [0, 0] on input "file" at bounding box center [0, 0] width 0 height 0
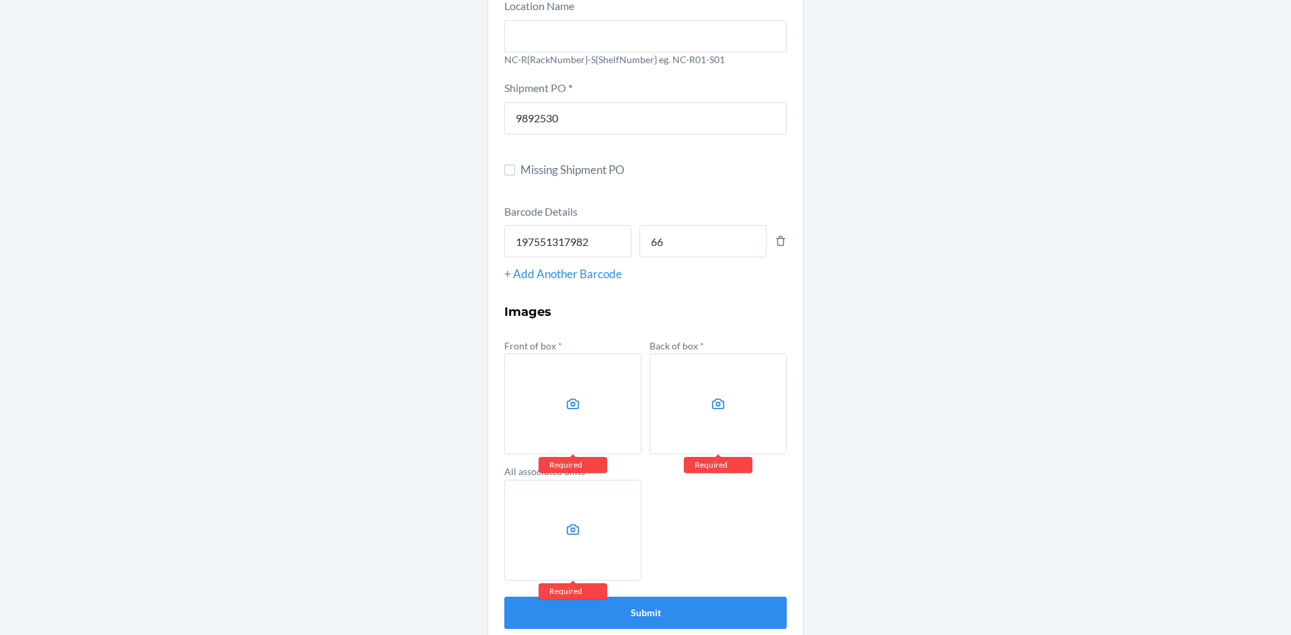
scroll to position [150, 0]
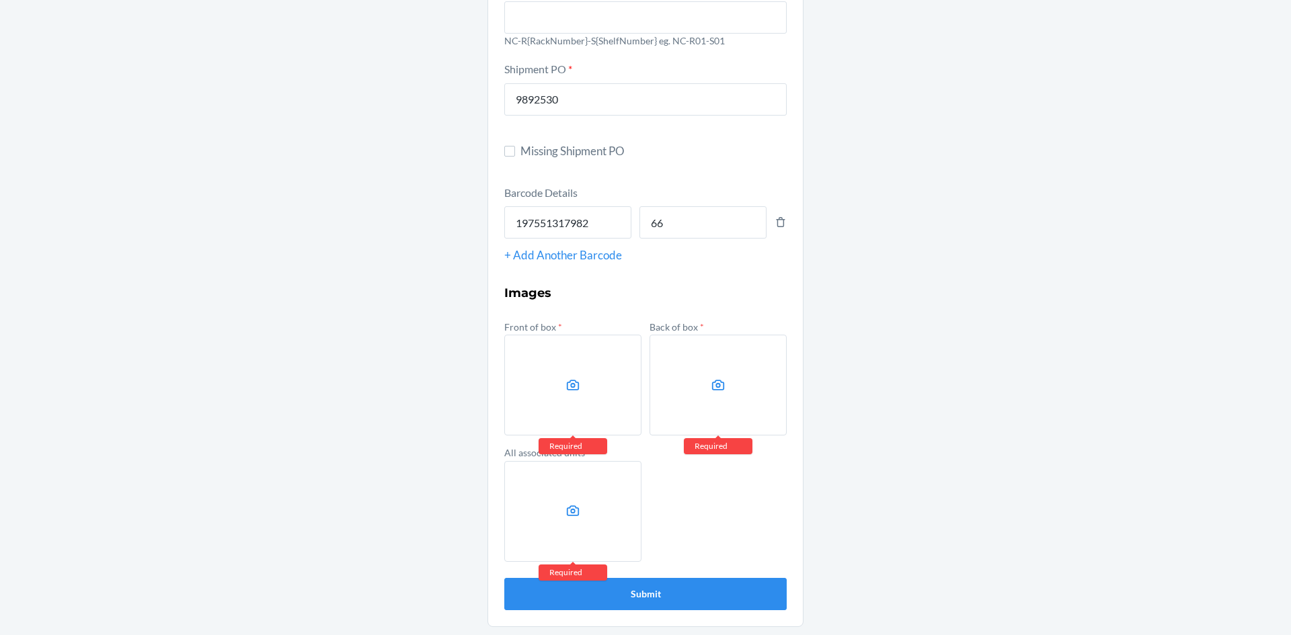
click at [624, 378] on label at bounding box center [572, 385] width 137 height 101
click at [0, 0] on input "file" at bounding box center [0, 0] width 0 height 0
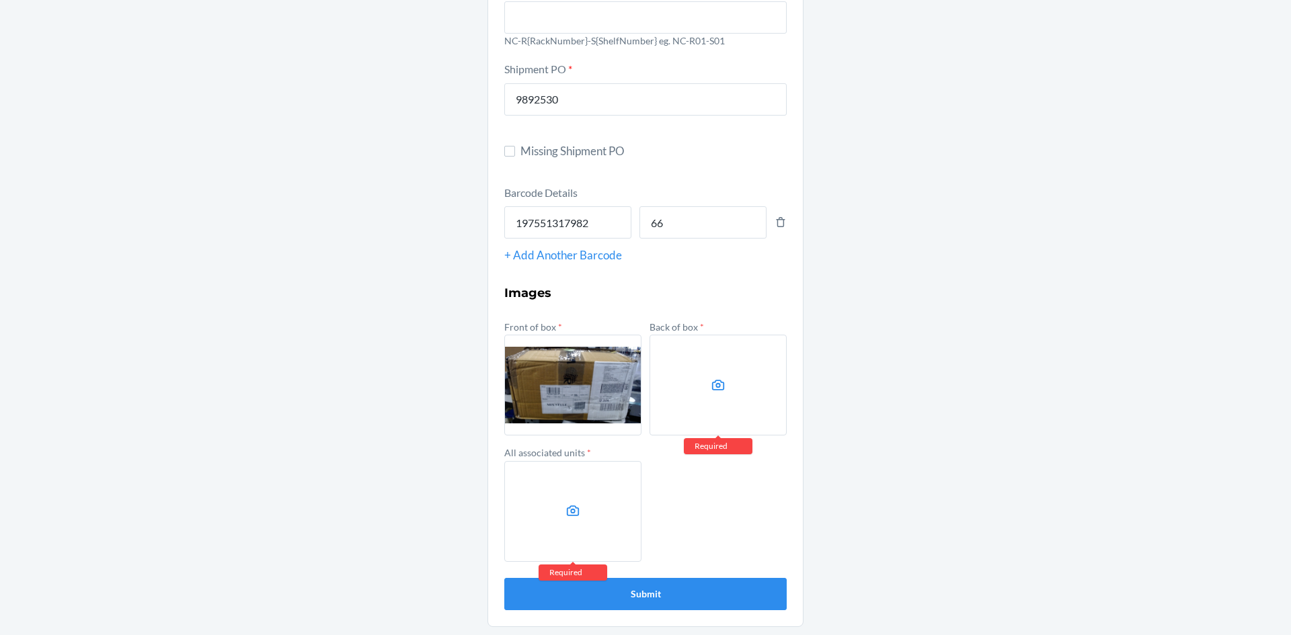
click at [686, 385] on label at bounding box center [717, 385] width 137 height 101
click at [0, 0] on input "file" at bounding box center [0, 0] width 0 height 0
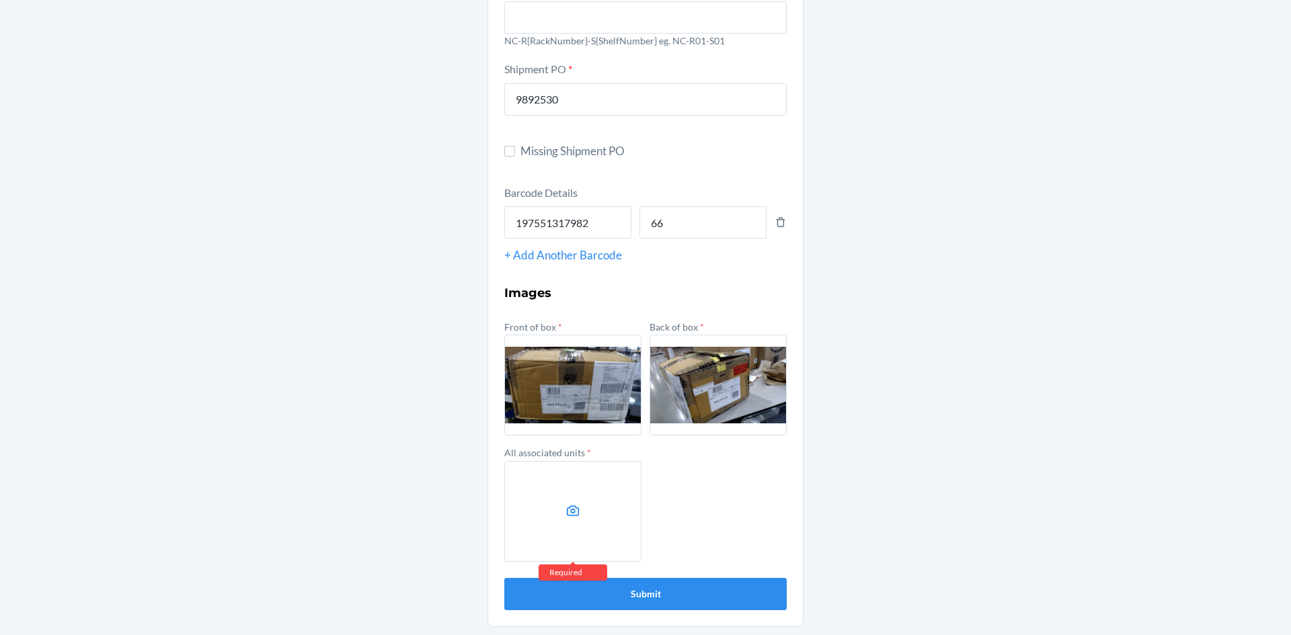
click at [547, 512] on label at bounding box center [572, 511] width 137 height 101
click at [0, 0] on input "file" at bounding box center [0, 0] width 0 height 0
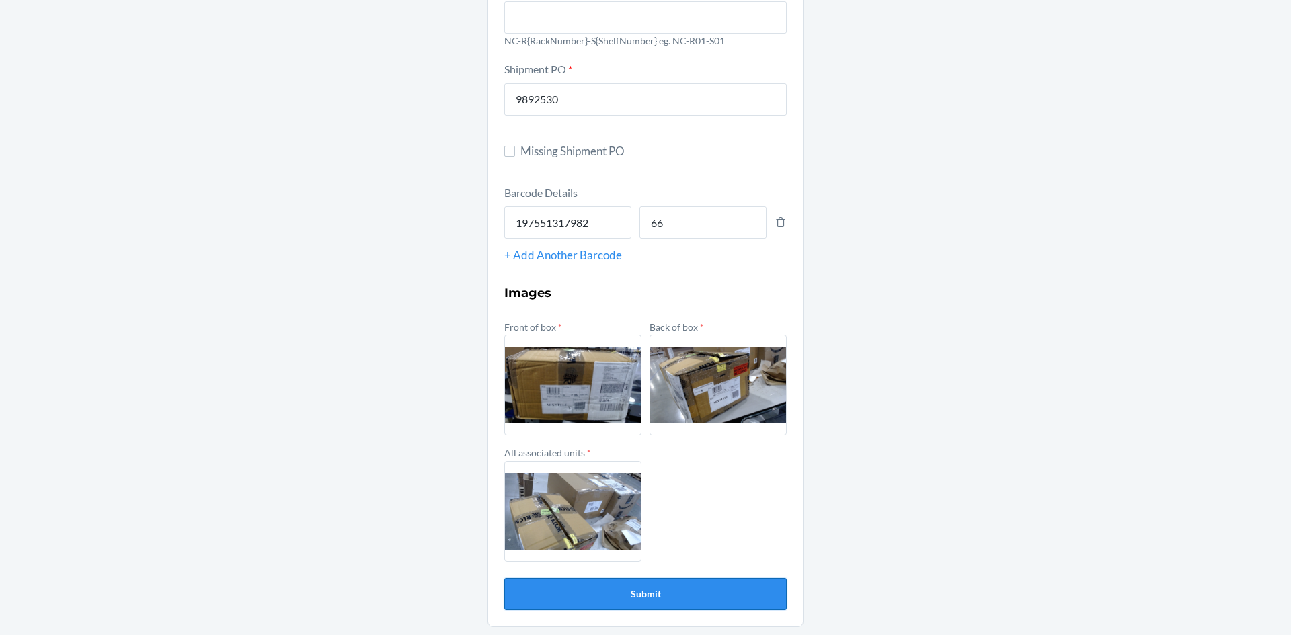
click at [545, 587] on button "Submit" at bounding box center [645, 594] width 282 height 32
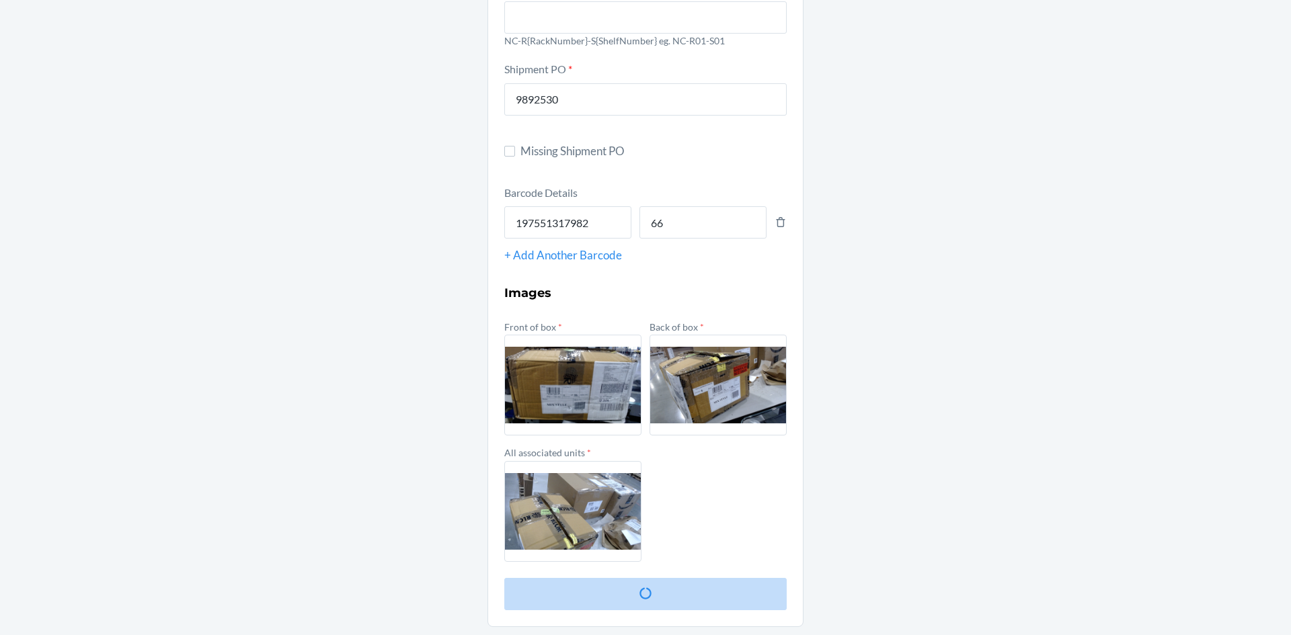
scroll to position [0, 0]
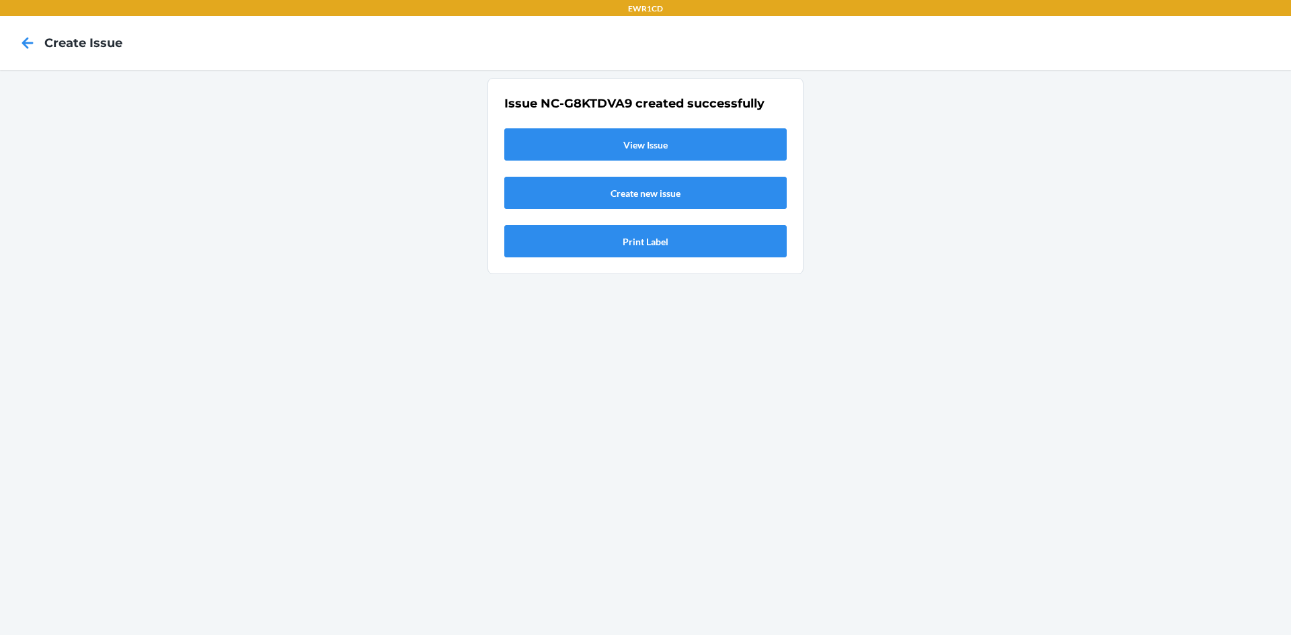
click at [684, 148] on link "View Issue" at bounding box center [645, 144] width 282 height 32
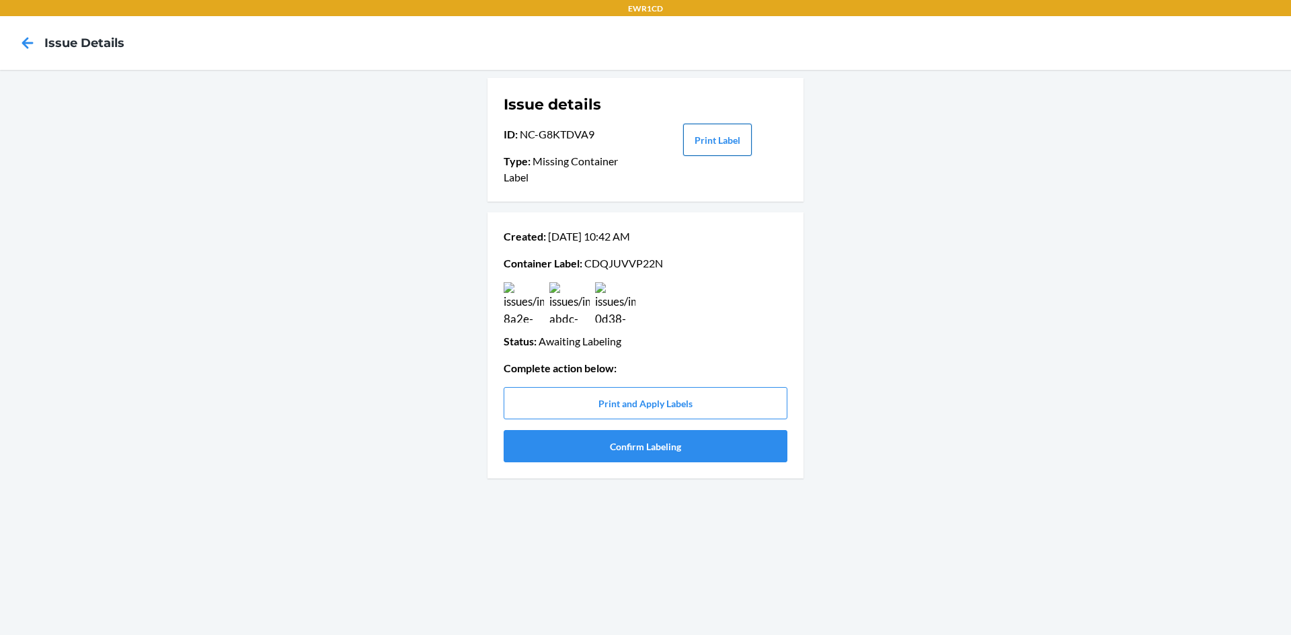
click at [706, 142] on button "Print Label" at bounding box center [717, 140] width 69 height 32
click at [611, 464] on div "Created : Aug 21 10:42 AM Container Label : CDQJUVVP22N Status : Awaiting Label…" at bounding box center [646, 345] width 284 height 245
click at [612, 448] on button "Confirm Labeling" at bounding box center [646, 446] width 284 height 32
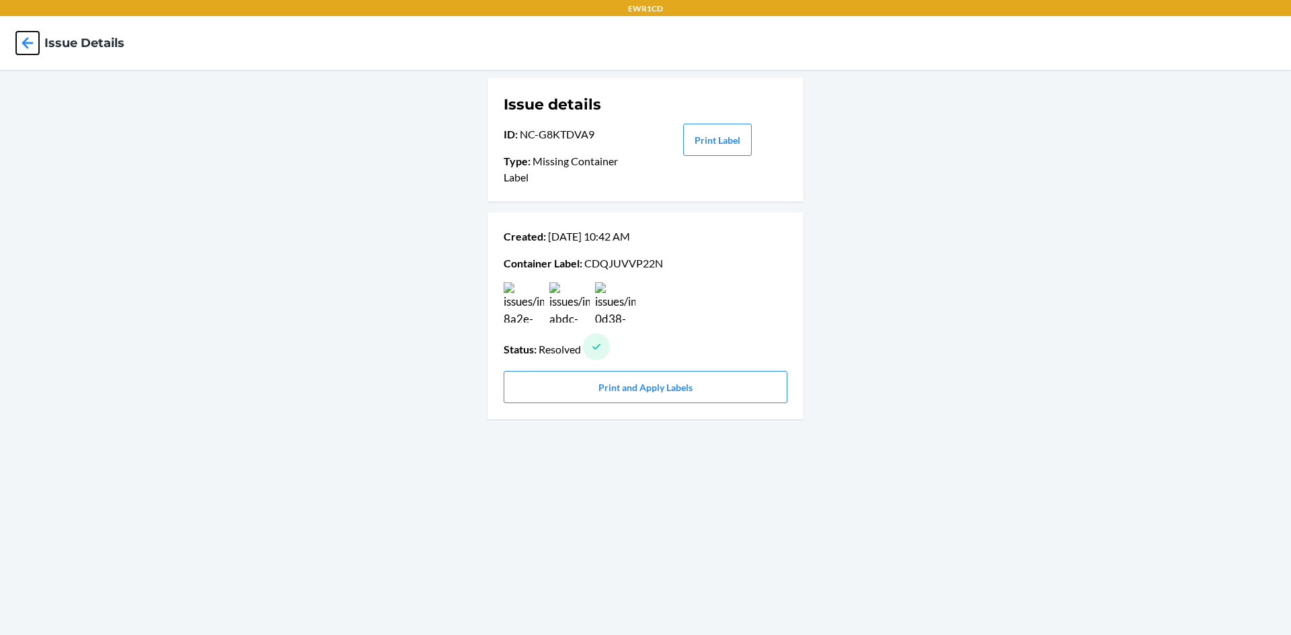
click at [22, 43] on icon at bounding box center [27, 43] width 23 height 23
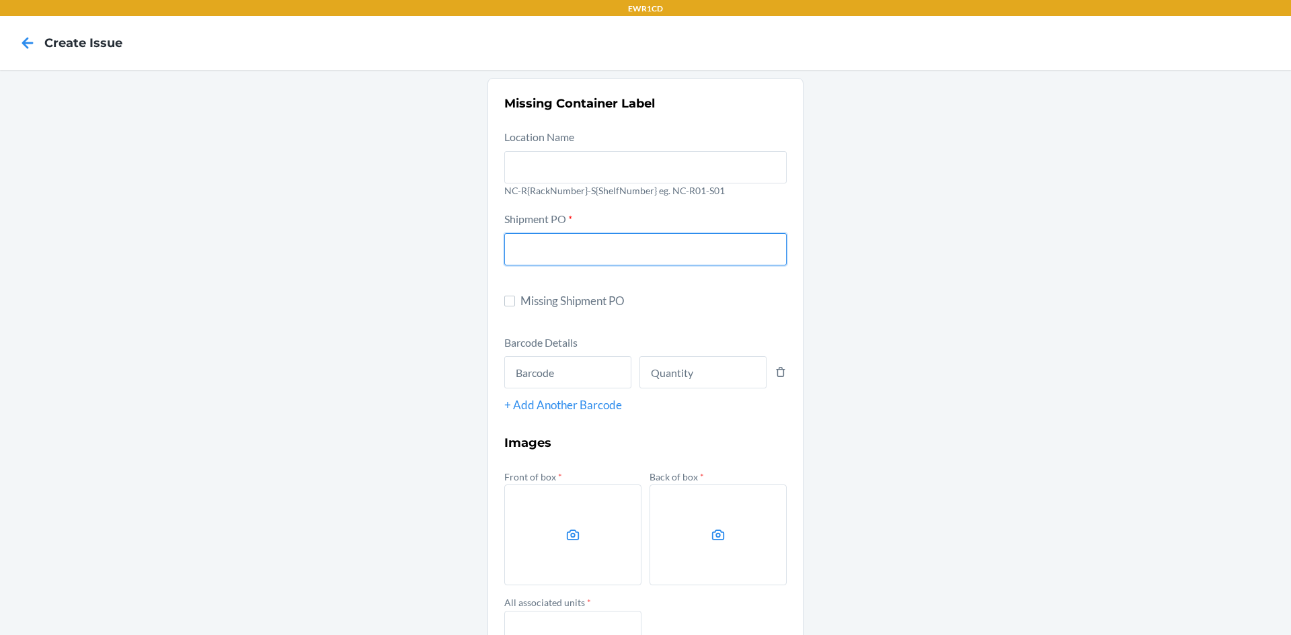
click at [590, 249] on input "text" at bounding box center [645, 249] width 282 height 32
click at [563, 252] on input "98925" at bounding box center [645, 249] width 282 height 32
type input "9892530"
click at [548, 379] on input "text" at bounding box center [567, 372] width 127 height 32
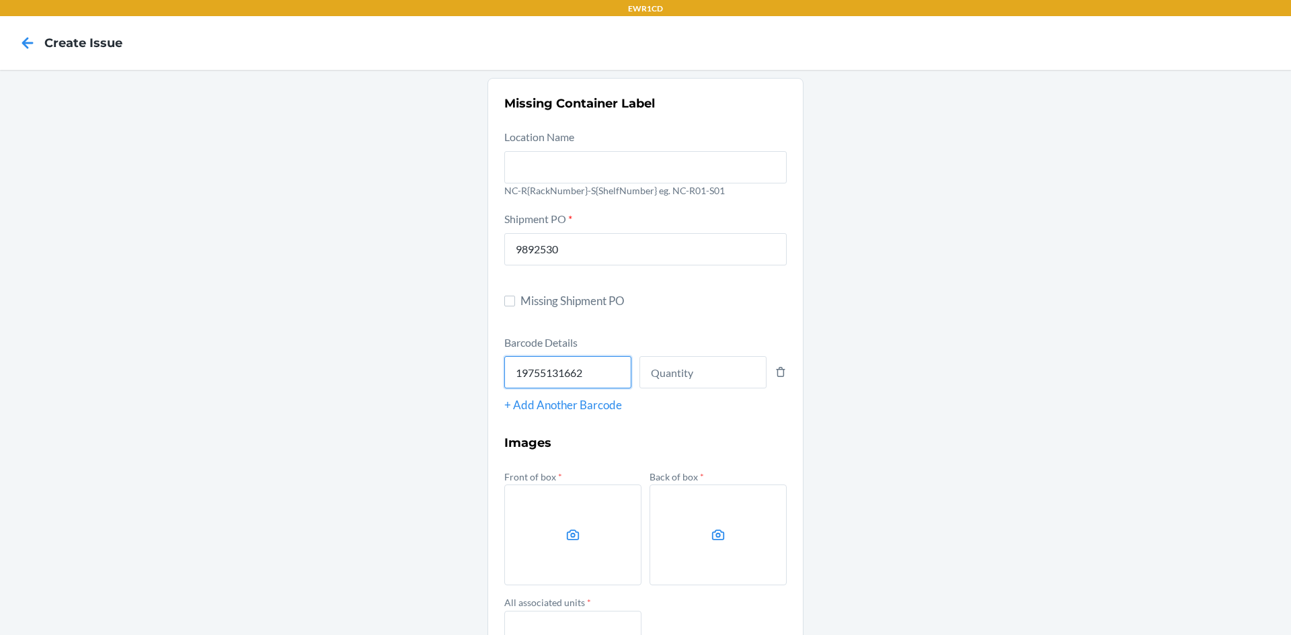
type input "197551316626"
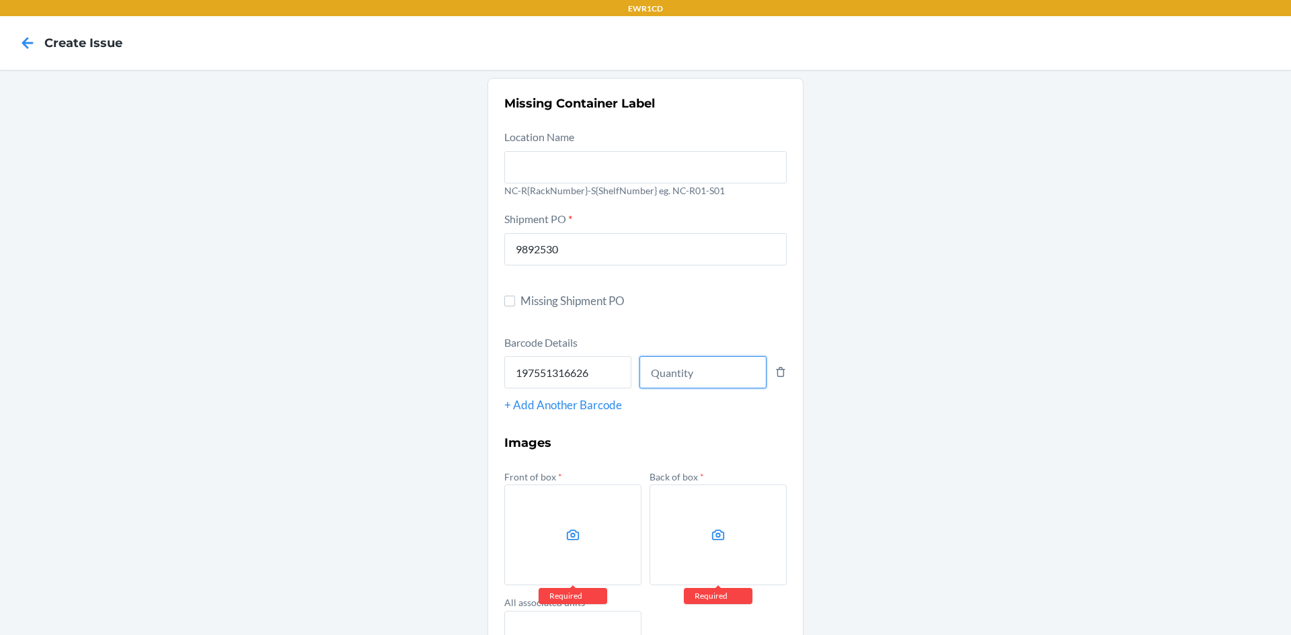
click at [722, 356] on input "number" at bounding box center [702, 372] width 127 height 32
type input "66"
click at [576, 548] on label at bounding box center [572, 535] width 137 height 101
click at [0, 0] on input "file" at bounding box center [0, 0] width 0 height 0
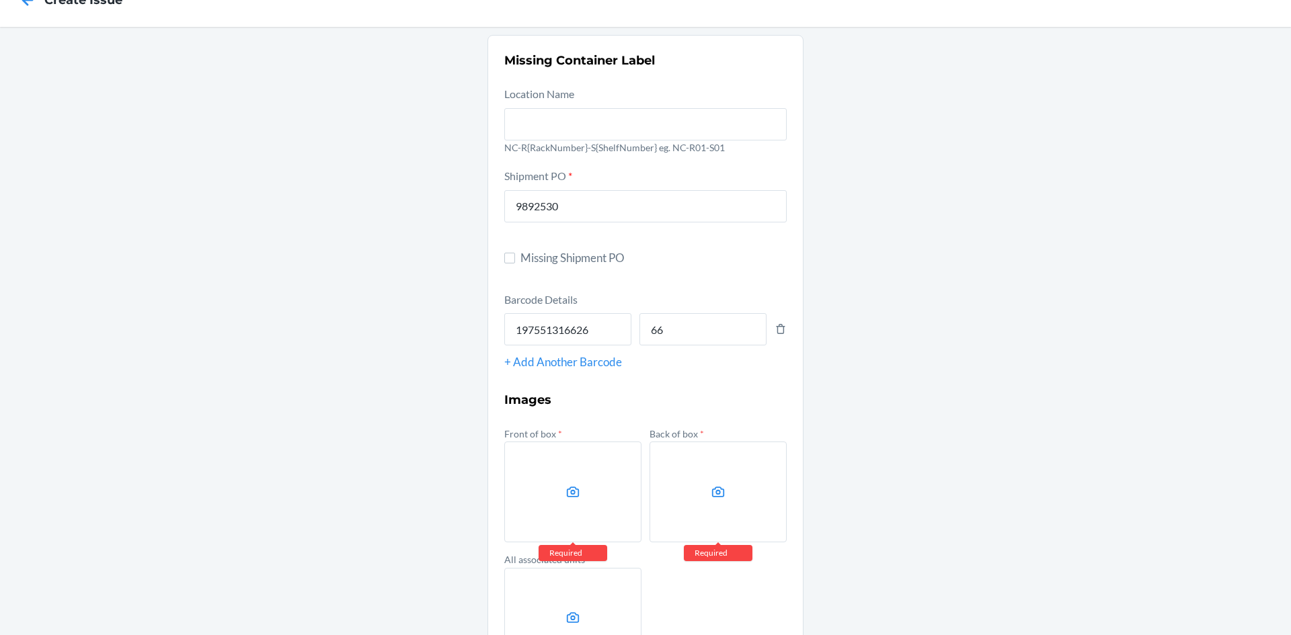
scroll to position [67, 0]
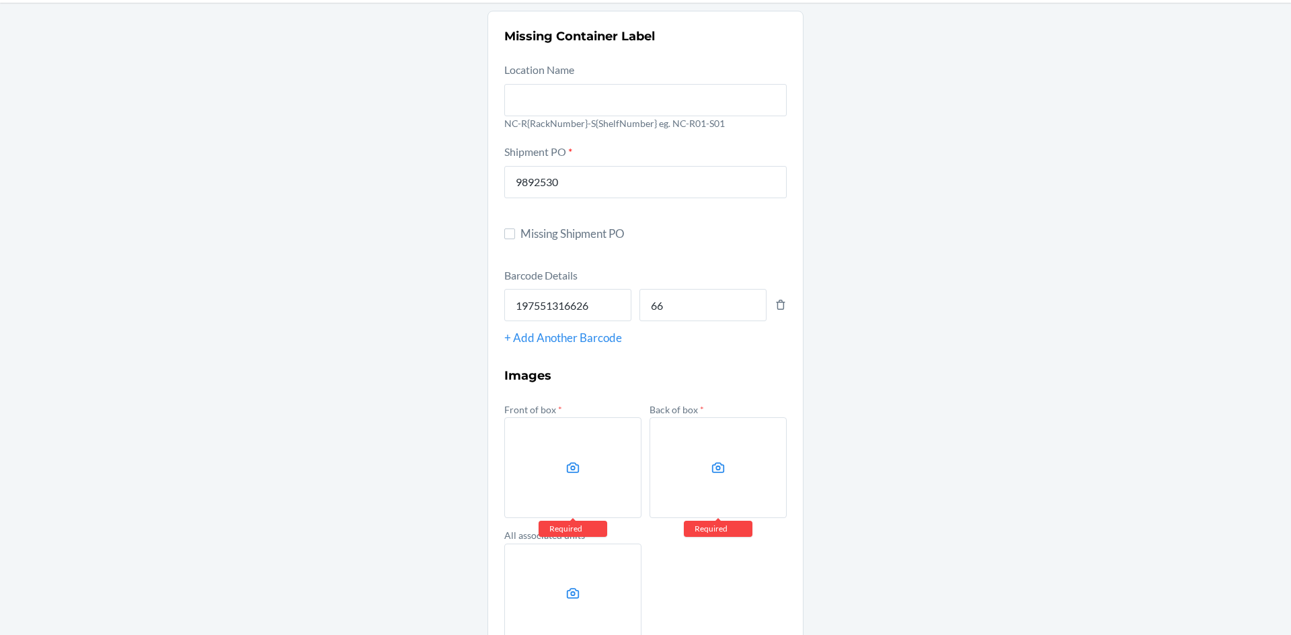
click at [565, 477] on label at bounding box center [572, 467] width 137 height 101
click at [0, 0] on input "file" at bounding box center [0, 0] width 0 height 0
click at [588, 456] on label at bounding box center [572, 467] width 137 height 101
click at [0, 0] on input "file" at bounding box center [0, 0] width 0 height 0
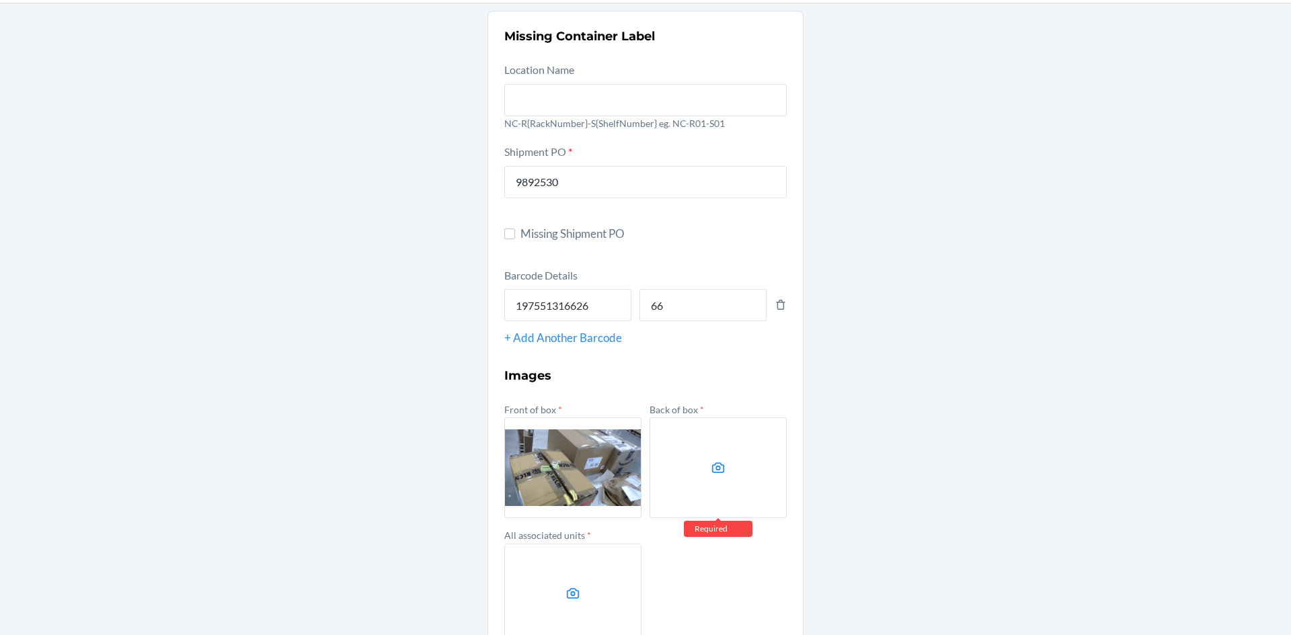
click at [688, 439] on label at bounding box center [717, 467] width 137 height 101
click at [0, 0] on input "file" at bounding box center [0, 0] width 0 height 0
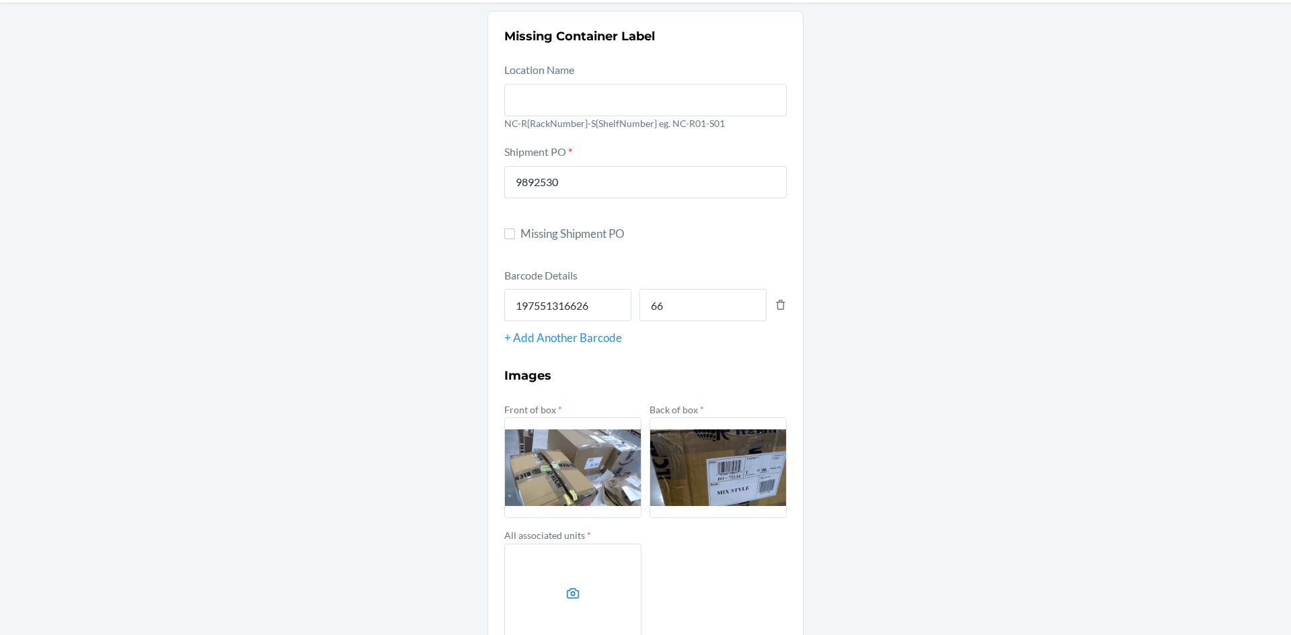
click at [584, 582] on label at bounding box center [572, 594] width 137 height 101
click at [0, 0] on input "file" at bounding box center [0, 0] width 0 height 0
click at [241, 147] on div "Missing Container Label Location Name NC-R{RackNumber}-S{ShelfNumber} eg. NC-R0…" at bounding box center [645, 360] width 1291 height 715
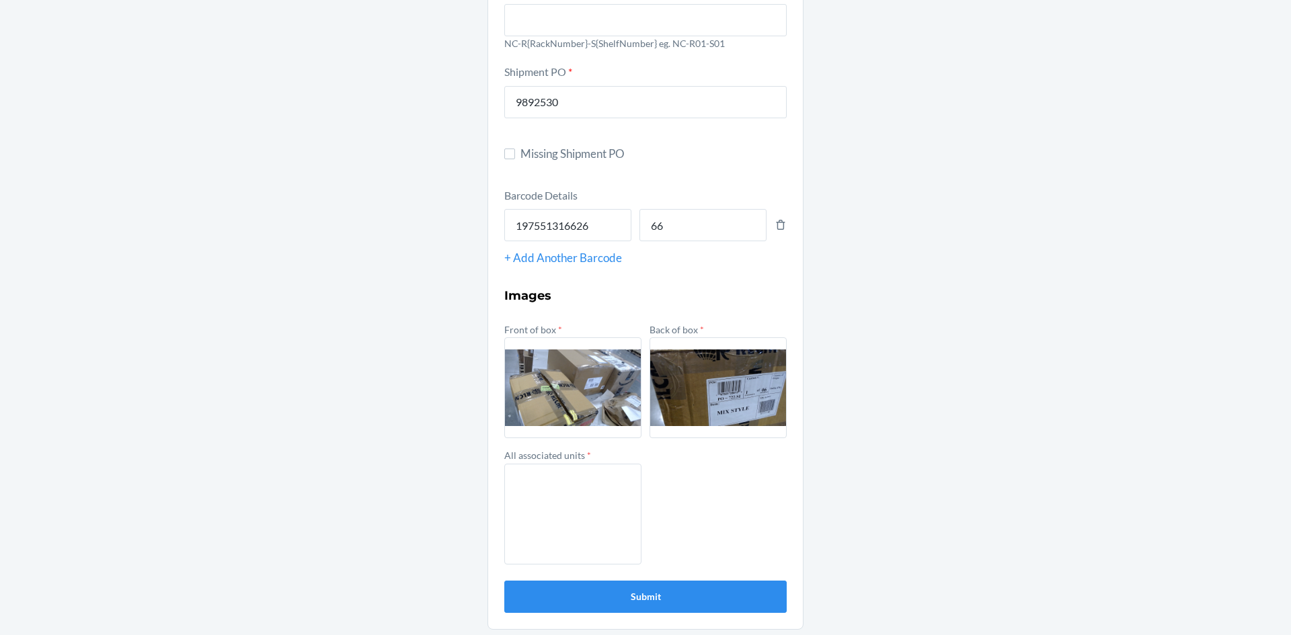
scroll to position [150, 0]
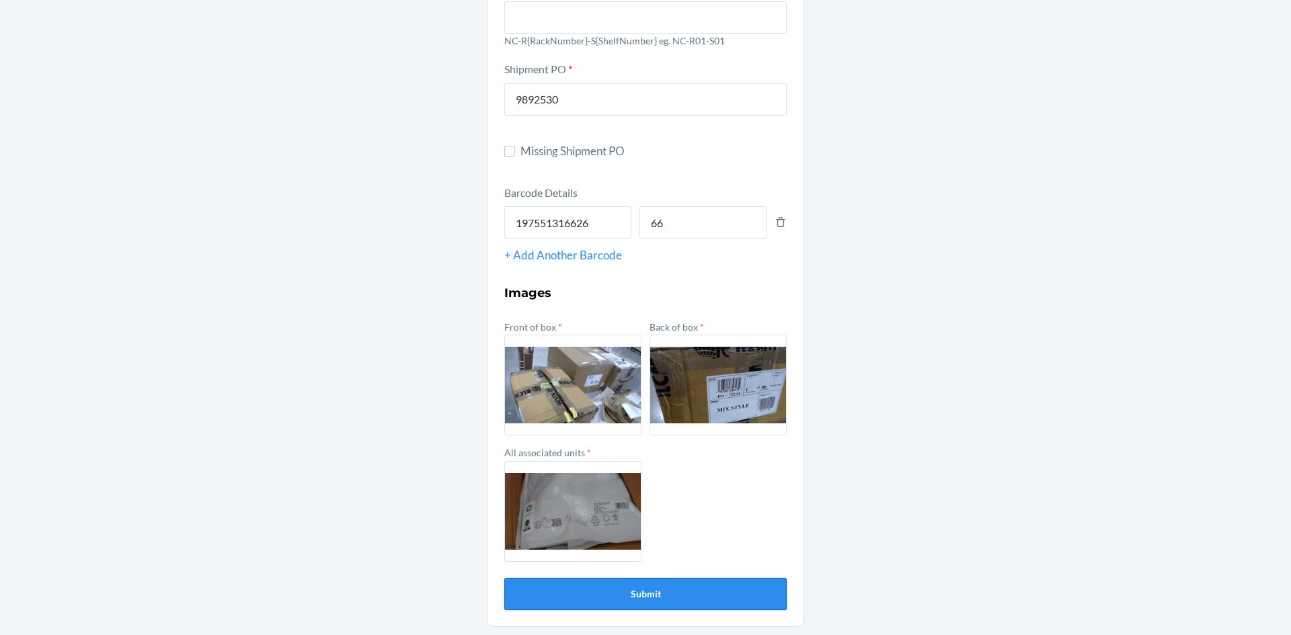
click at [627, 585] on button "Submit" at bounding box center [645, 594] width 282 height 32
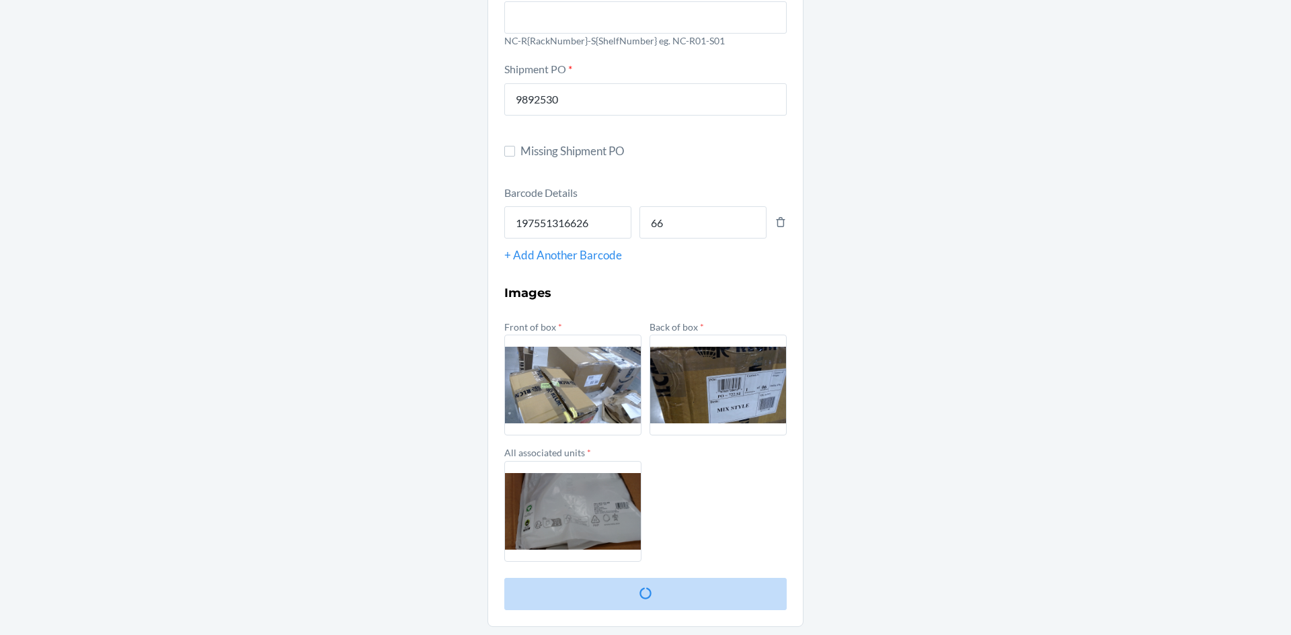
scroll to position [0, 0]
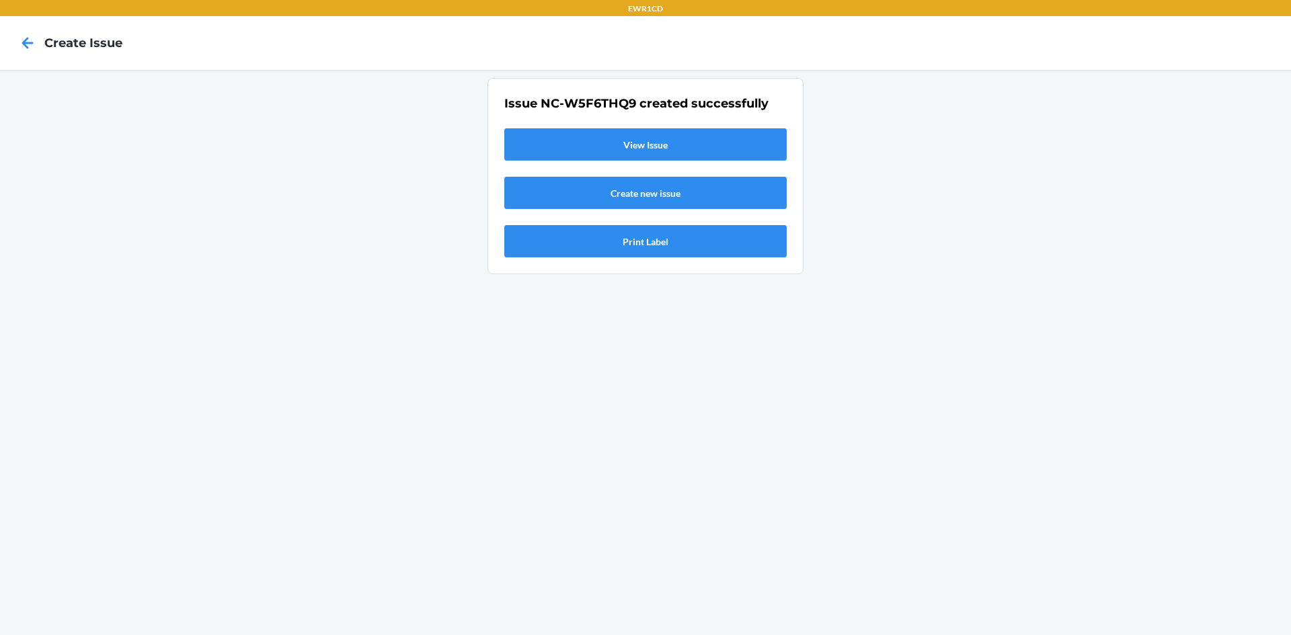
click at [664, 145] on link "View Issue" at bounding box center [645, 144] width 282 height 32
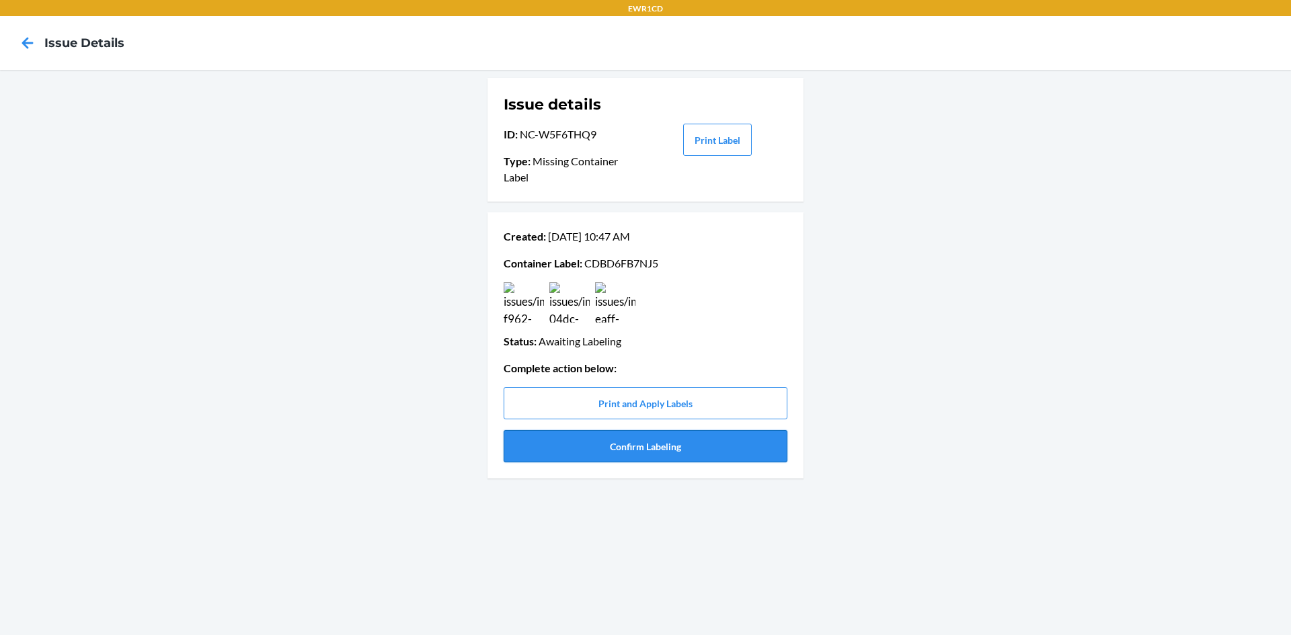
click at [670, 448] on button "Confirm Labeling" at bounding box center [646, 446] width 284 height 32
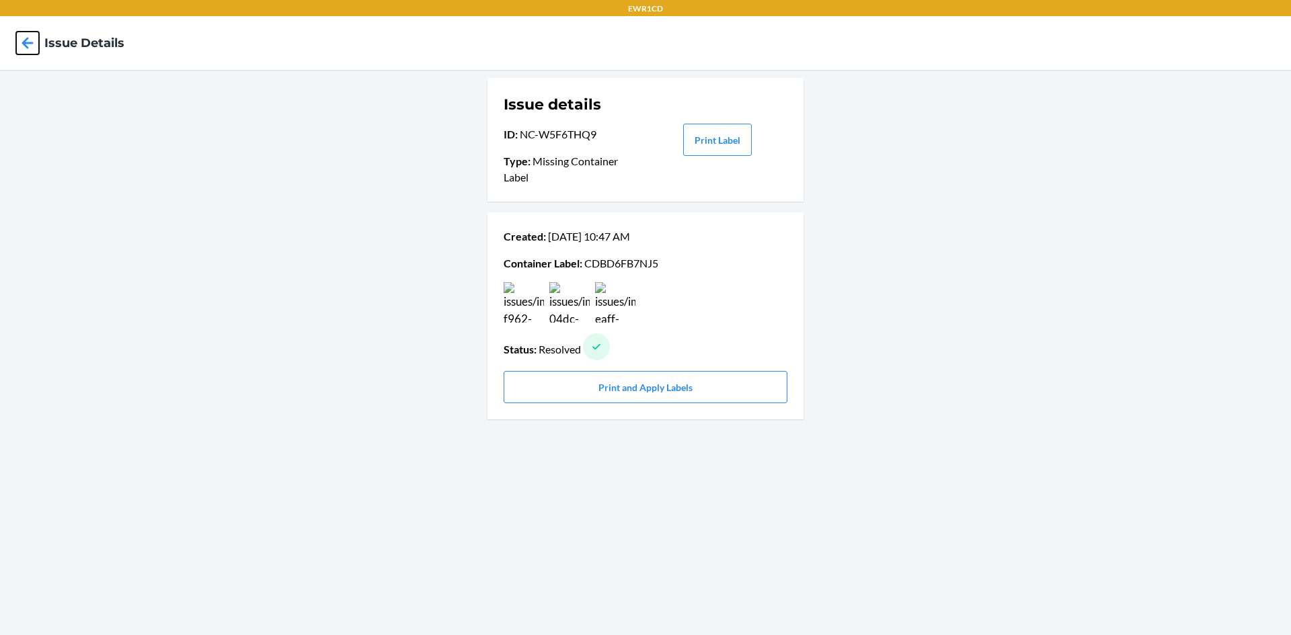
click at [31, 42] on icon at bounding box center [27, 42] width 11 height 11
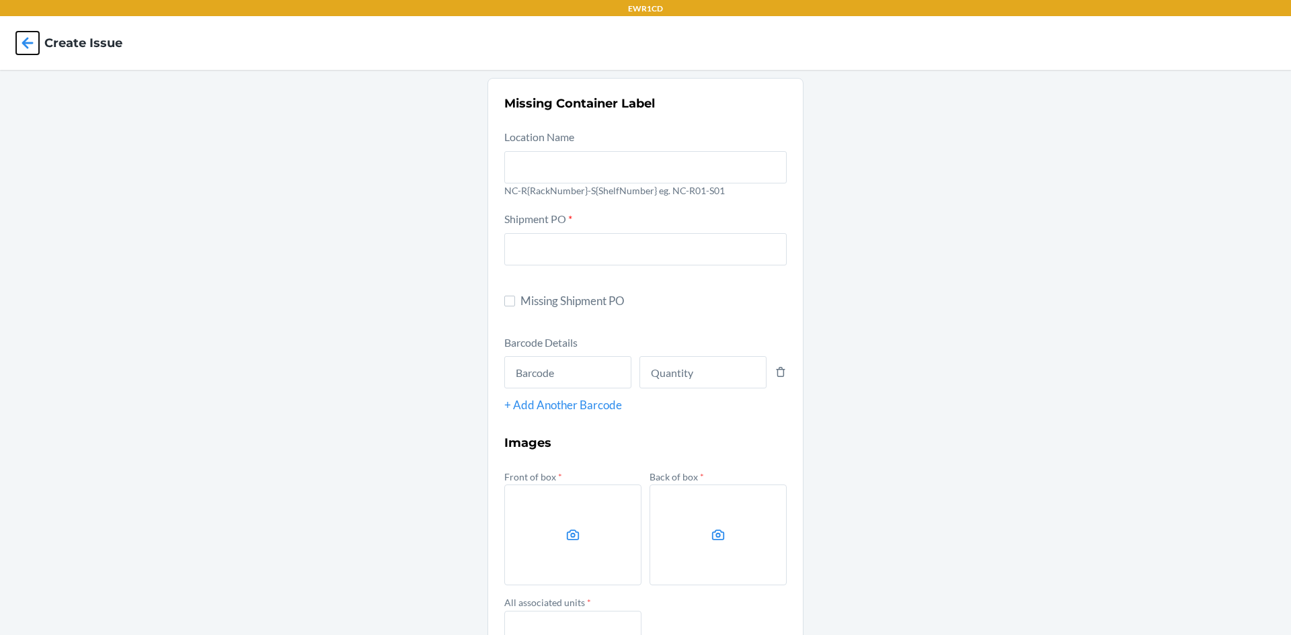
click at [22, 46] on icon at bounding box center [27, 43] width 23 height 23
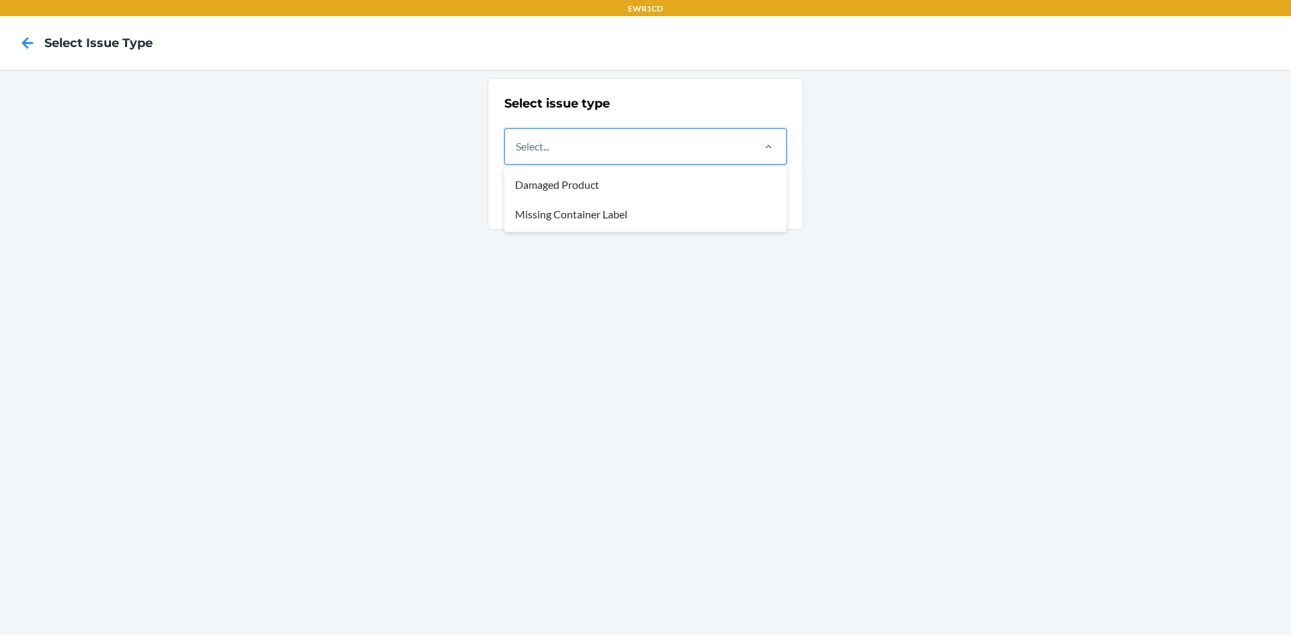
click at [583, 145] on div "Select..." at bounding box center [628, 146] width 246 height 35
click at [517, 145] on input "option Damaged Product focused, 1 of 2. 2 results available. Use Up and Down to…" at bounding box center [516, 146] width 1 height 16
click at [531, 213] on div "Missing Container Label" at bounding box center [645, 215] width 277 height 30
click at [517, 155] on input "option Missing Container Label focused, 2 of 2. 2 results available. Use Up and…" at bounding box center [516, 146] width 1 height 16
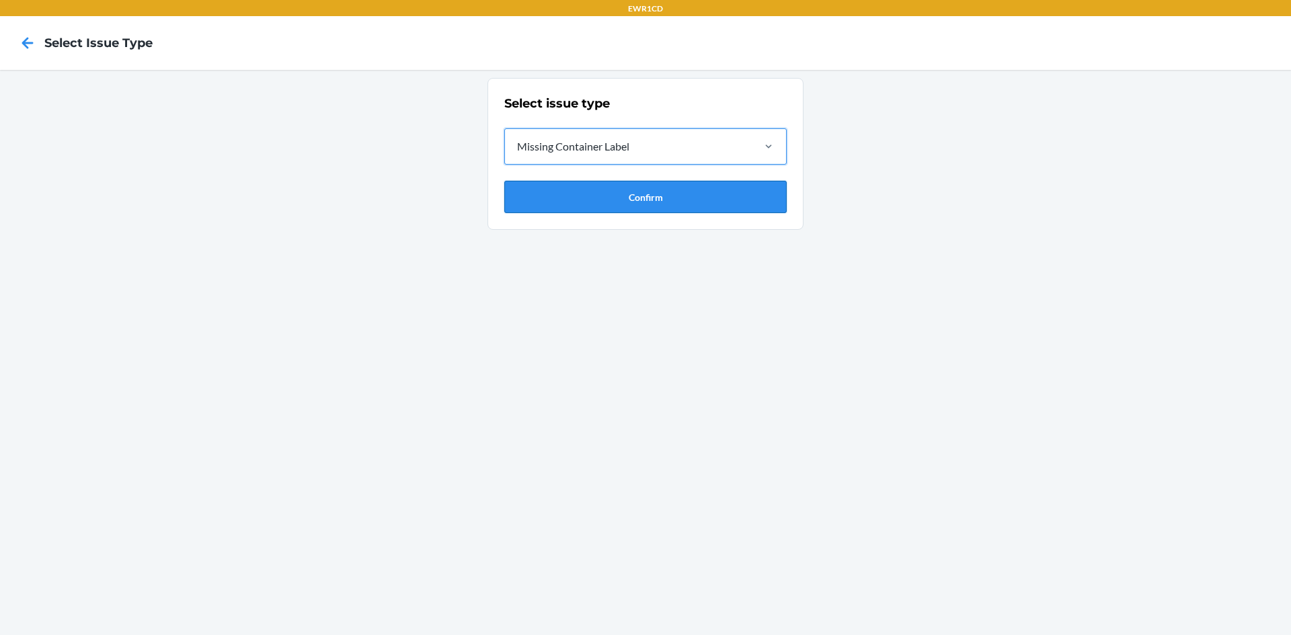
click at [581, 189] on button "Confirm" at bounding box center [645, 197] width 282 height 32
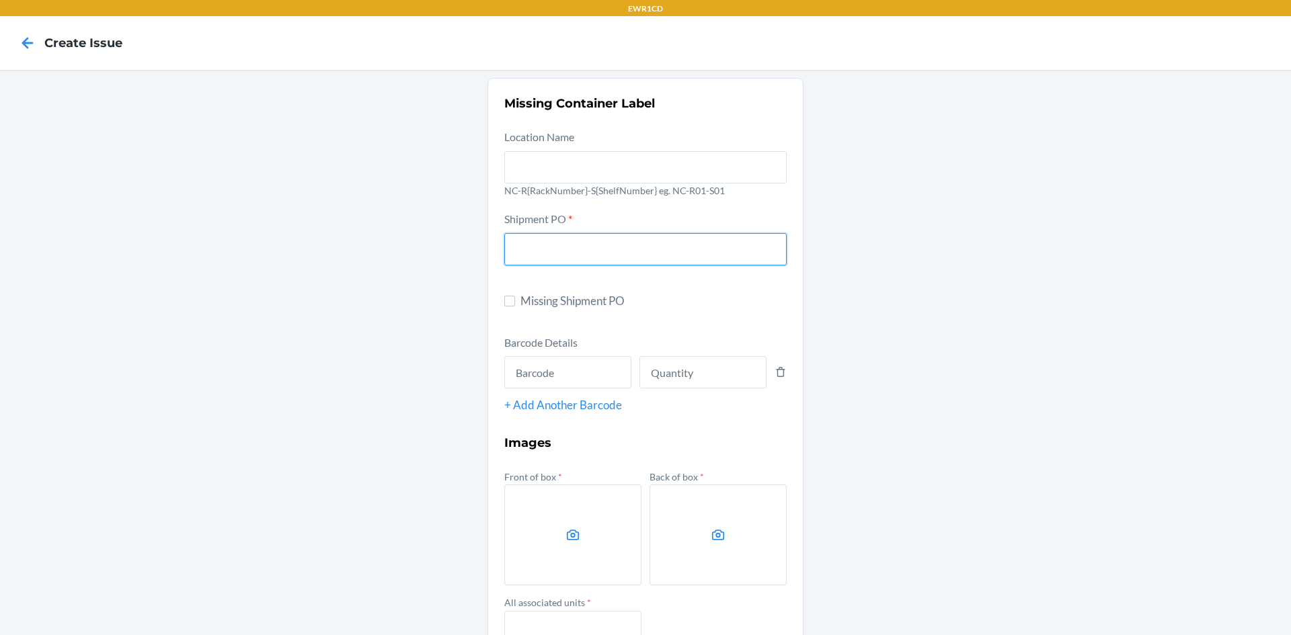
click at [563, 254] on input "text" at bounding box center [645, 249] width 282 height 32
type input "9892530"
click at [558, 369] on input "text" at bounding box center [567, 372] width 127 height 32
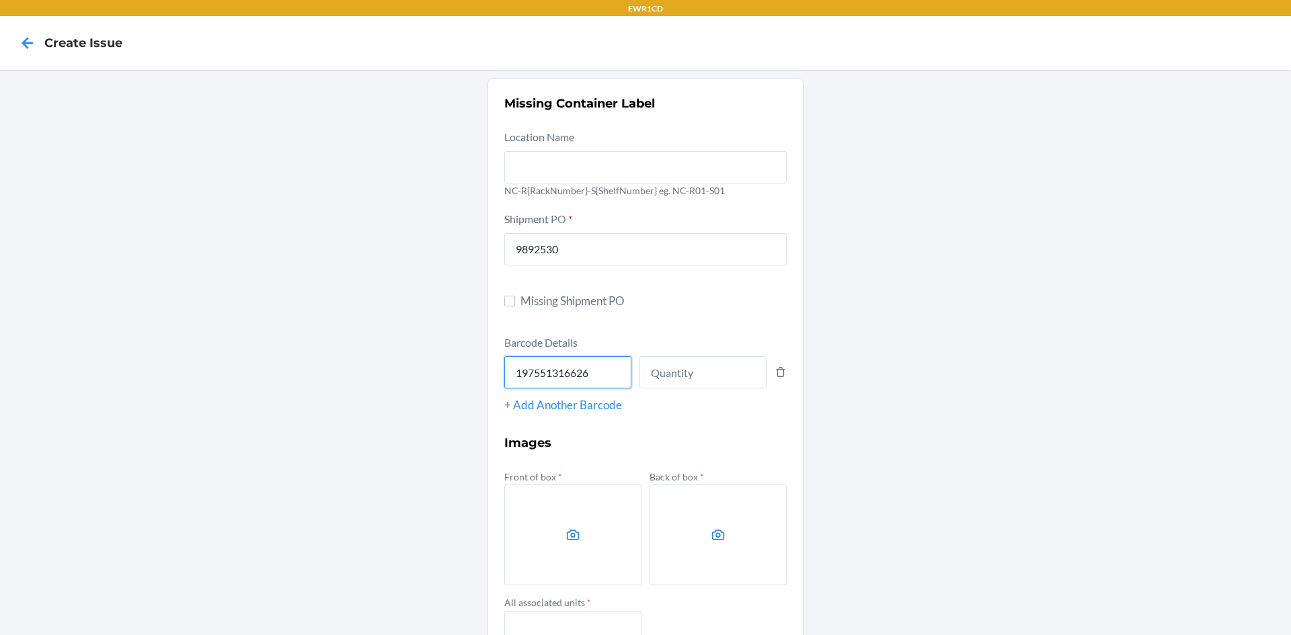
type input "197551316626"
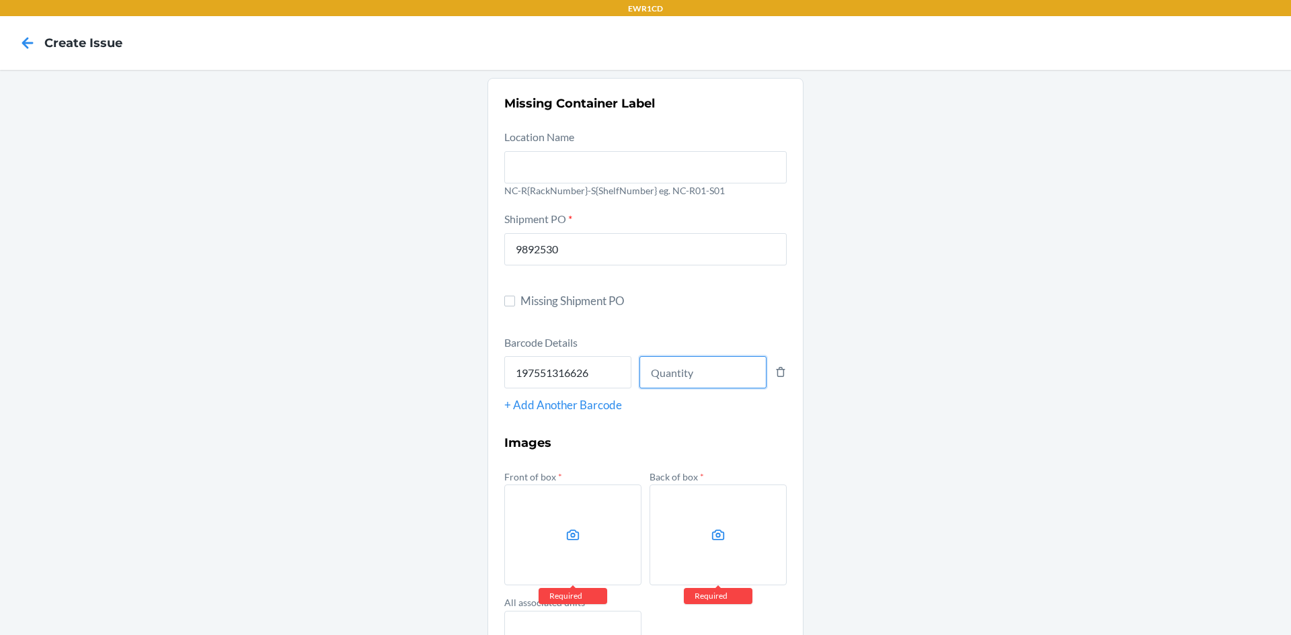
click at [698, 356] on input "number" at bounding box center [702, 372] width 127 height 32
type input "66"
click at [567, 512] on label at bounding box center [572, 535] width 137 height 101
click at [0, 0] on input "file" at bounding box center [0, 0] width 0 height 0
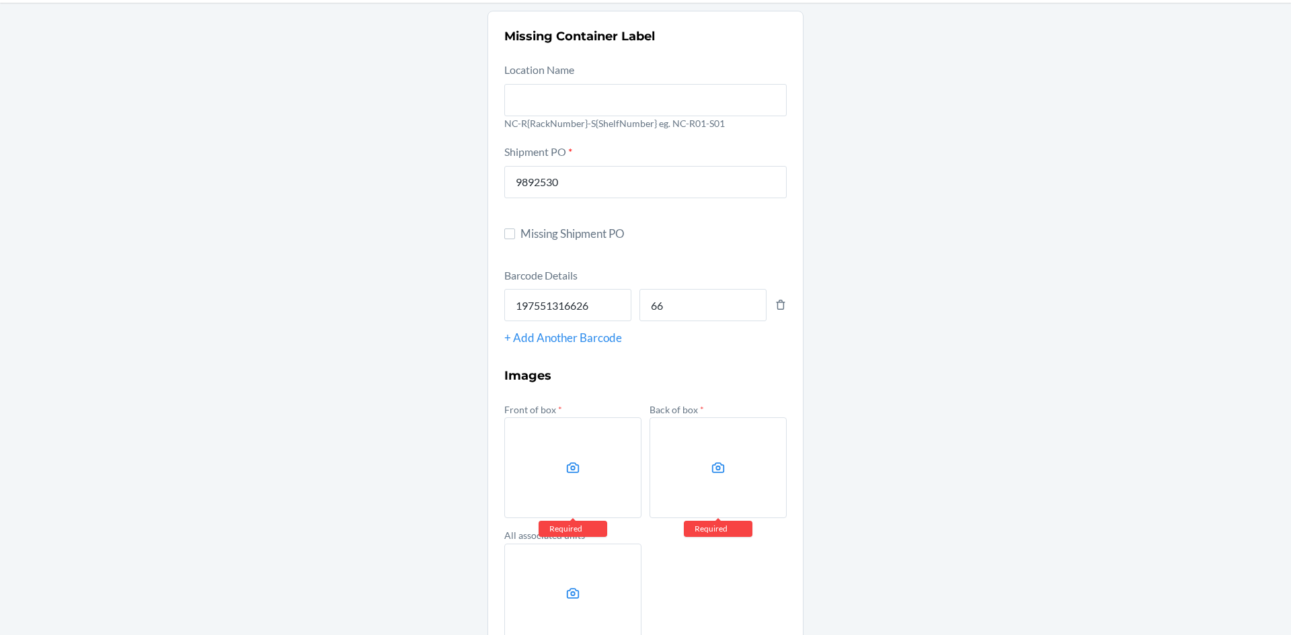
scroll to position [134, 0]
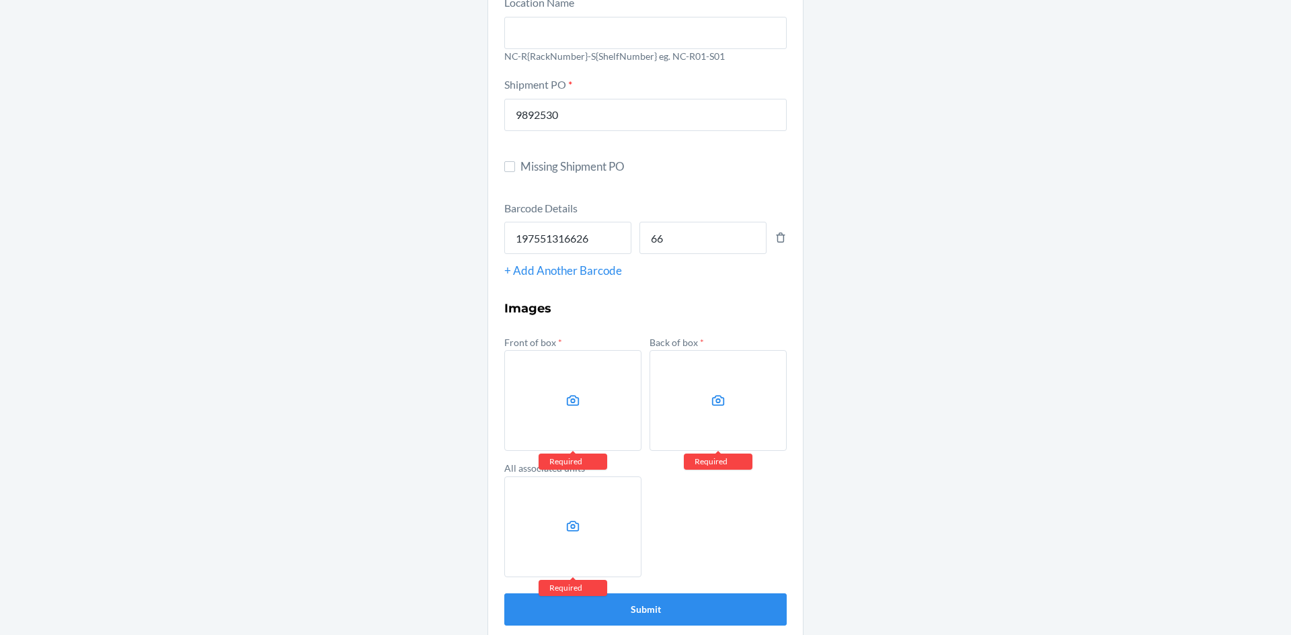
click at [534, 417] on label at bounding box center [572, 400] width 137 height 101
click at [0, 0] on input "file" at bounding box center [0, 0] width 0 height 0
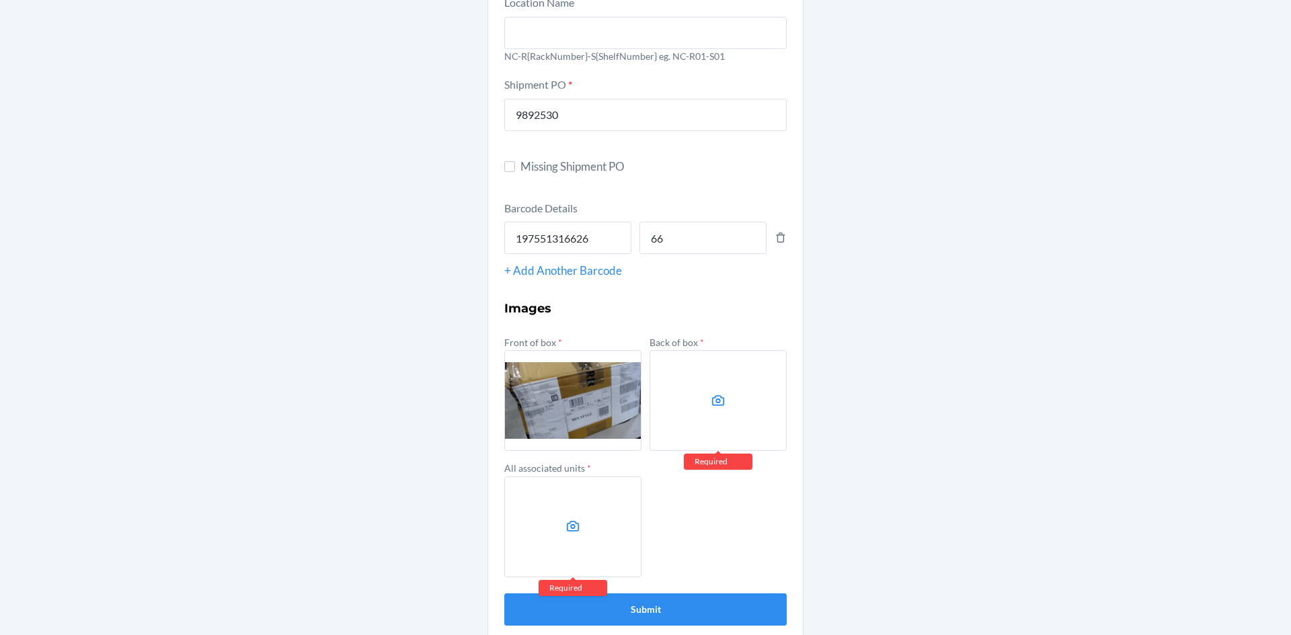
click at [690, 403] on label at bounding box center [717, 400] width 137 height 101
click at [0, 0] on input "file" at bounding box center [0, 0] width 0 height 0
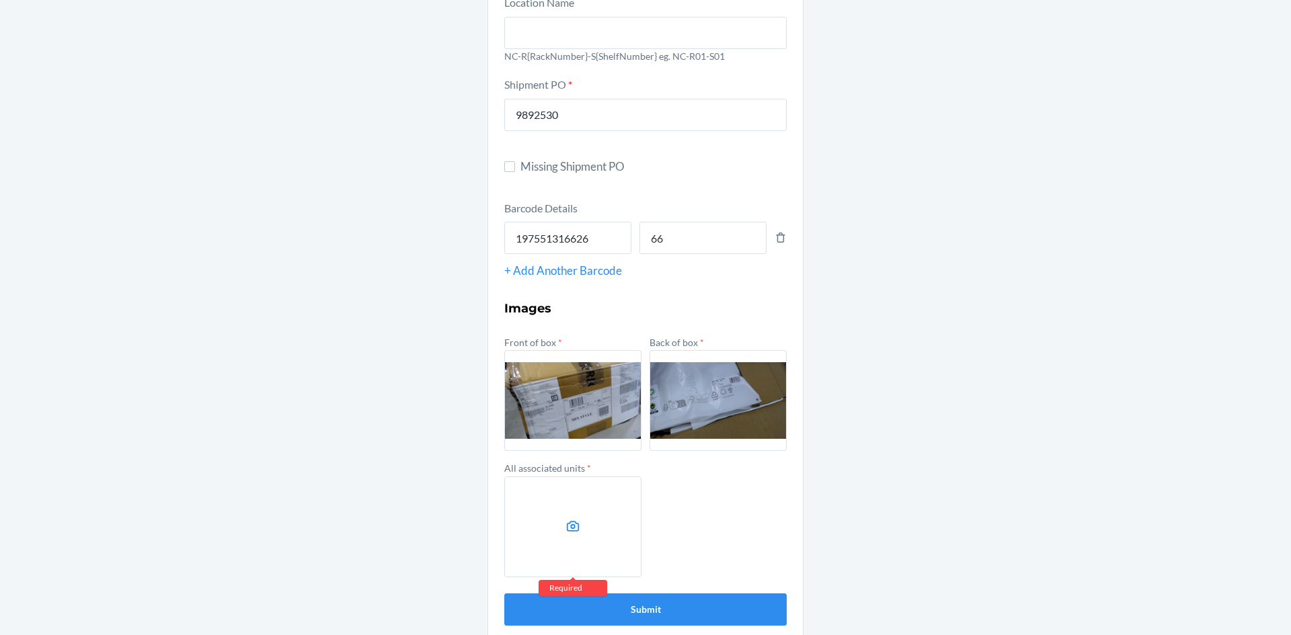
click at [579, 540] on label at bounding box center [572, 527] width 137 height 101
click at [0, 0] on input "file" at bounding box center [0, 0] width 0 height 0
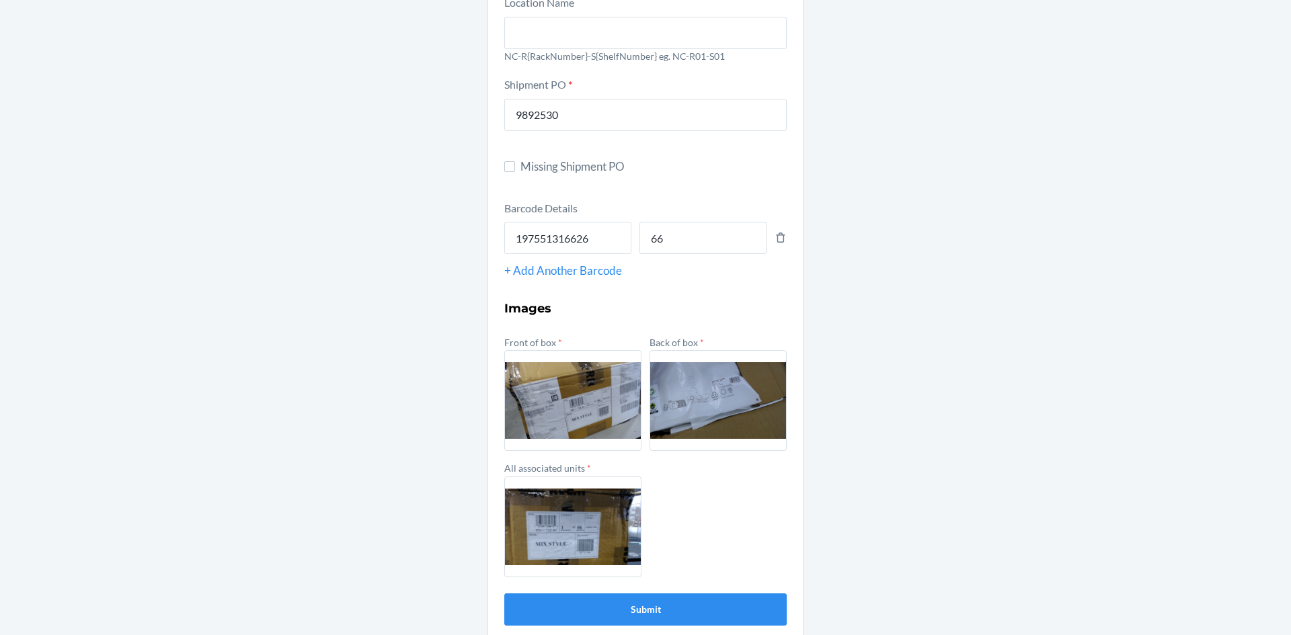
scroll to position [150, 0]
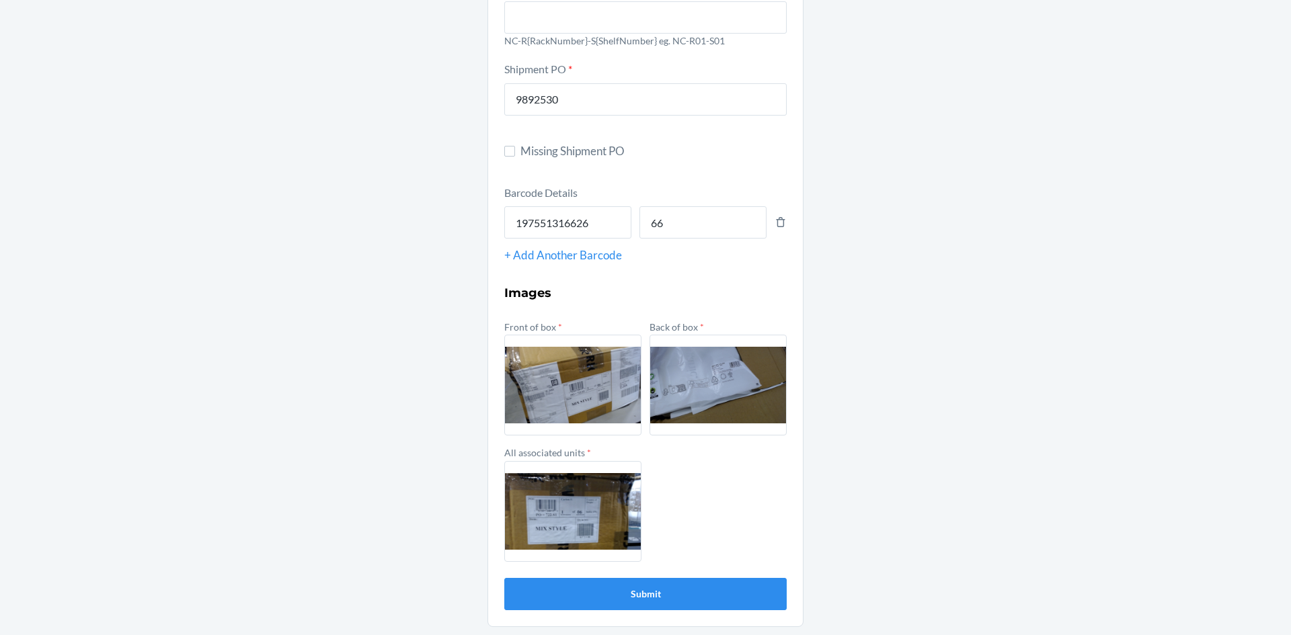
click at [641, 613] on section "Missing Container Label Location Name NC-R{RackNumber}-S{ShelfNumber} eg. NC-R0…" at bounding box center [645, 277] width 316 height 699
click at [651, 595] on button "Submit" at bounding box center [645, 594] width 282 height 32
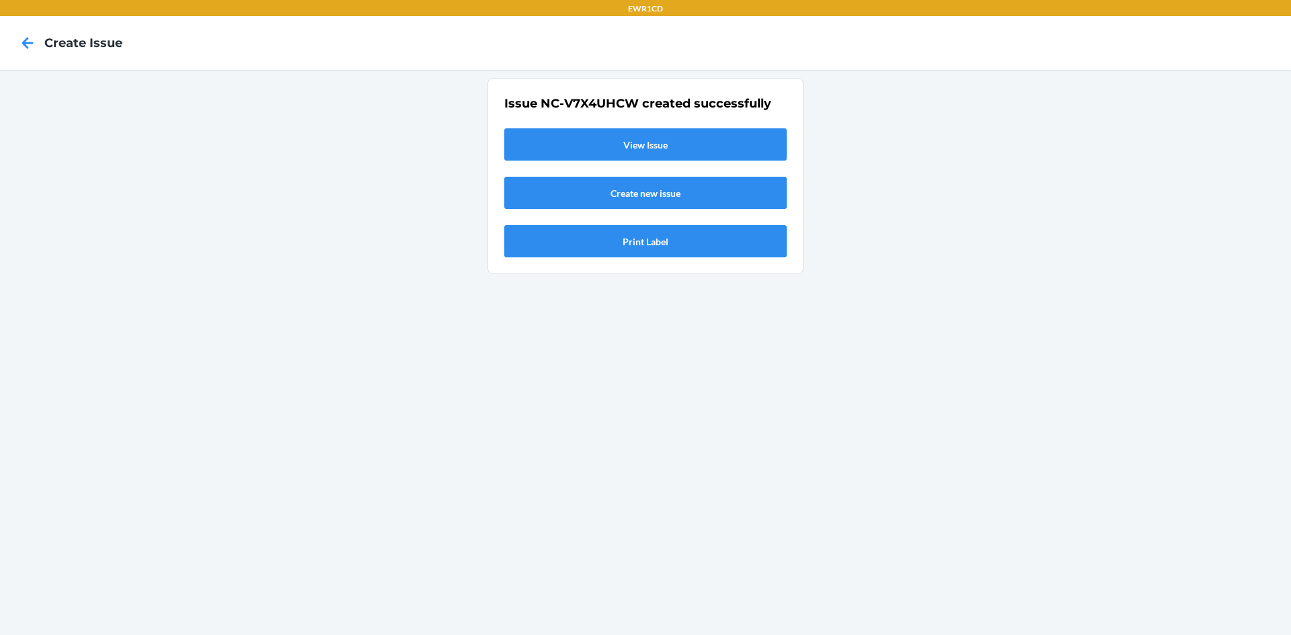
scroll to position [0, 0]
click at [670, 151] on link "View Issue" at bounding box center [645, 144] width 282 height 32
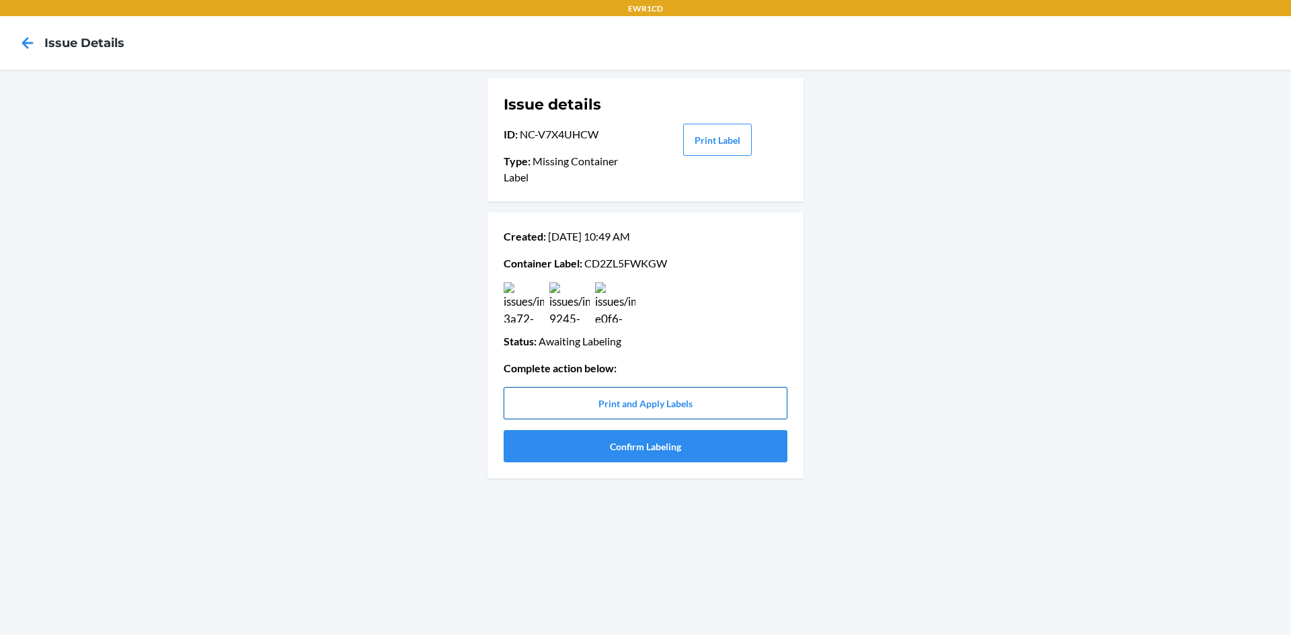
click at [649, 407] on button "Print and Apply Labels" at bounding box center [646, 403] width 284 height 32
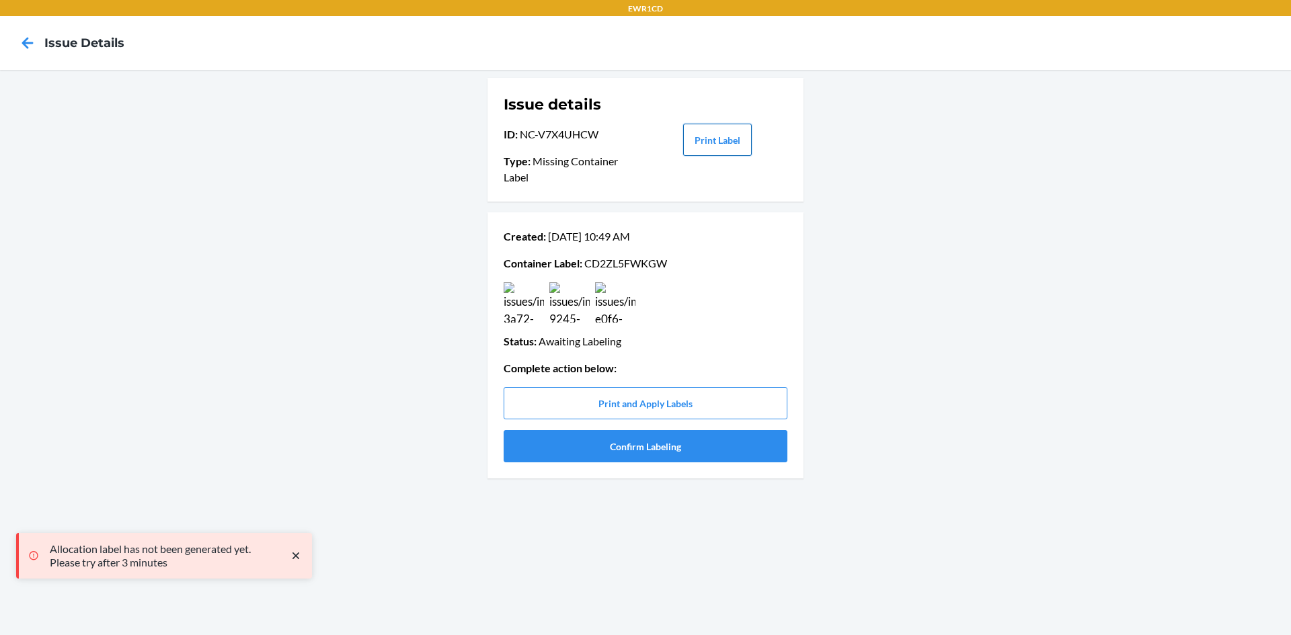
click at [721, 132] on button "Print Label" at bounding box center [717, 140] width 69 height 32
click at [656, 442] on button "Confirm Labeling" at bounding box center [646, 446] width 284 height 32
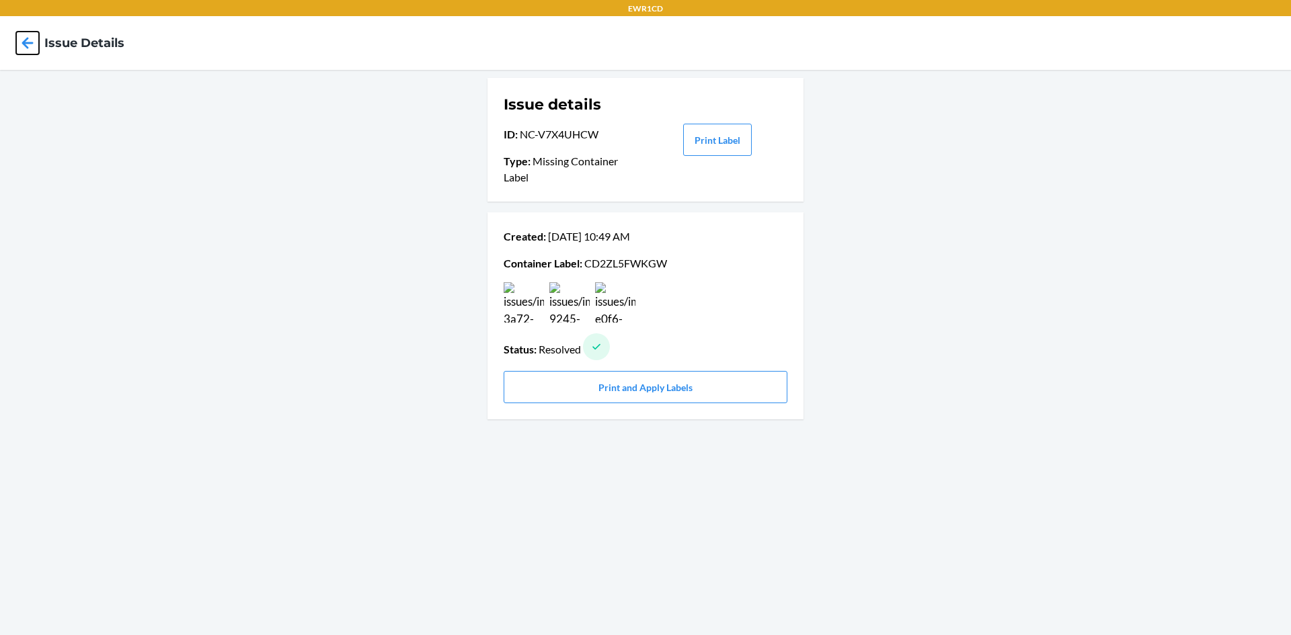
click at [18, 45] on icon at bounding box center [27, 43] width 23 height 23
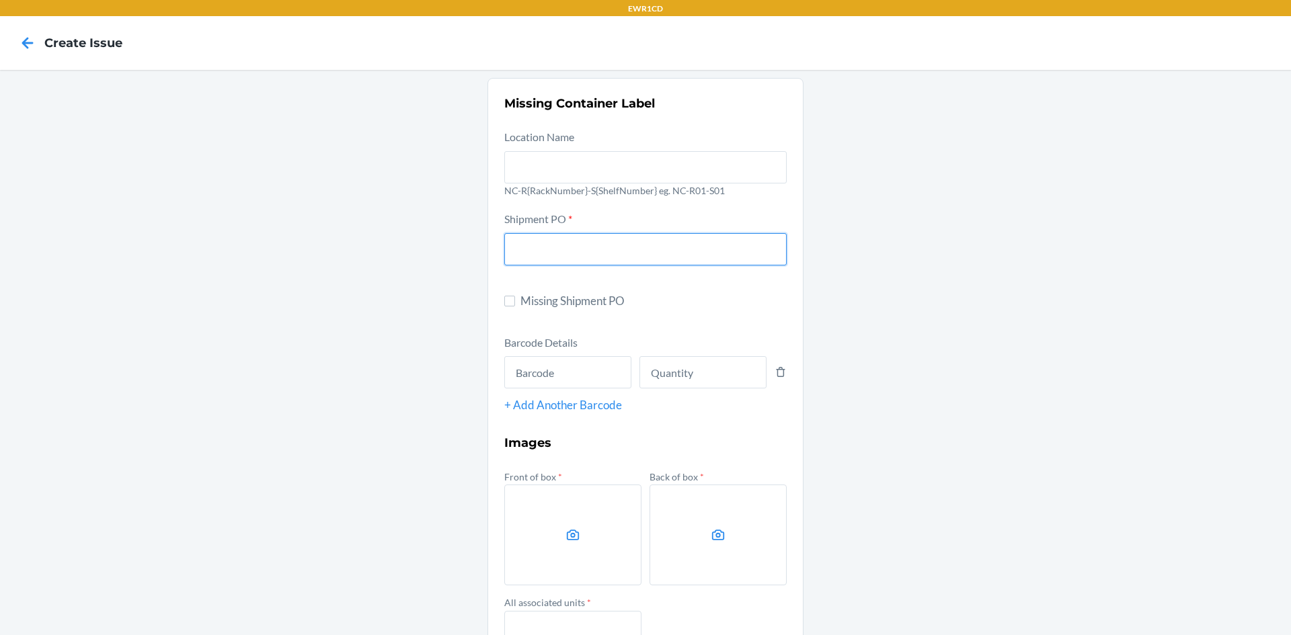
click at [593, 249] on input "text" at bounding box center [645, 249] width 282 height 32
type input "9892530"
click at [533, 373] on input "text" at bounding box center [567, 372] width 127 height 32
